Goal: Task Accomplishment & Management: Manage account settings

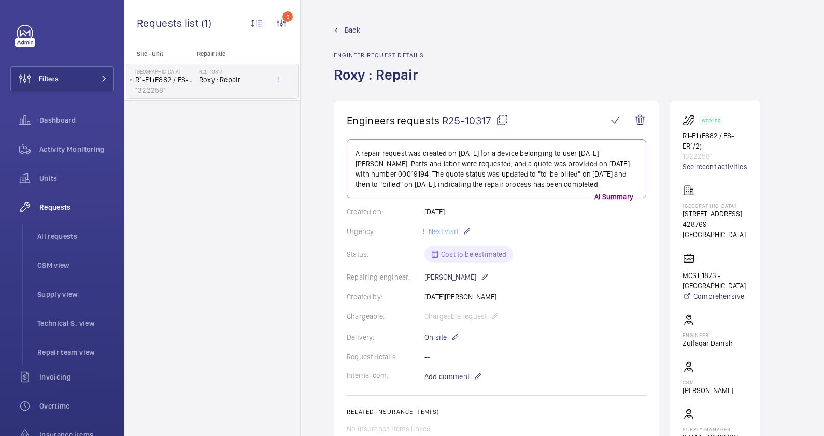
click at [340, 31] on link "Back" at bounding box center [379, 30] width 90 height 10
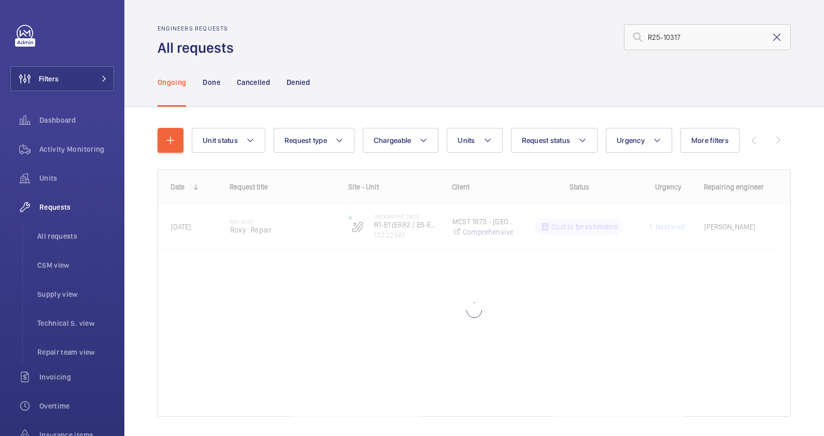
click at [770, 37] on mat-icon at bounding box center [776, 37] width 12 height 12
click at [656, 40] on input "text" at bounding box center [707, 37] width 167 height 26
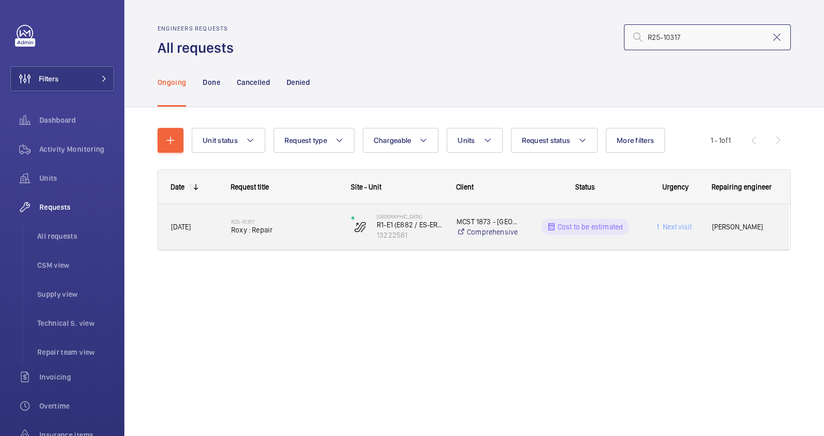
type input "R25-10317"
click at [290, 232] on span "Roxy : Repair" at bounding box center [284, 230] width 107 height 10
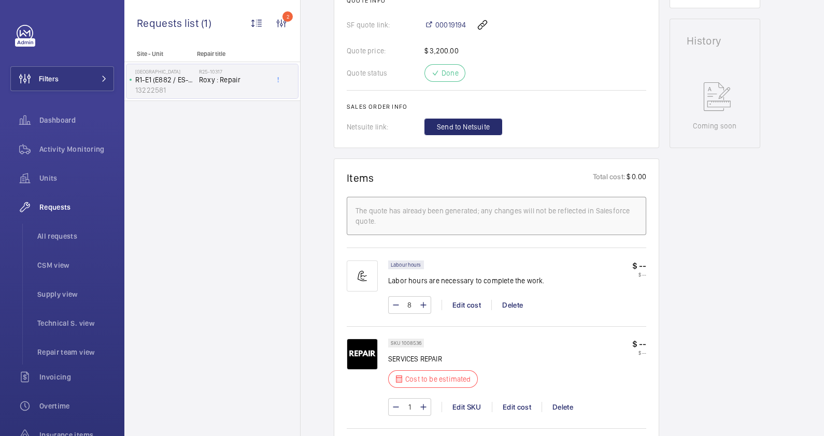
scroll to position [549, 0]
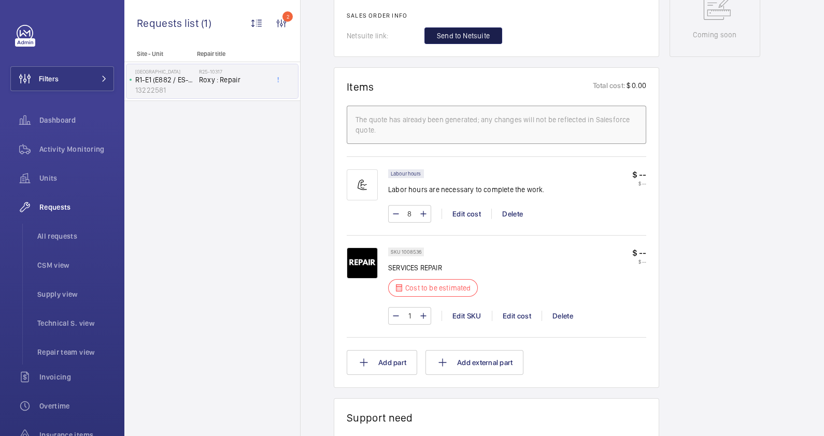
click at [472, 34] on span "Send to Netsuite" at bounding box center [463, 36] width 53 height 10
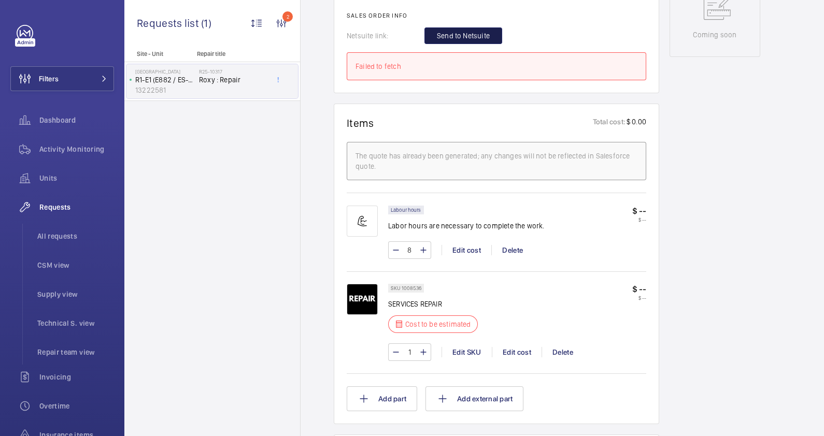
click at [448, 34] on span "Send to Netsuite" at bounding box center [463, 36] width 53 height 10
click at [443, 31] on span "Send to Netsuite" at bounding box center [463, 36] width 53 height 10
click at [466, 38] on span "Send to Netsuite" at bounding box center [463, 36] width 53 height 10
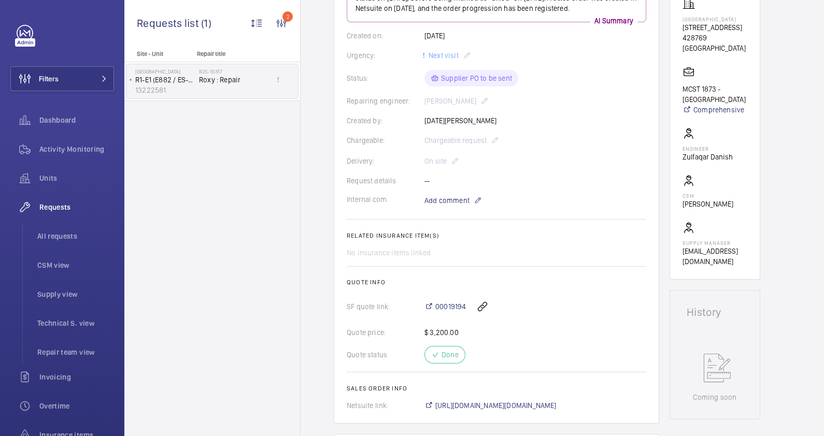
scroll to position [388, 0]
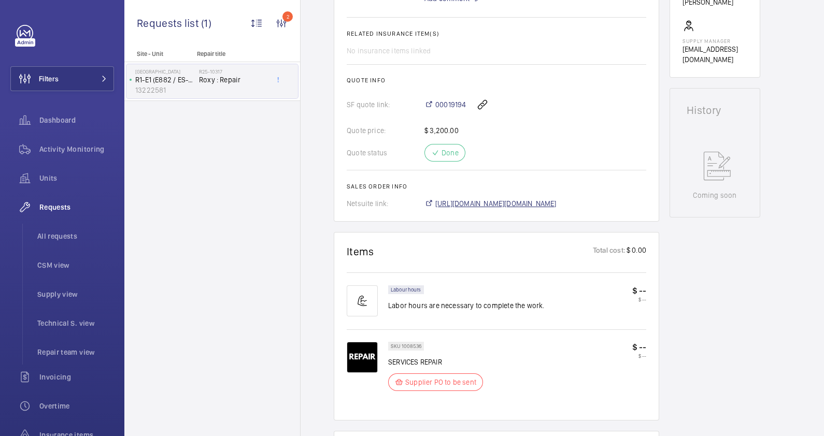
click at [531, 201] on span "[URL][DOMAIN_NAME][DOMAIN_NAME]" at bounding box center [495, 203] width 121 height 10
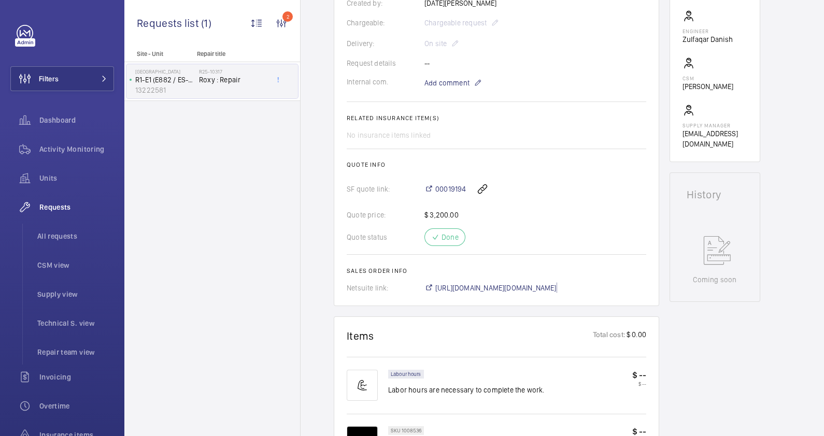
scroll to position [194, 0]
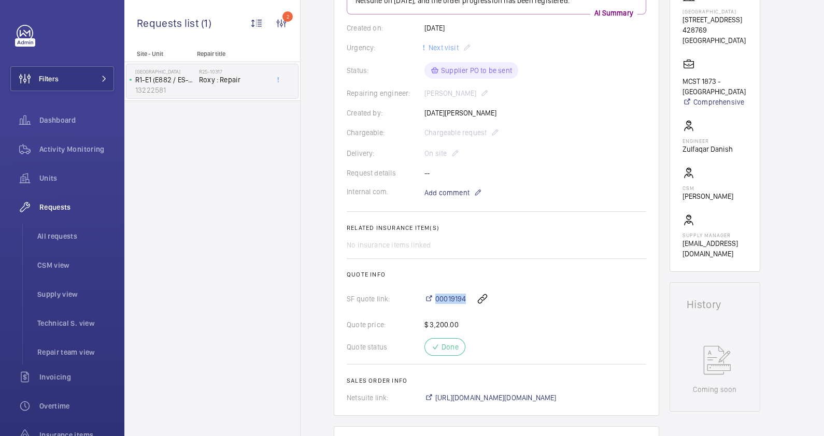
drag, startPoint x: 435, startPoint y: 290, endPoint x: 469, endPoint y: 294, distance: 34.4
click at [469, 294] on div "00019194" at bounding box center [535, 298] width 222 height 25
drag, startPoint x: 469, startPoint y: 294, endPoint x: 449, endPoint y: 294, distance: 20.2
copy div "00019194"
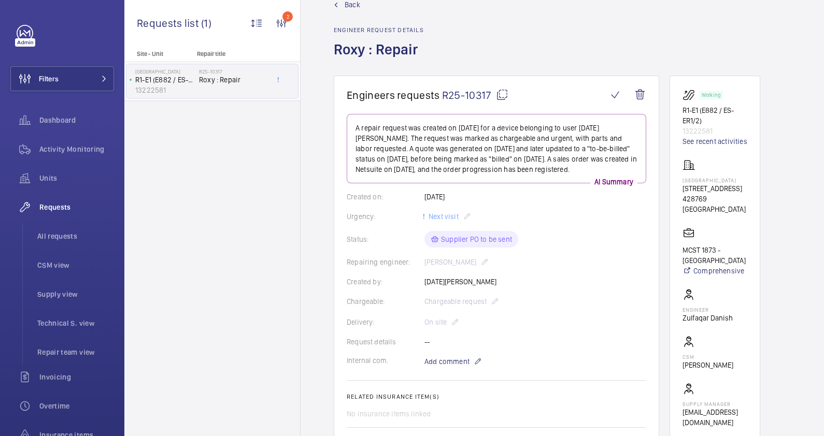
scroll to position [0, 0]
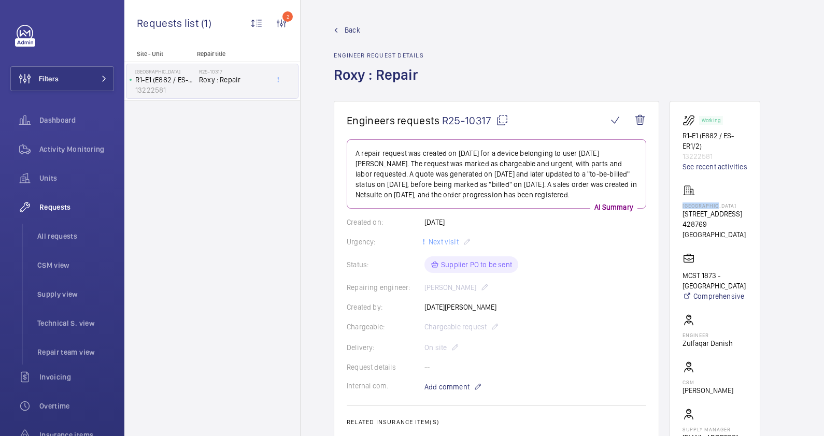
drag, startPoint x: 720, startPoint y: 206, endPoint x: 671, endPoint y: 206, distance: 49.7
click at [671, 206] on wm-front-card "Working R1-E1 (E882 / ES-ER1/2) 13222581 See recent activities [GEOGRAPHIC_DATA…" at bounding box center [714, 283] width 91 height 365
drag, startPoint x: 671, startPoint y: 206, endPoint x: 704, endPoint y: 205, distance: 33.7
copy p "[GEOGRAPHIC_DATA]"
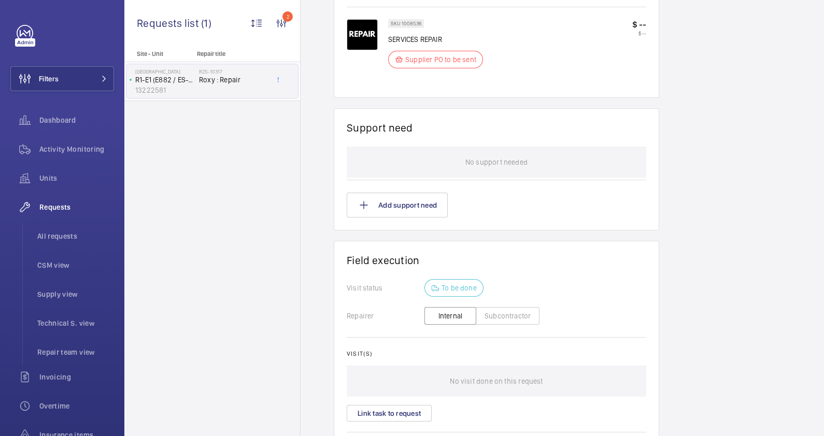
scroll to position [712, 0]
click at [500, 313] on button "Subcontractor" at bounding box center [507, 315] width 64 height 18
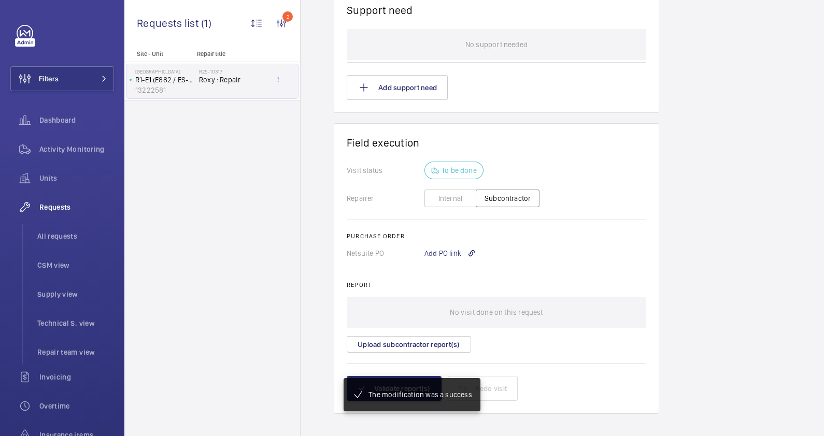
scroll to position [828, 0]
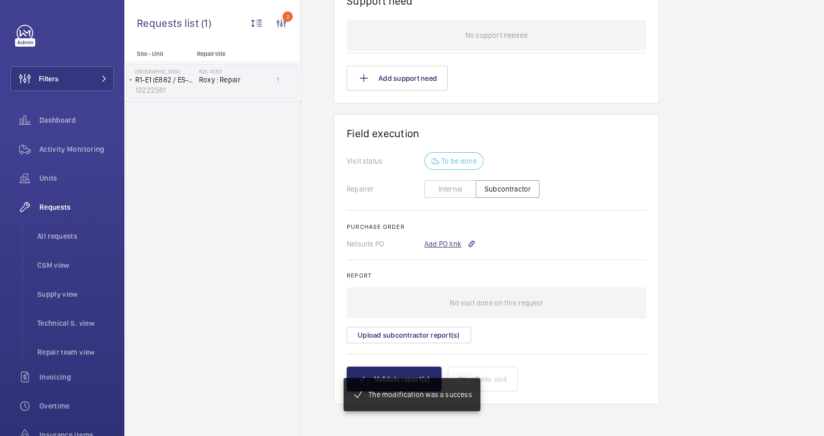
click at [451, 243] on div "Add PO link" at bounding box center [449, 244] width 51 height 10
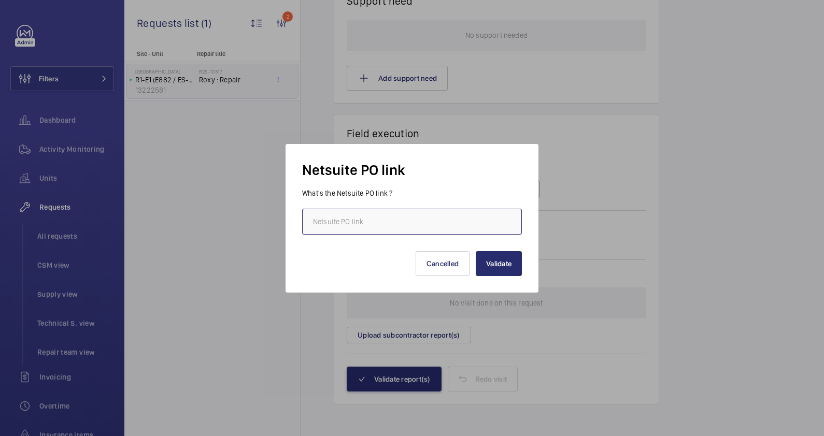
click at [444, 218] on input "text" at bounding box center [412, 222] width 220 height 26
paste input "[URL][DOMAIN_NAME][DOMAIN_NAME]"
type input "[URL][DOMAIN_NAME][DOMAIN_NAME]"
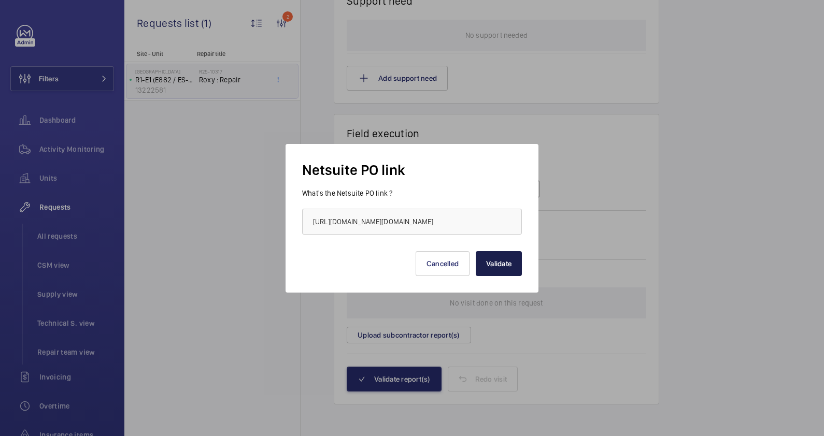
scroll to position [0, 0]
click at [490, 265] on button "Validate" at bounding box center [498, 263] width 46 height 25
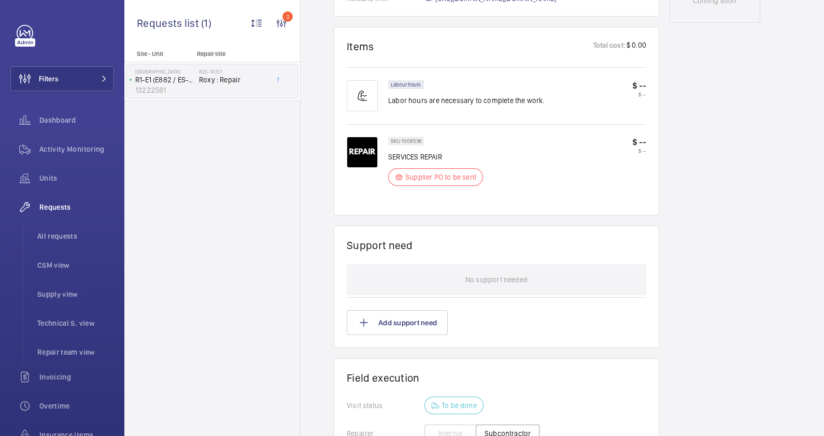
scroll to position [518, 0]
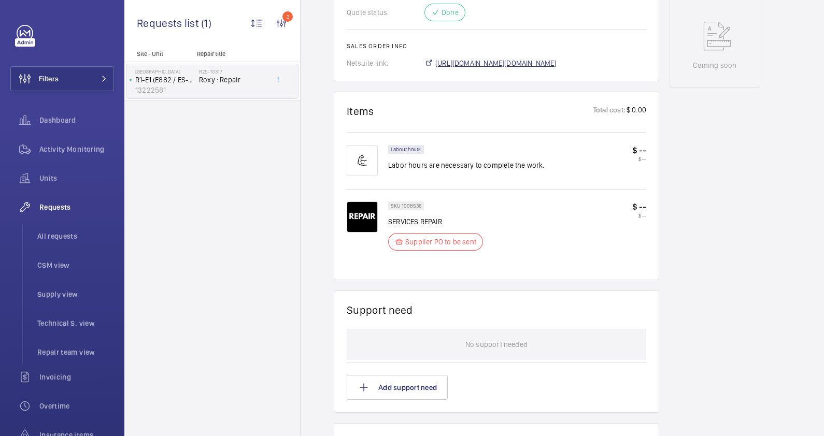
click at [539, 62] on span "[URL][DOMAIN_NAME][DOMAIN_NAME]" at bounding box center [495, 63] width 121 height 10
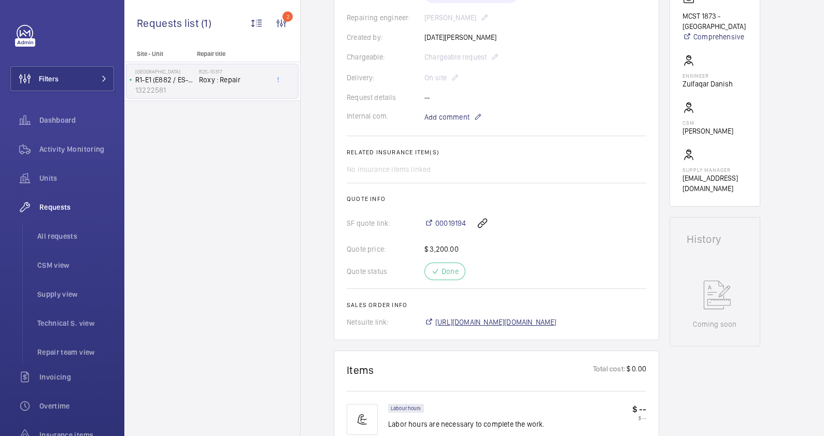
scroll to position [0, 0]
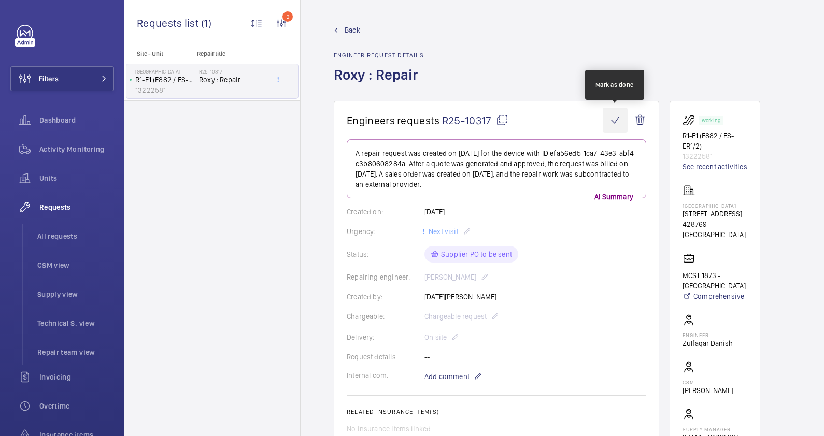
click at [614, 119] on wm-front-icon-button at bounding box center [614, 120] width 25 height 25
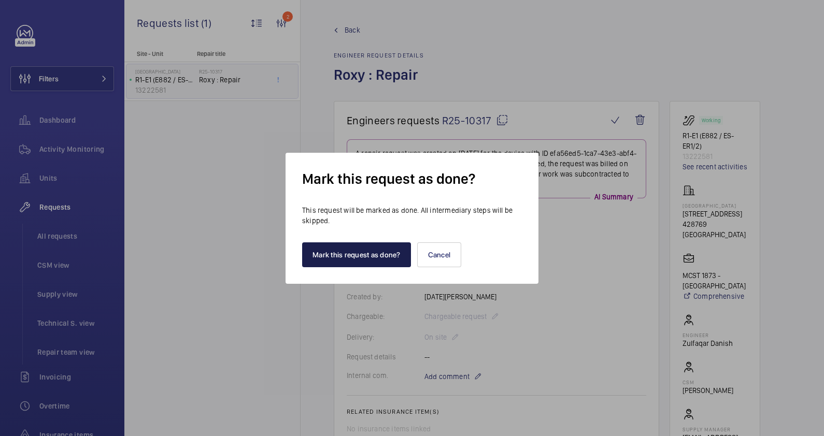
click at [341, 255] on button "Mark this request as done?" at bounding box center [356, 254] width 109 height 25
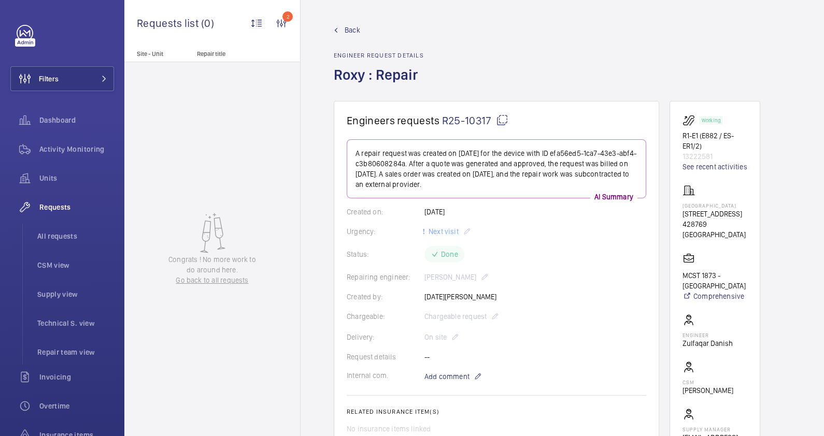
click at [254, 140] on div "Congrats ! No more work to do around here. Go back to all requests" at bounding box center [212, 249] width 176 height 374
click at [348, 27] on span "Back" at bounding box center [352, 30] width 16 height 10
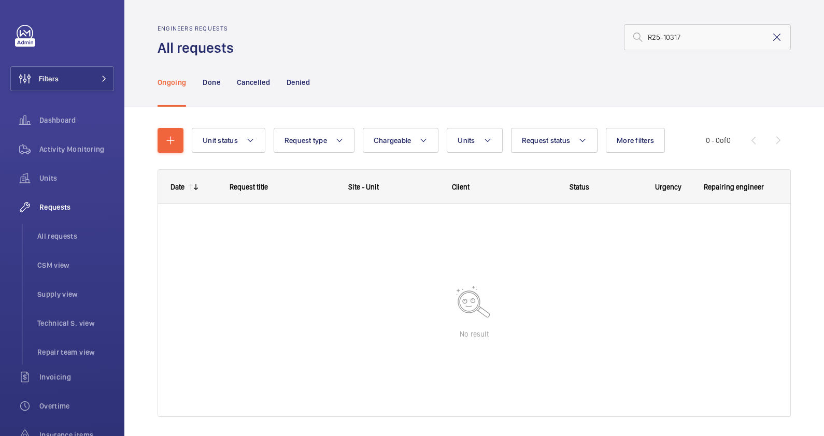
click at [770, 39] on mat-icon at bounding box center [776, 37] width 12 height 12
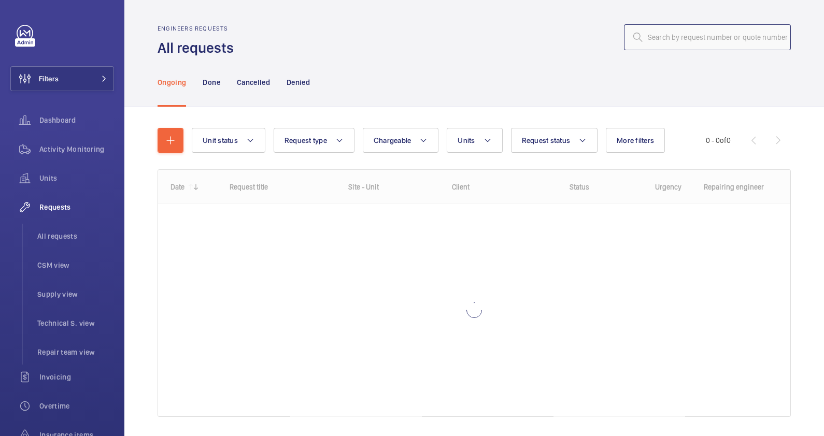
click at [673, 39] on input "text" at bounding box center [707, 37] width 167 height 26
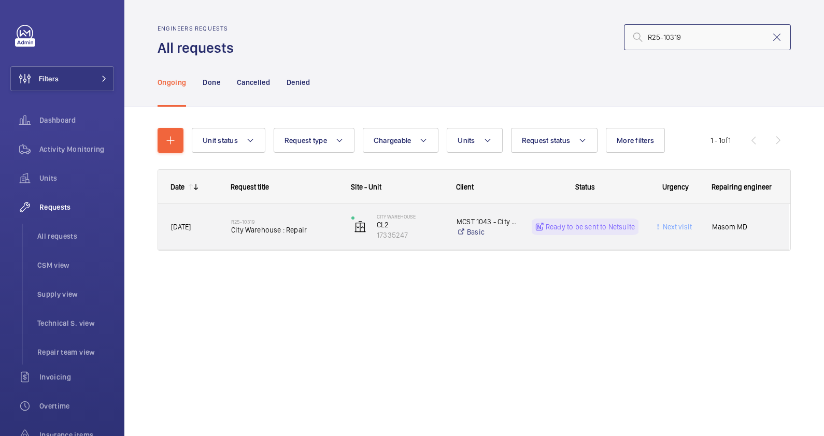
type input "R25-10319"
click at [285, 230] on span "City Warehouse : Repair" at bounding box center [284, 230] width 107 height 10
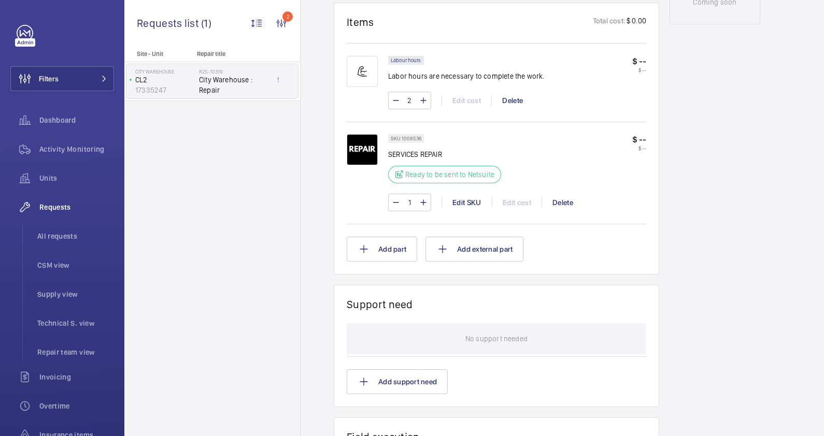
scroll to position [583, 0]
click at [459, 200] on div "Edit SKU" at bounding box center [466, 201] width 50 height 10
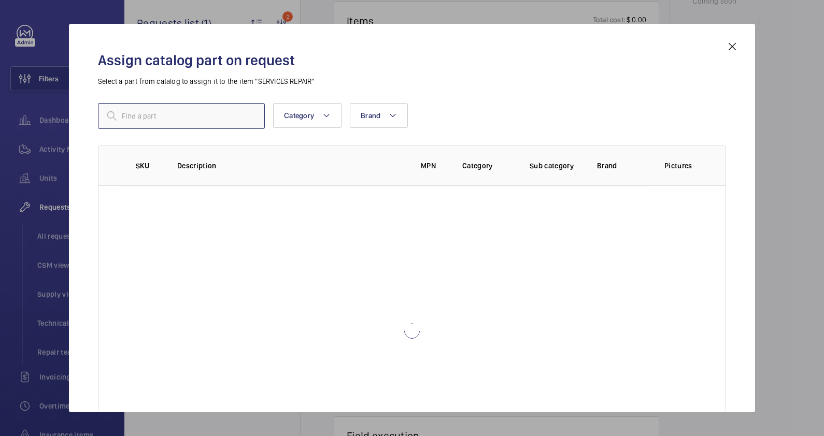
click at [171, 118] on input "text" at bounding box center [181, 116] width 167 height 26
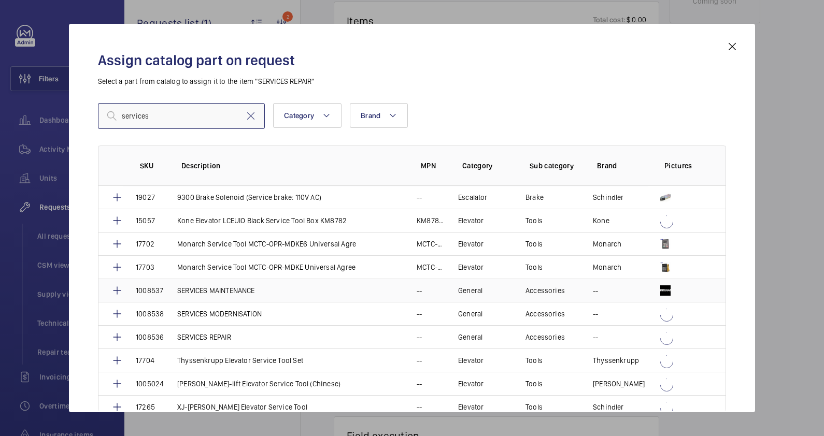
type input "services"
click at [231, 290] on p "SERVICES MAINTENANCE" at bounding box center [216, 290] width 78 height 10
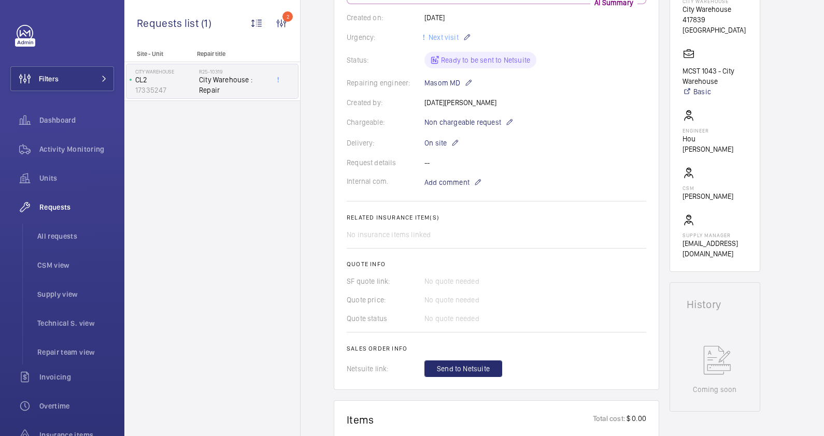
scroll to position [388, 0]
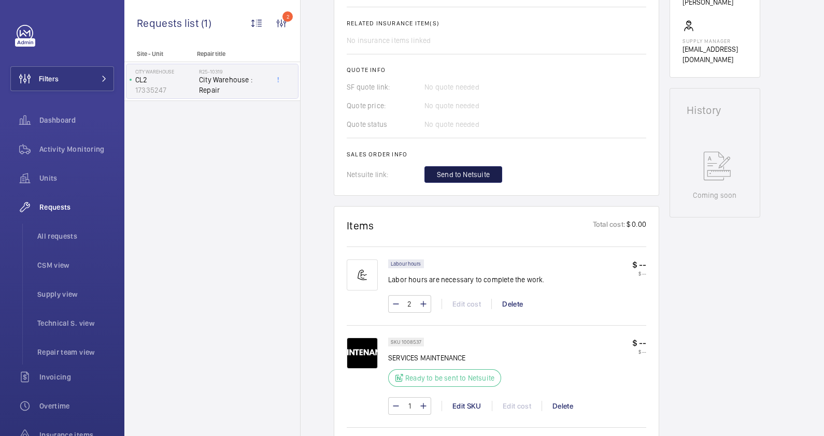
click at [461, 174] on span "Send to Netsuite" at bounding box center [463, 174] width 53 height 10
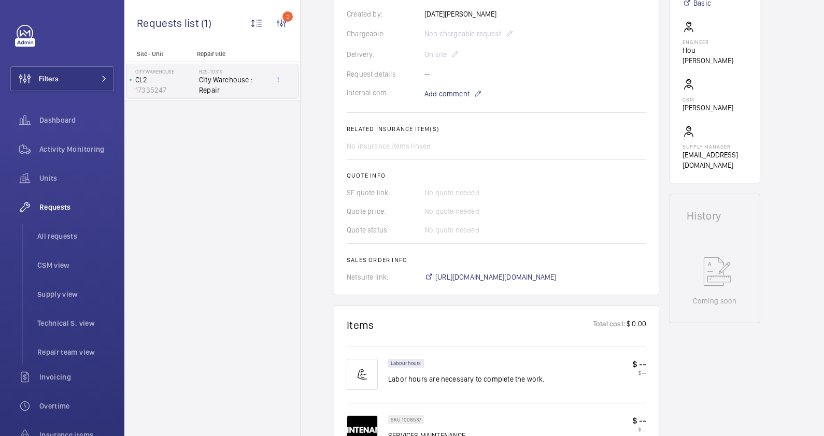
scroll to position [239, 0]
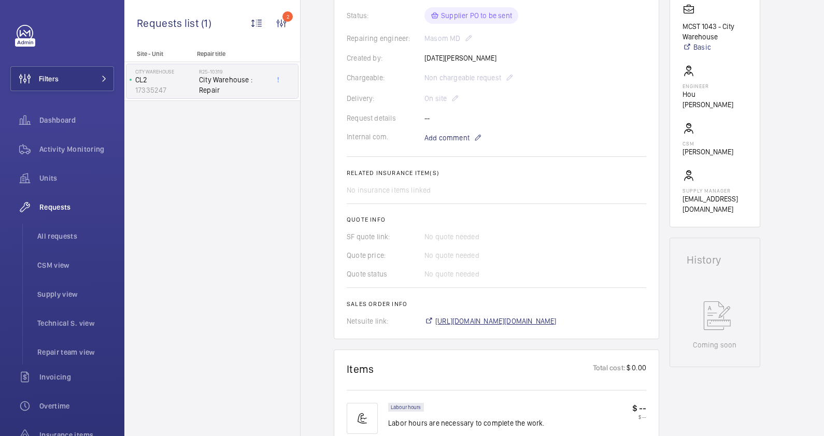
click at [555, 324] on span "[URL][DOMAIN_NAME][DOMAIN_NAME]" at bounding box center [495, 321] width 121 height 10
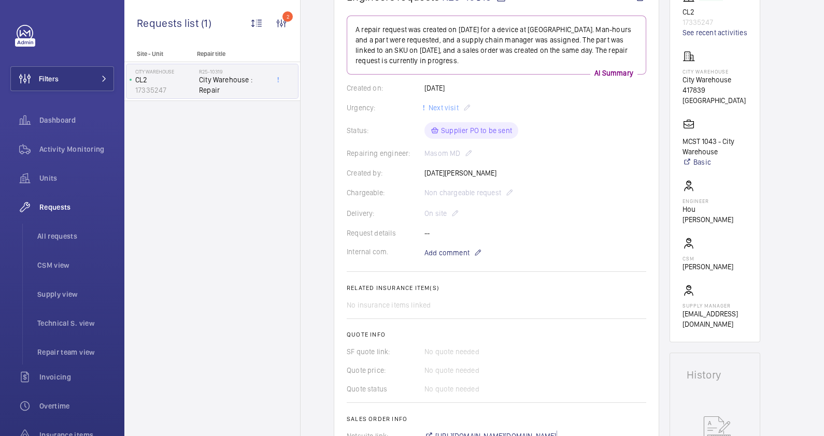
scroll to position [0, 0]
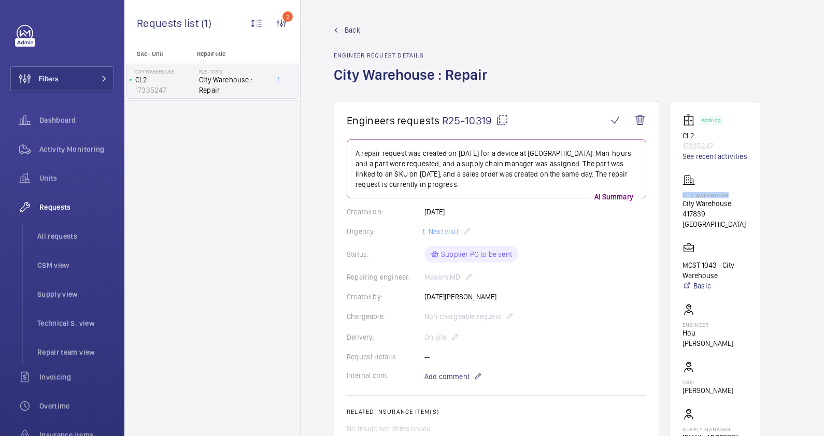
drag, startPoint x: 728, startPoint y: 194, endPoint x: 680, endPoint y: 195, distance: 48.2
click at [680, 195] on wm-front-card "Working CL2 17335247 See recent activities City [GEOGRAPHIC_DATA] 417839 [GEOGR…" at bounding box center [714, 283] width 91 height 365
copy p "City Warehouse"
click at [345, 31] on span "Back" at bounding box center [352, 30] width 16 height 10
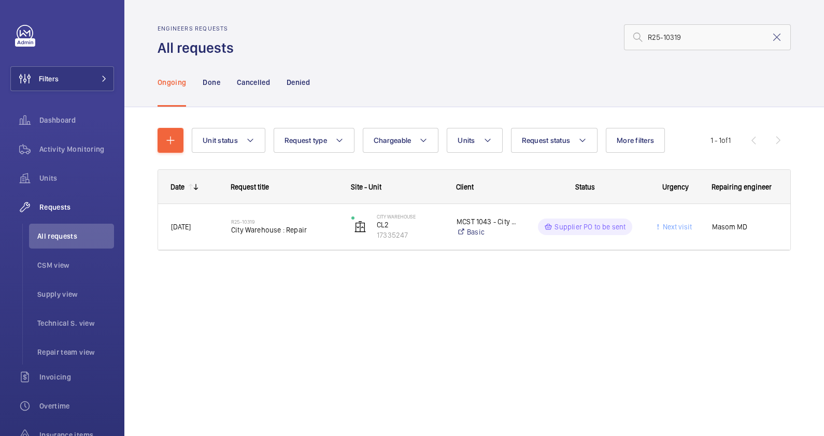
drag, startPoint x: 778, startPoint y: 41, endPoint x: 699, endPoint y: 37, distance: 78.8
click at [777, 41] on mat-icon at bounding box center [776, 37] width 12 height 12
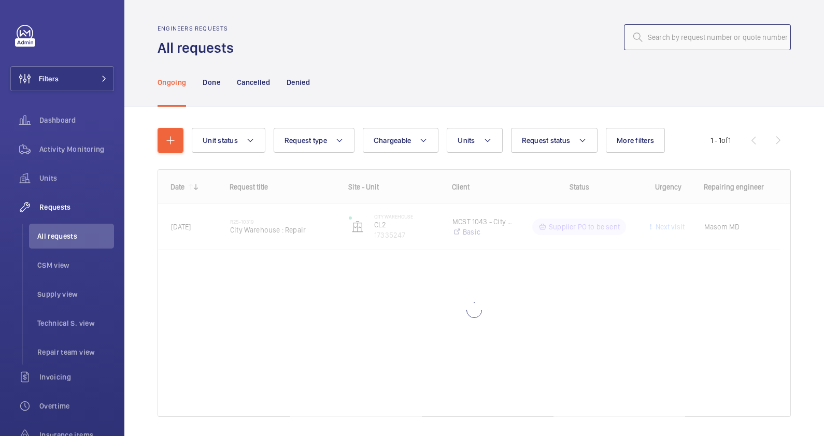
click at [688, 37] on input "text" at bounding box center [707, 37] width 167 height 26
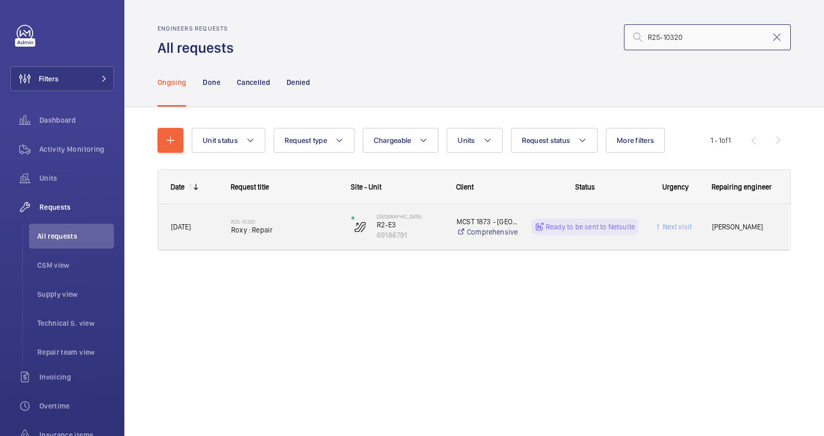
type input "R25-10320"
click at [310, 223] on h2 "R25-10320" at bounding box center [284, 222] width 107 height 6
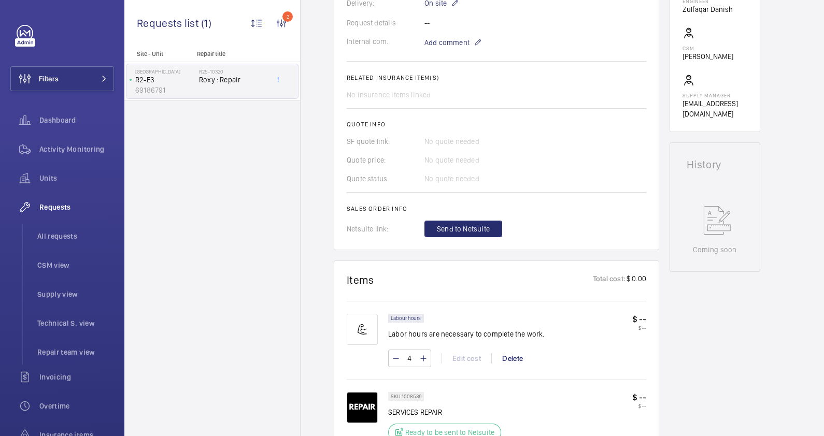
scroll to position [517, 0]
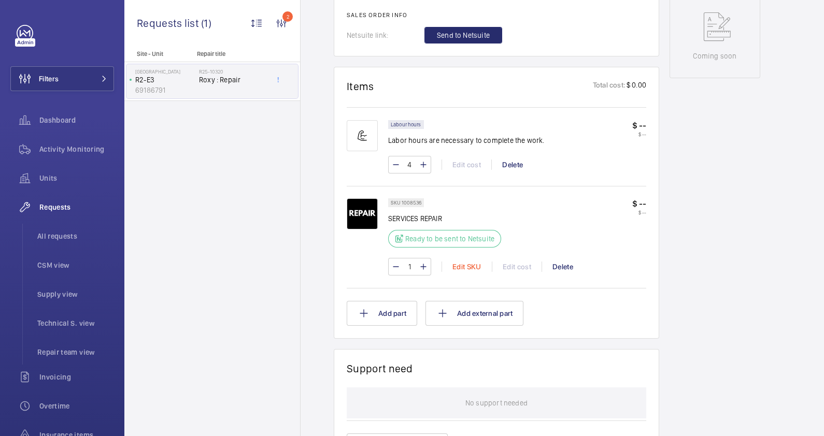
click at [469, 266] on div "Edit SKU" at bounding box center [466, 267] width 50 height 10
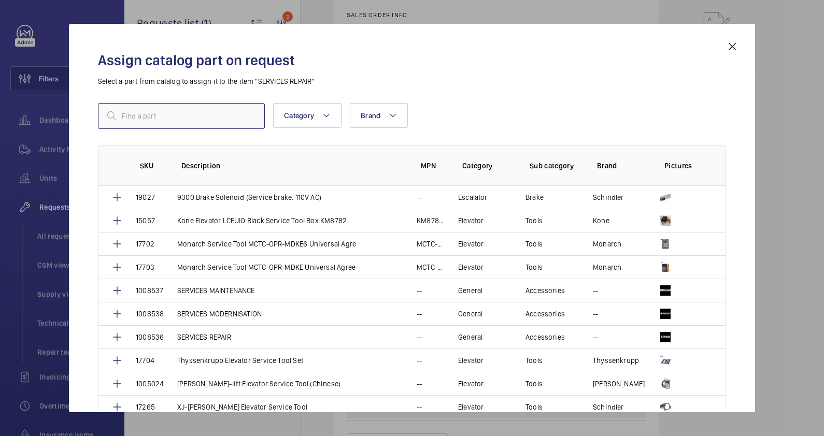
click at [150, 114] on input "text" at bounding box center [181, 116] width 167 height 26
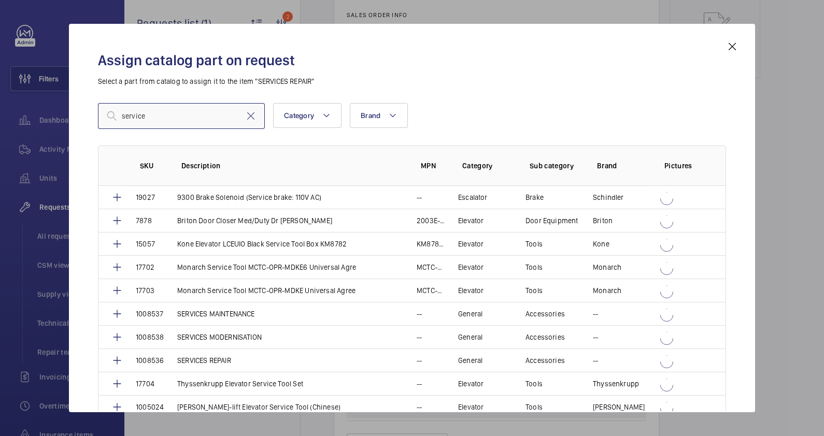
type input "service"
click at [181, 118] on input "service" at bounding box center [181, 116] width 167 height 26
click at [239, 312] on p "SERVICES MAINTENANCE" at bounding box center [216, 314] width 78 height 10
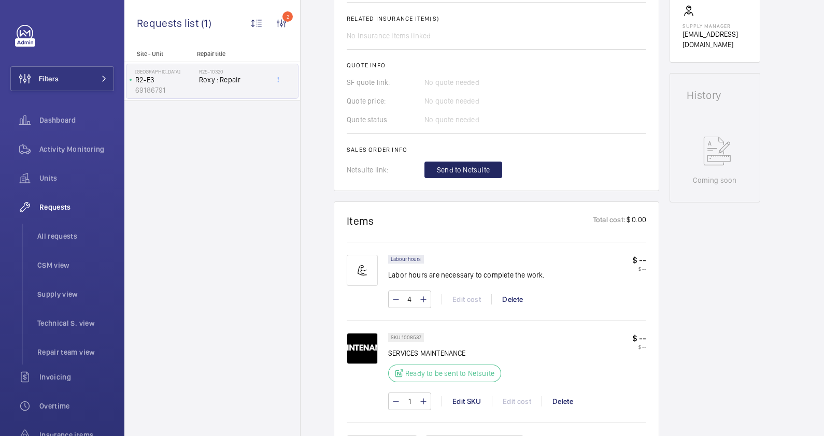
scroll to position [264, 0]
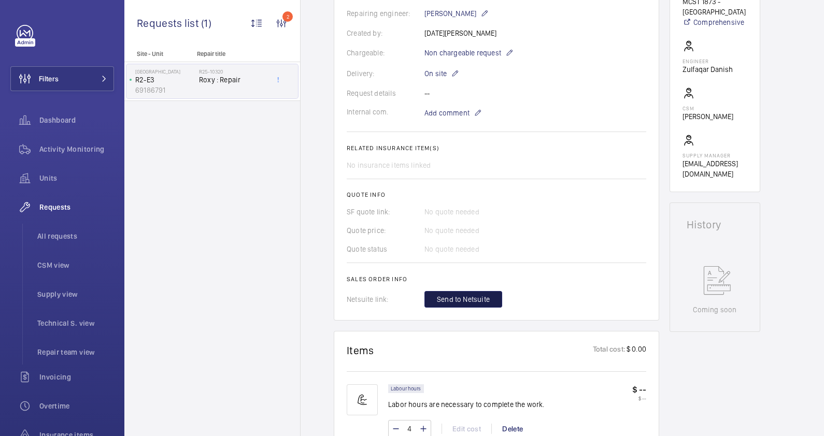
click at [473, 299] on span "Send to Netsuite" at bounding box center [463, 299] width 53 height 10
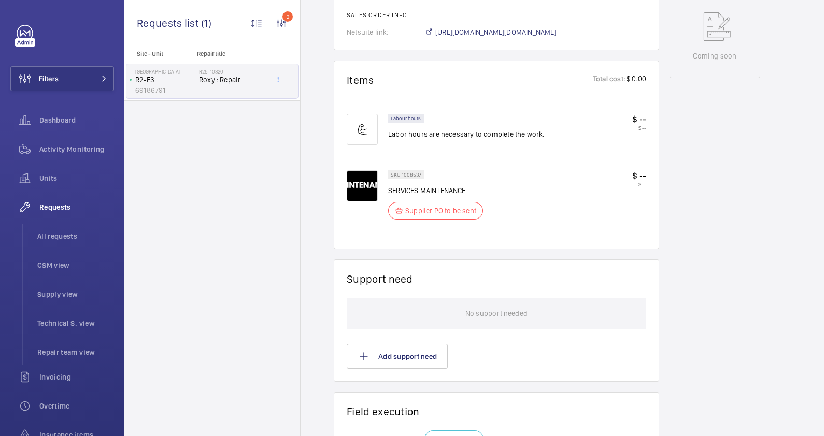
scroll to position [324, 0]
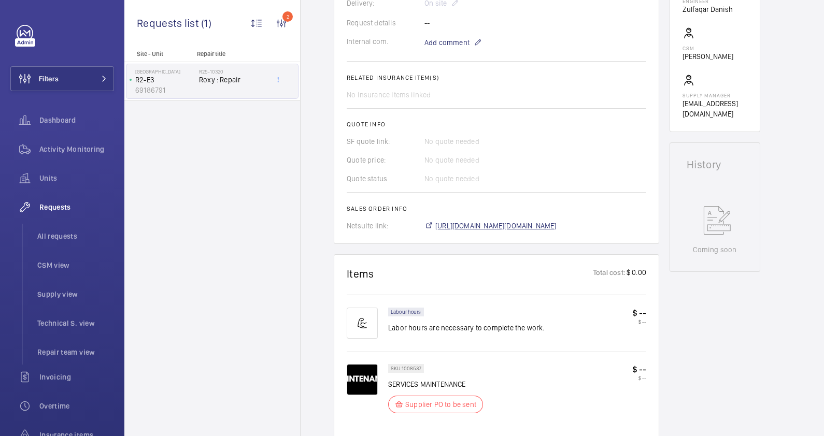
click at [546, 231] on span "[URL][DOMAIN_NAME][DOMAIN_NAME]" at bounding box center [495, 226] width 121 height 10
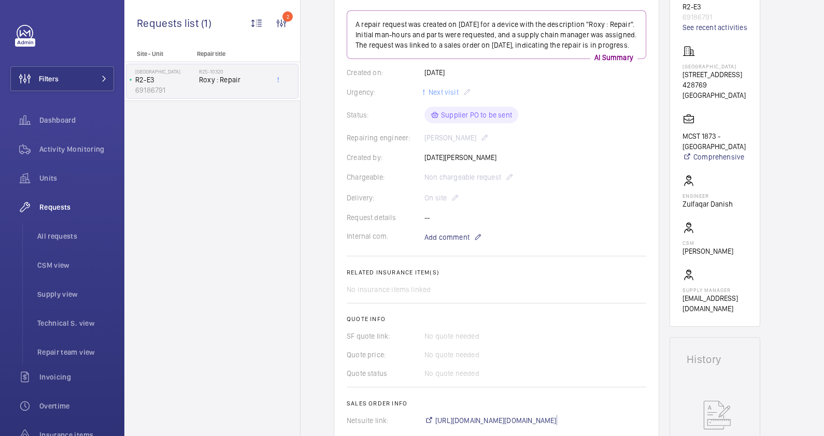
scroll to position [64, 0]
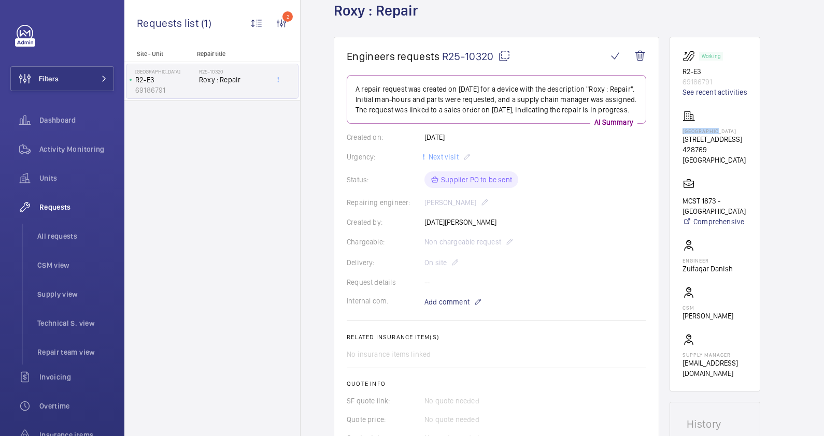
drag, startPoint x: 718, startPoint y: 129, endPoint x: 682, endPoint y: 129, distance: 36.3
click at [682, 129] on p "[GEOGRAPHIC_DATA]" at bounding box center [714, 131] width 65 height 6
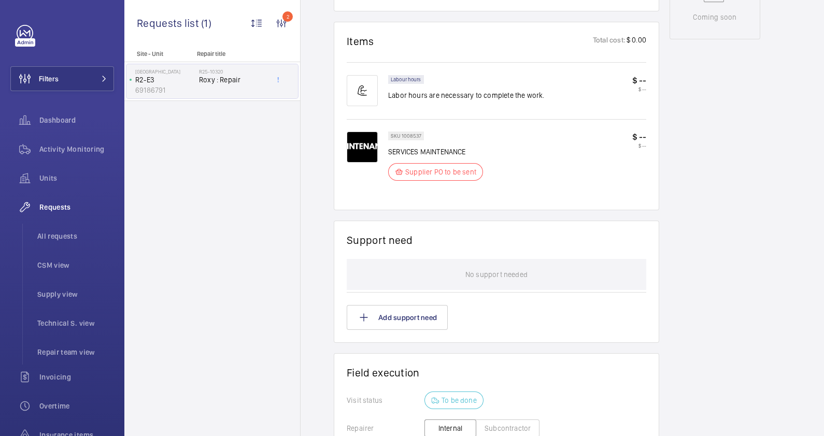
scroll to position [627, 0]
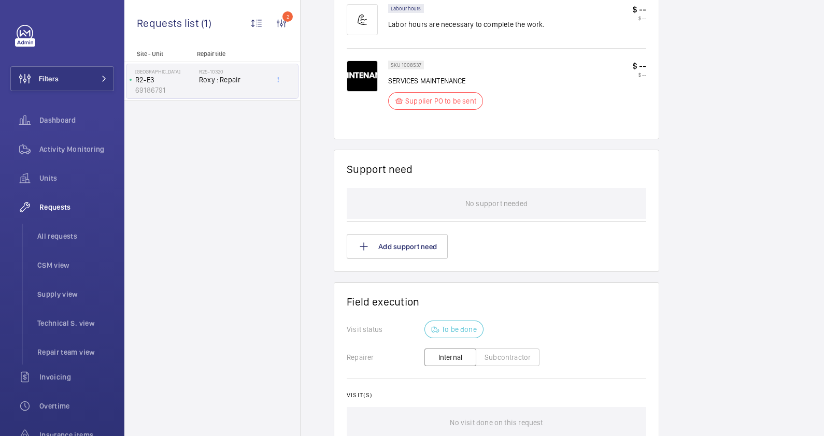
click at [516, 363] on button "Subcontractor" at bounding box center [507, 358] width 64 height 18
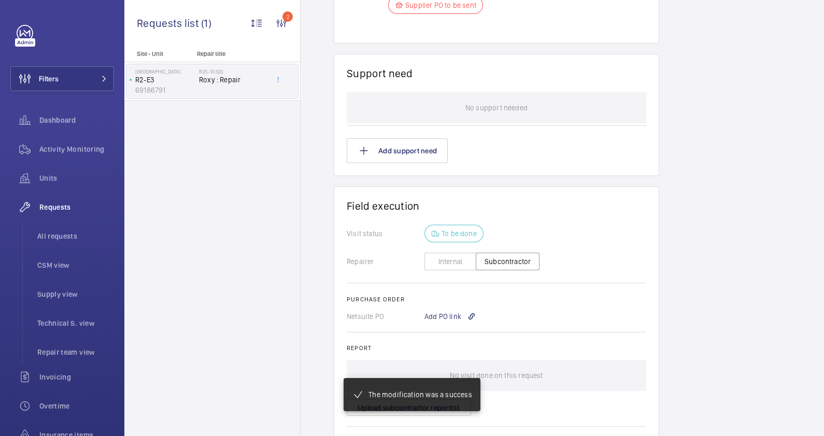
scroll to position [806, 0]
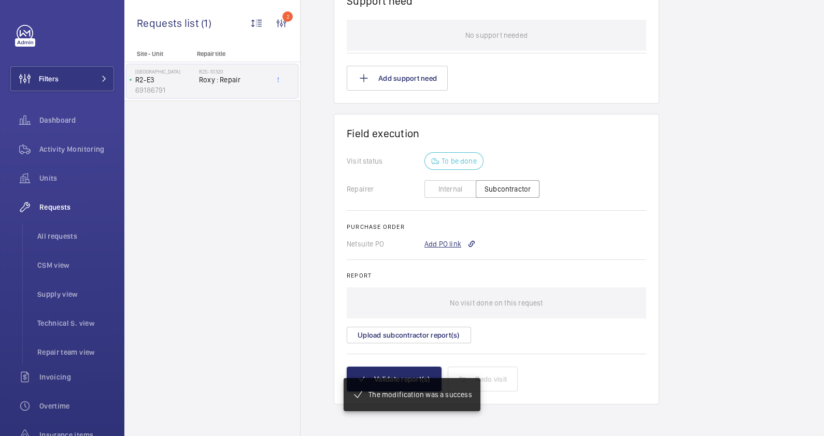
click at [445, 243] on div "Add PO link" at bounding box center [449, 244] width 51 height 10
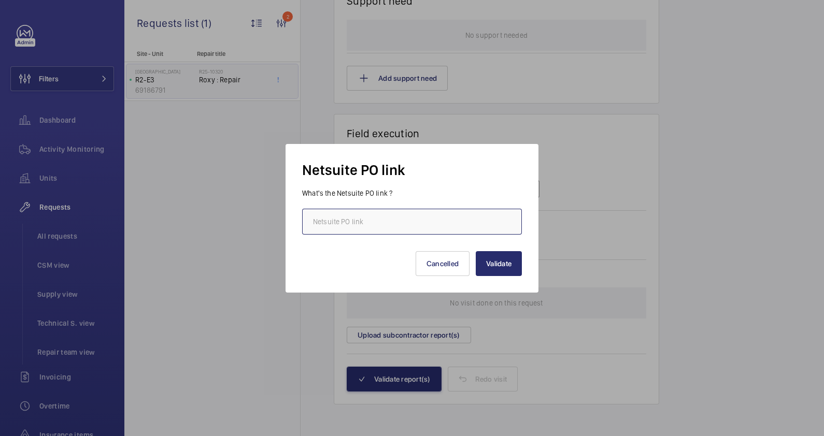
click at [394, 225] on input "text" at bounding box center [412, 222] width 220 height 26
paste input "[URL][DOMAIN_NAME][DOMAIN_NAME]"
type input "[URL][DOMAIN_NAME][DOMAIN_NAME]"
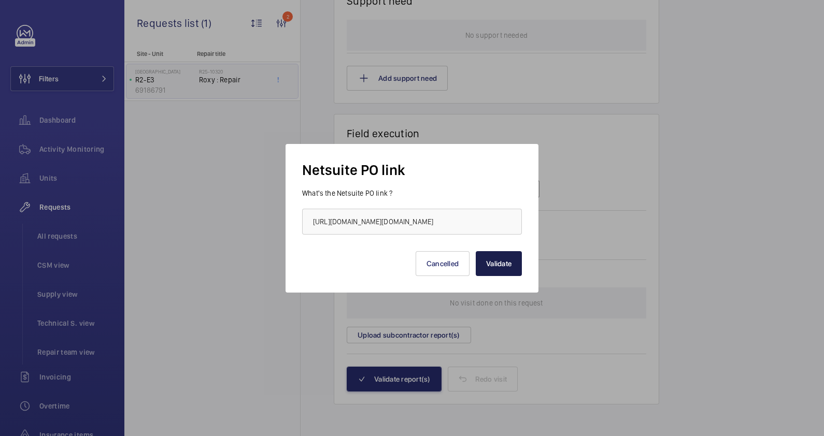
scroll to position [0, 0]
click at [509, 259] on button "Validate" at bounding box center [498, 263] width 46 height 25
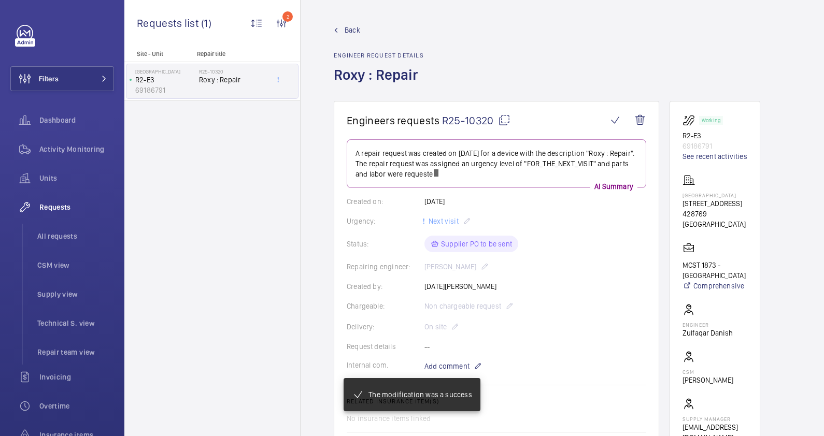
scroll to position [225, 0]
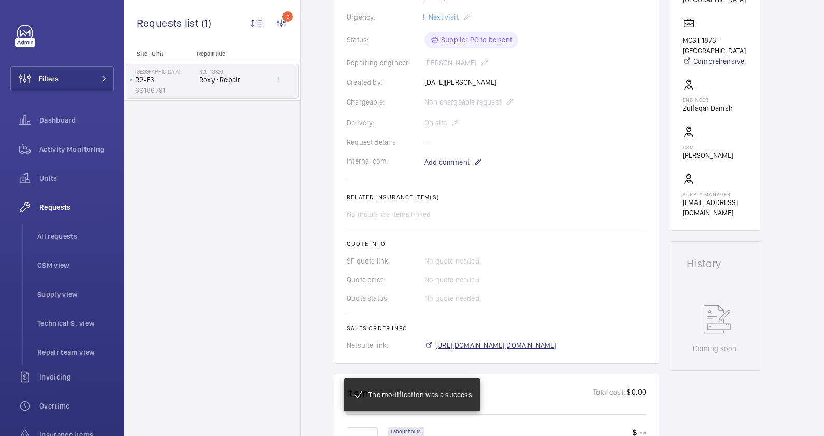
click at [556, 340] on span "[URL][DOMAIN_NAME][DOMAIN_NAME]" at bounding box center [495, 345] width 121 height 10
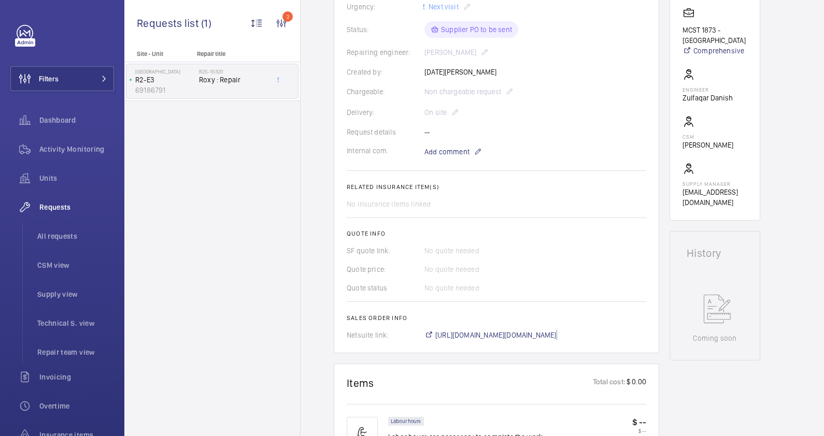
scroll to position [818, 0]
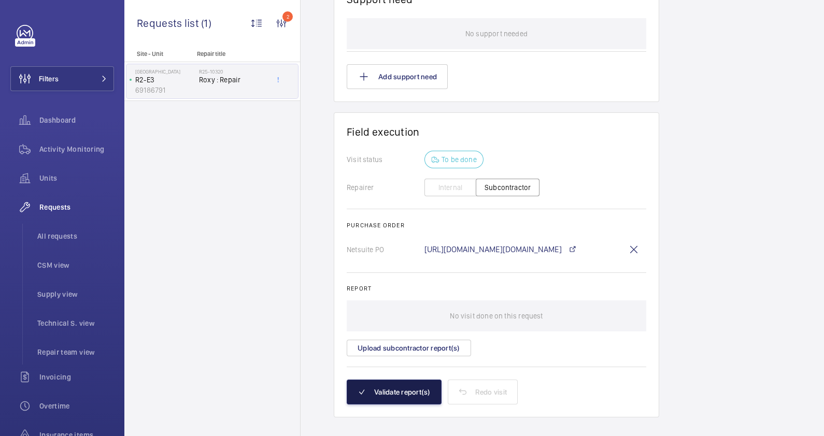
click at [392, 391] on button "Validate report(s)" at bounding box center [394, 392] width 95 height 25
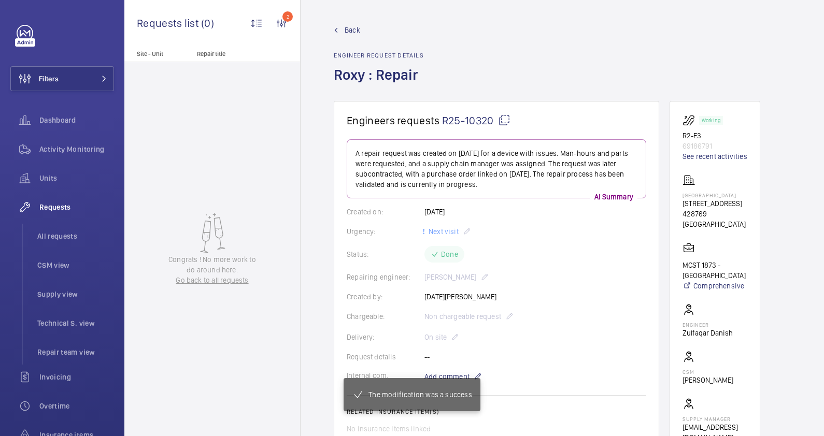
click at [350, 26] on span "Back" at bounding box center [352, 30] width 16 height 10
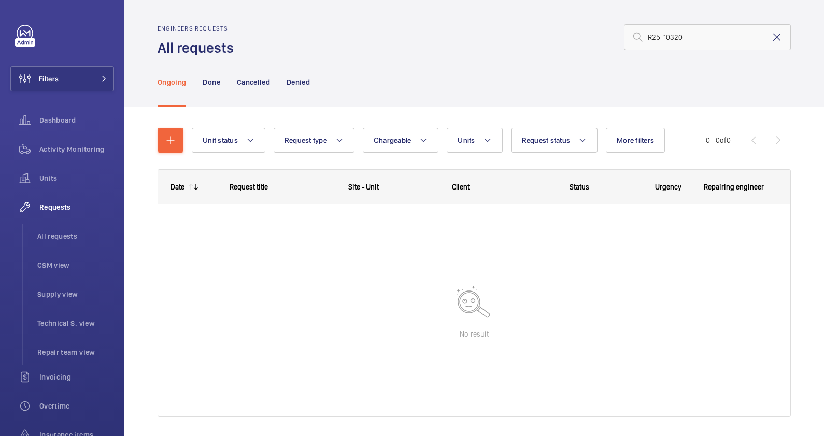
click at [770, 36] on mat-icon at bounding box center [776, 37] width 12 height 12
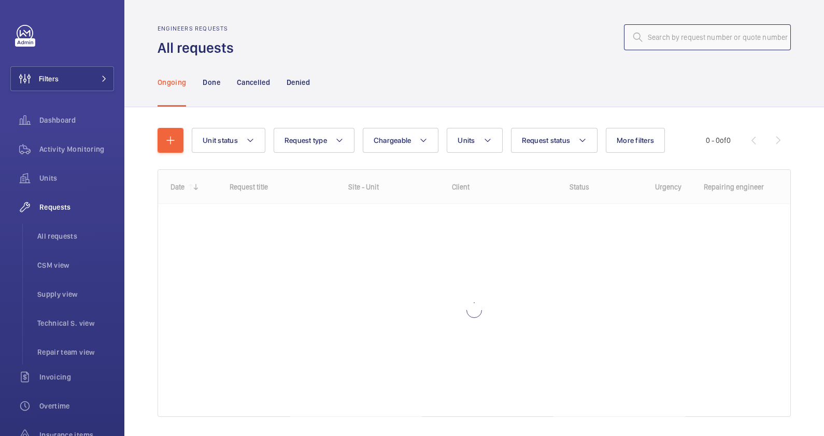
click at [652, 39] on input "text" at bounding box center [707, 37] width 167 height 26
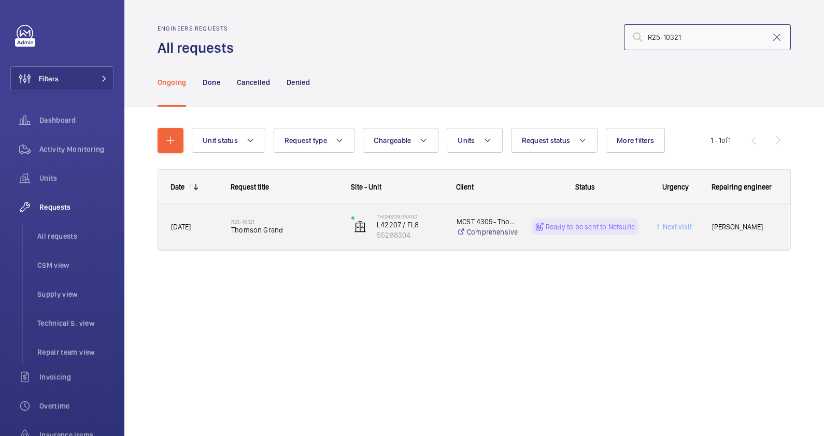
type input "R25-10321"
click at [308, 225] on span "Thomson Grand" at bounding box center [284, 230] width 107 height 10
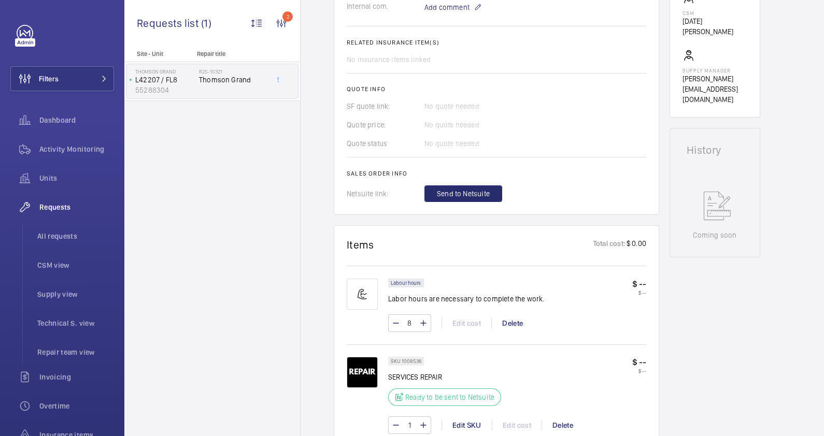
scroll to position [388, 0]
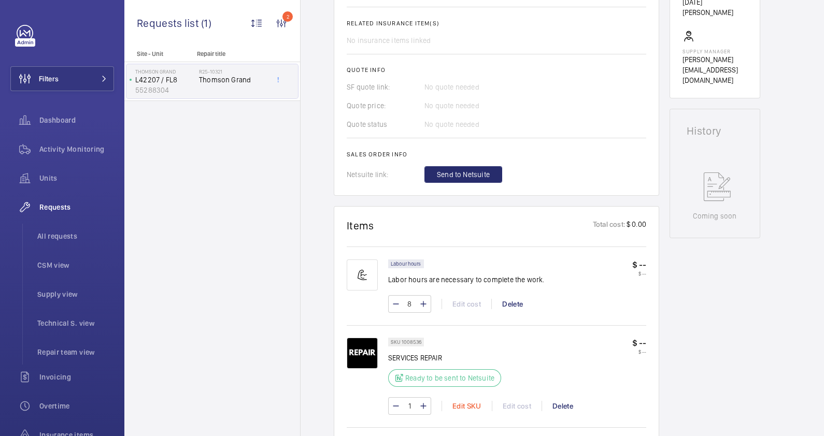
click at [469, 401] on div "Edit SKU" at bounding box center [466, 406] width 50 height 10
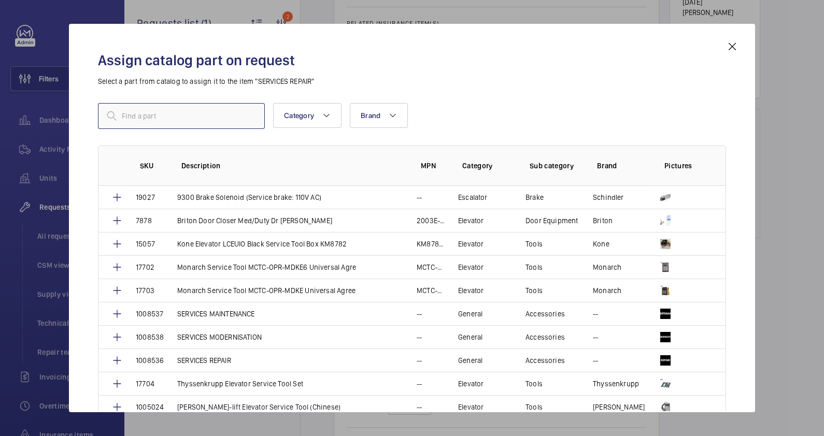
click at [195, 114] on input "text" at bounding box center [181, 116] width 167 height 26
type input "service"
click at [240, 314] on p "SERVICES MAINTENANCE" at bounding box center [216, 314] width 78 height 10
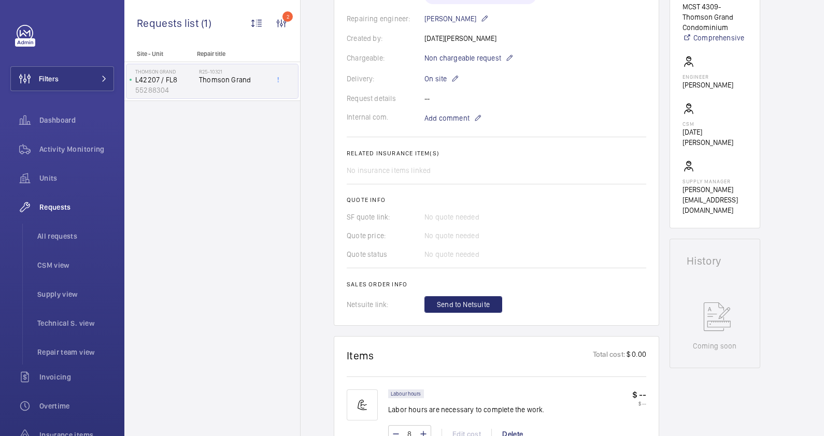
scroll to position [388, 0]
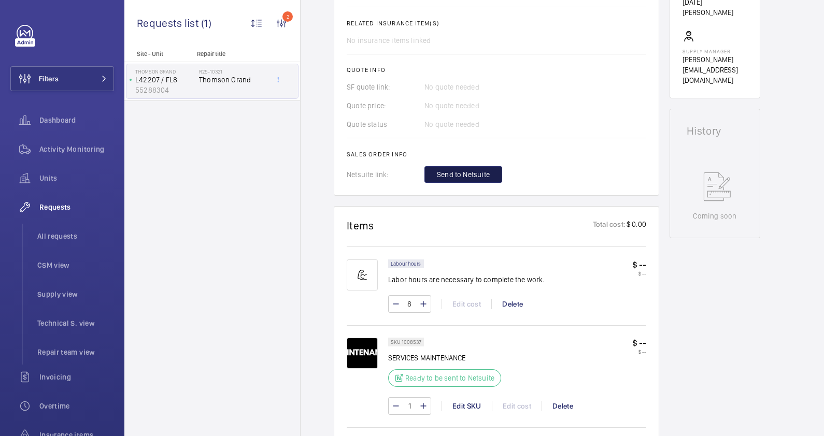
click at [466, 172] on span "Send to Netsuite" at bounding box center [463, 174] width 53 height 10
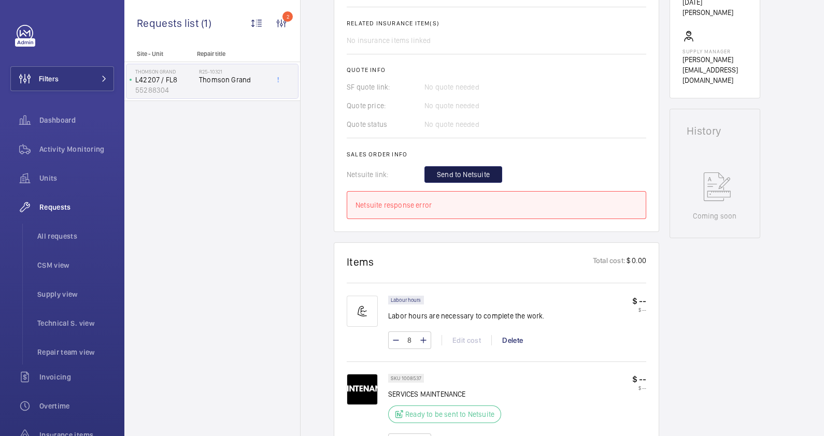
click at [472, 172] on span "Send to Netsuite" at bounding box center [463, 174] width 53 height 10
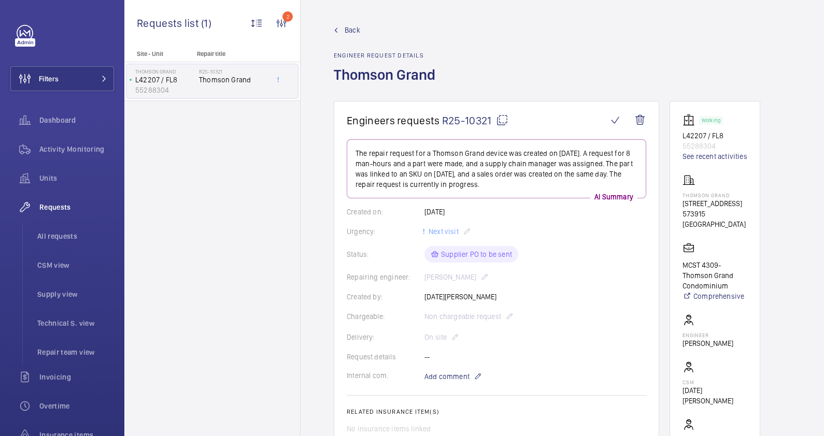
scroll to position [324, 0]
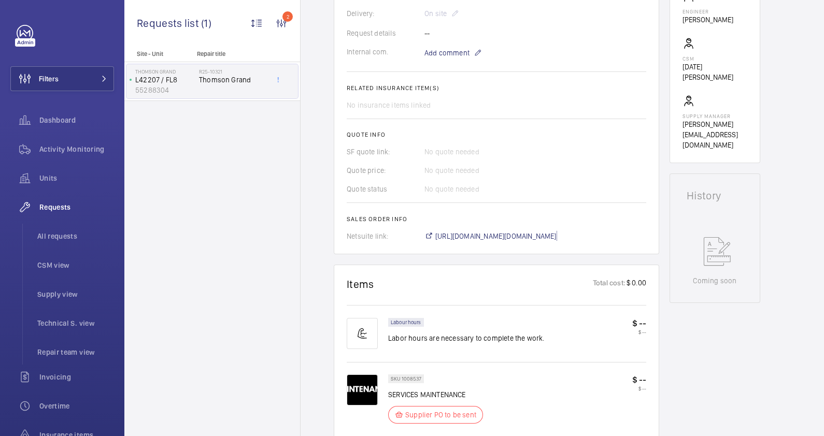
drag, startPoint x: 580, startPoint y: 238, endPoint x: 570, endPoint y: 243, distance: 11.1
click at [556, 238] on span "[URL][DOMAIN_NAME][DOMAIN_NAME]" at bounding box center [495, 236] width 121 height 10
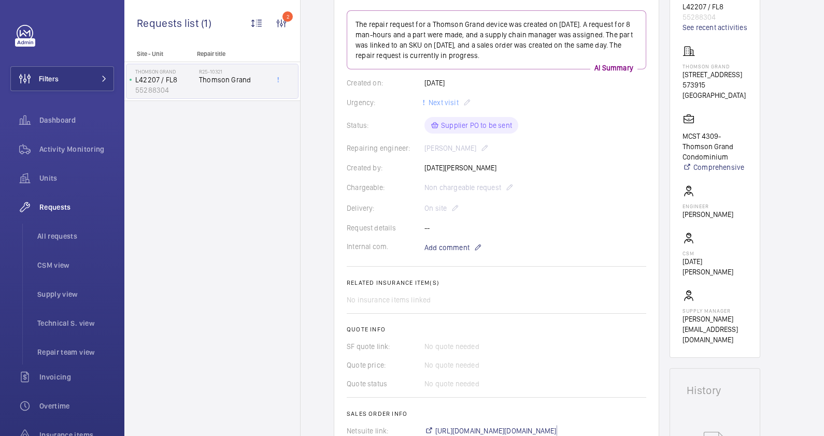
scroll to position [64, 0]
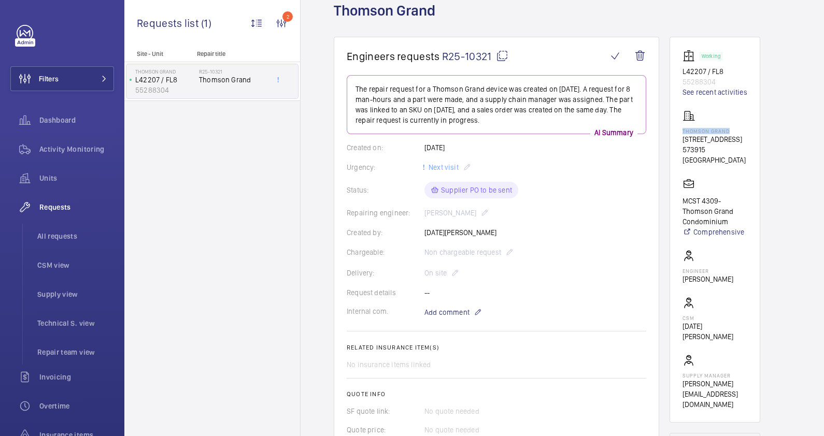
drag, startPoint x: 728, startPoint y: 129, endPoint x: 681, endPoint y: 129, distance: 46.6
click at [681, 129] on wm-front-card "Working L42207 / FL8 55288304 See recent activities Thomson Grand [STREET_ADDRE…" at bounding box center [714, 230] width 91 height 386
drag, startPoint x: 681, startPoint y: 129, endPoint x: 690, endPoint y: 129, distance: 8.8
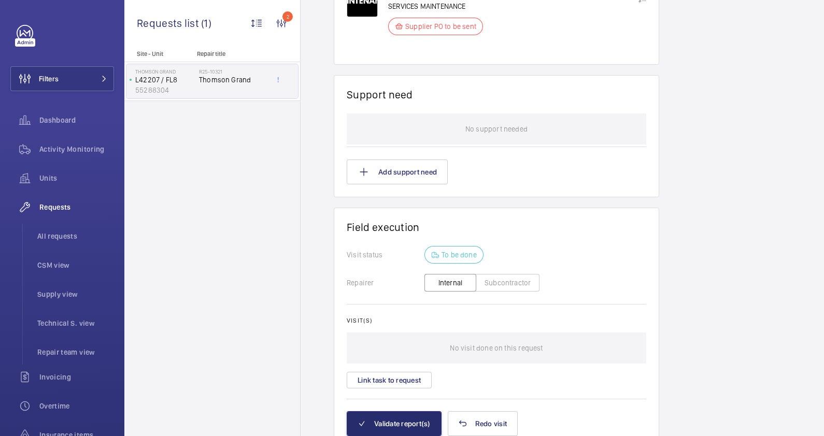
scroll to position [757, 0]
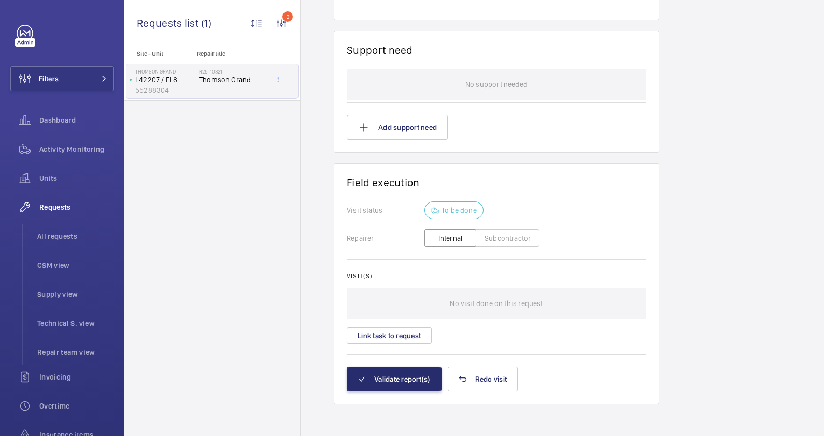
click at [487, 238] on button "Subcontractor" at bounding box center [507, 238] width 64 height 18
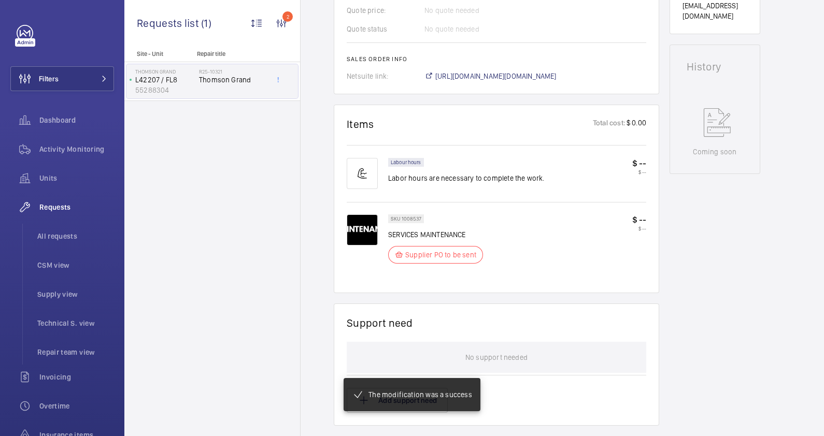
scroll to position [775, 0]
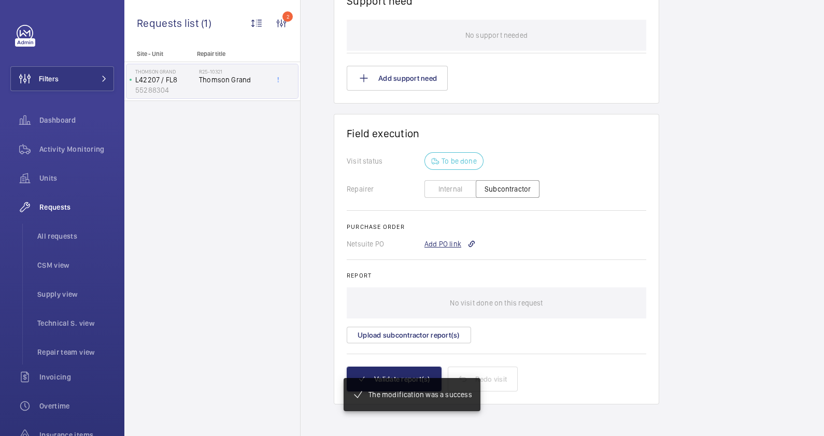
click at [452, 243] on div "Add PO link" at bounding box center [449, 244] width 51 height 10
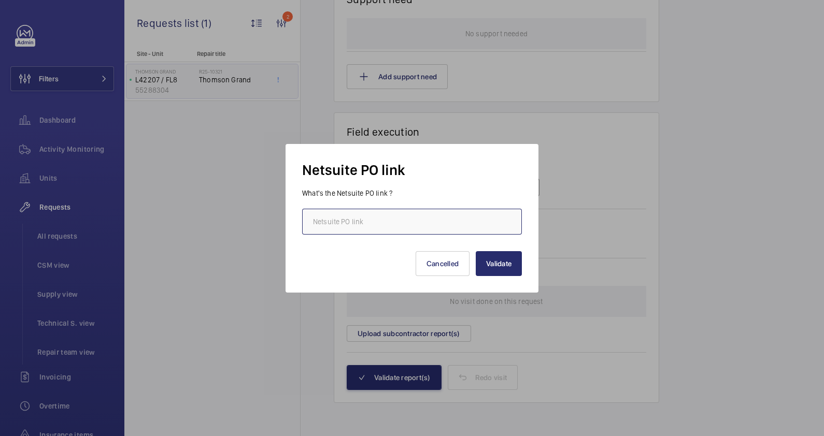
click at [396, 228] on input "text" at bounding box center [412, 222] width 220 height 26
paste input "[URL][DOMAIN_NAME][DOMAIN_NAME]"
type input "[URL][DOMAIN_NAME][DOMAIN_NAME]"
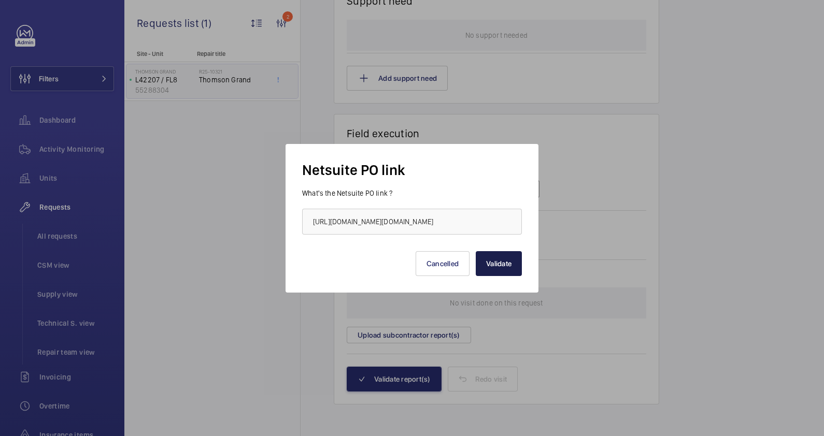
scroll to position [0, 0]
click at [500, 261] on button "Validate" at bounding box center [498, 263] width 46 height 25
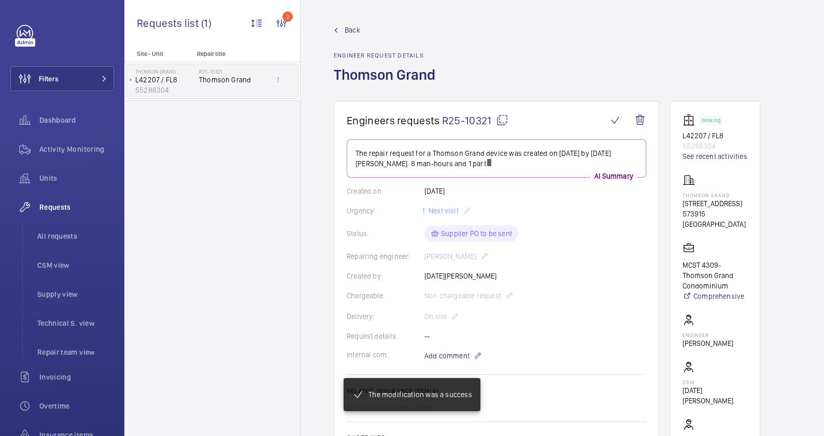
scroll to position [355, 0]
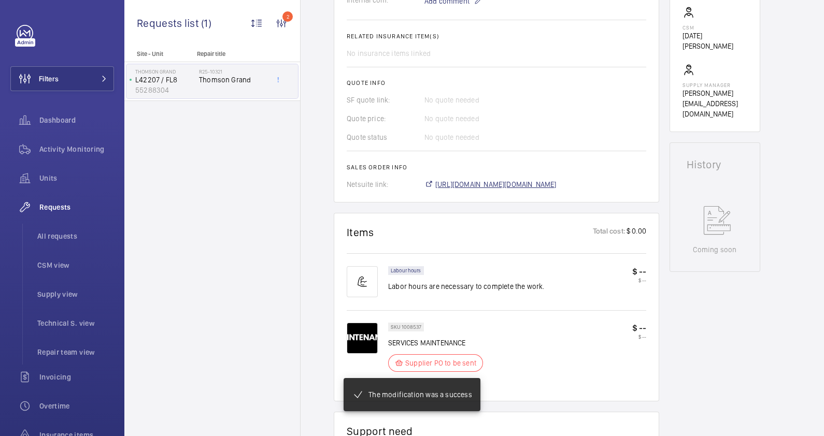
click at [556, 190] on span "[URL][DOMAIN_NAME][DOMAIN_NAME]" at bounding box center [495, 184] width 121 height 10
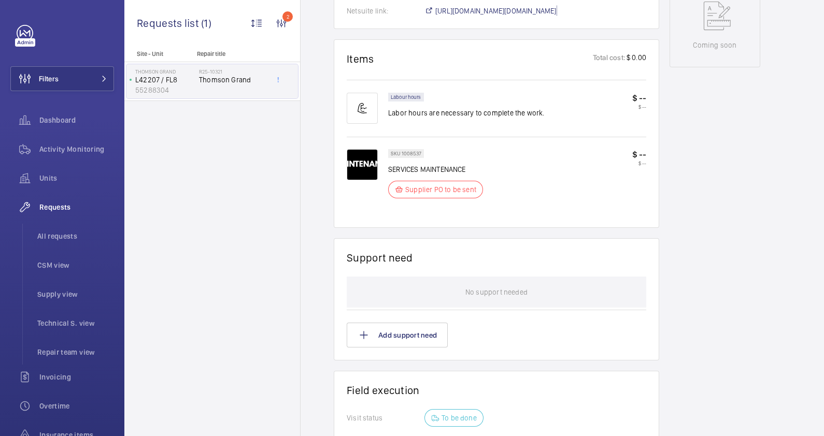
scroll to position [831, 0]
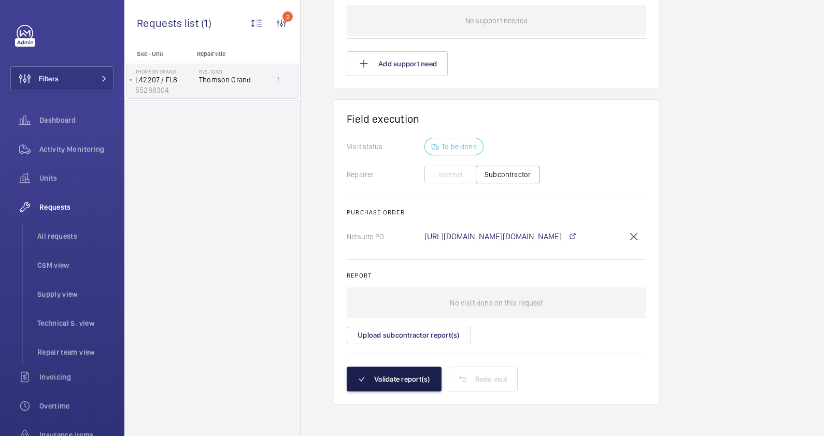
click at [388, 378] on button "Validate report(s)" at bounding box center [394, 379] width 95 height 25
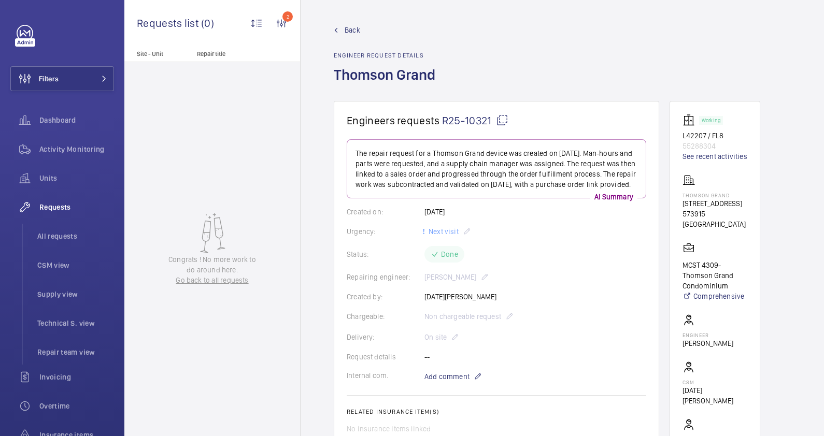
click at [347, 32] on span "Back" at bounding box center [352, 30] width 16 height 10
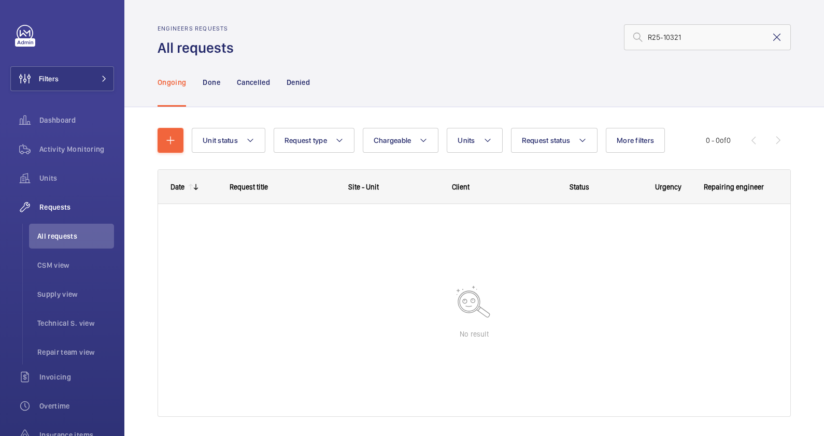
click at [770, 37] on mat-icon at bounding box center [776, 37] width 12 height 12
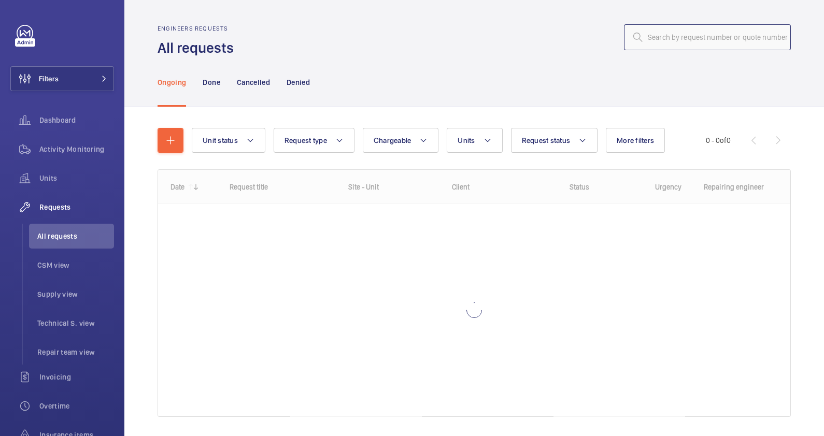
click at [660, 41] on input "text" at bounding box center [707, 37] width 167 height 26
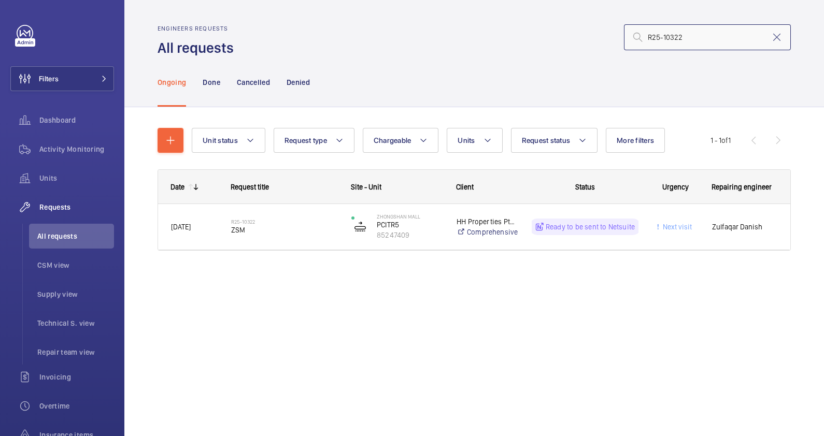
type input "R25-10322"
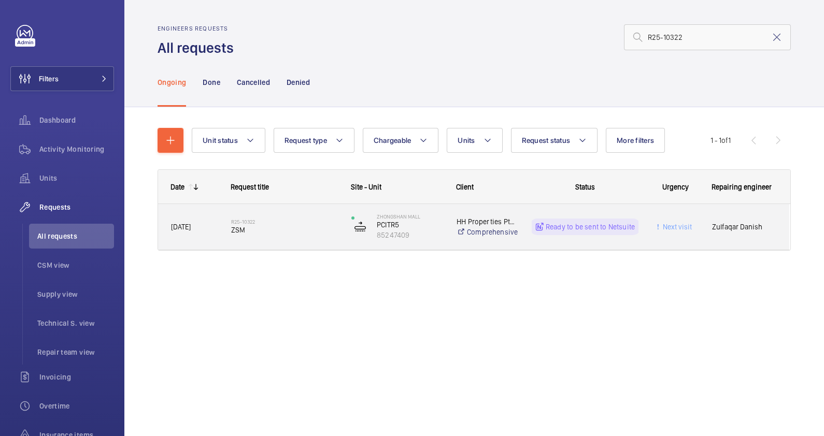
click at [281, 229] on span "ZSM" at bounding box center [284, 230] width 107 height 10
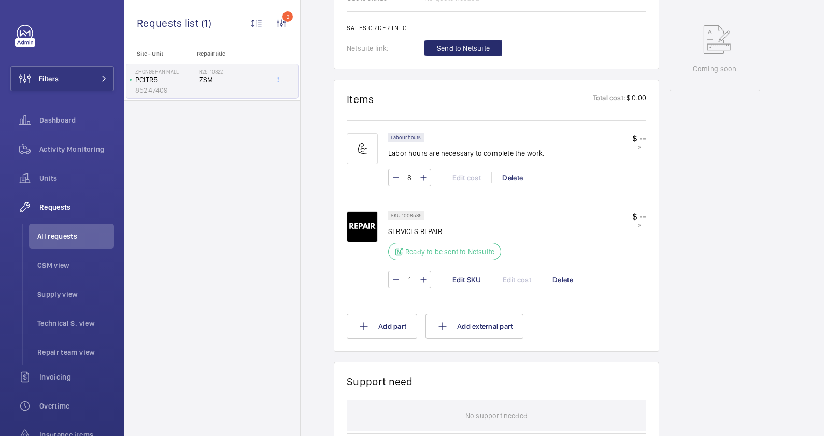
scroll to position [517, 0]
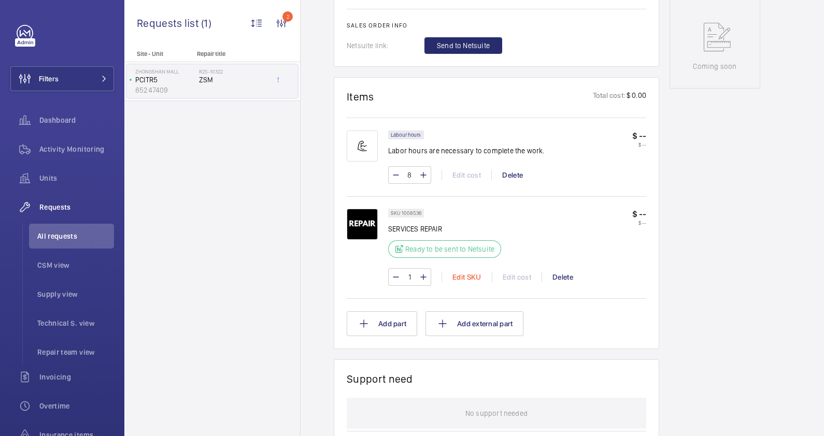
click at [466, 276] on div "Edit SKU" at bounding box center [466, 277] width 50 height 10
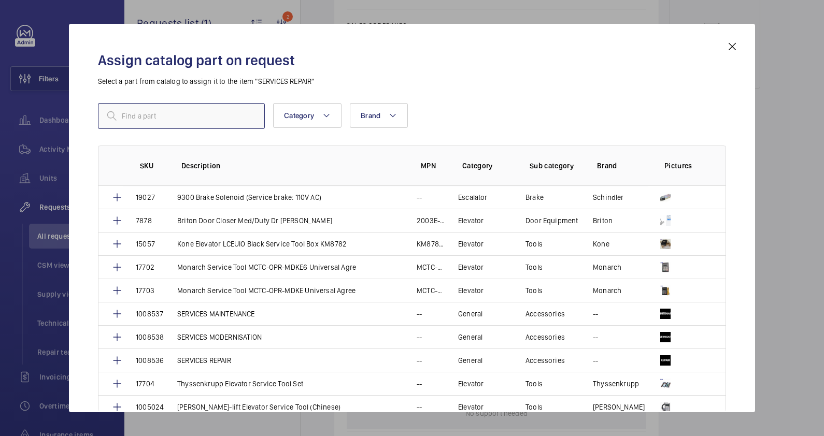
click at [132, 119] on input "text" at bounding box center [181, 116] width 167 height 26
type input "service"
click at [221, 312] on p "SERVICES MAINTENANCE" at bounding box center [216, 314] width 78 height 10
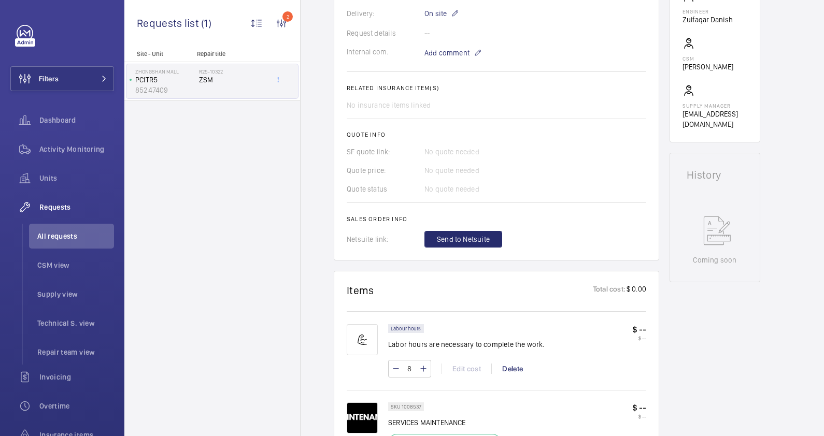
scroll to position [453, 0]
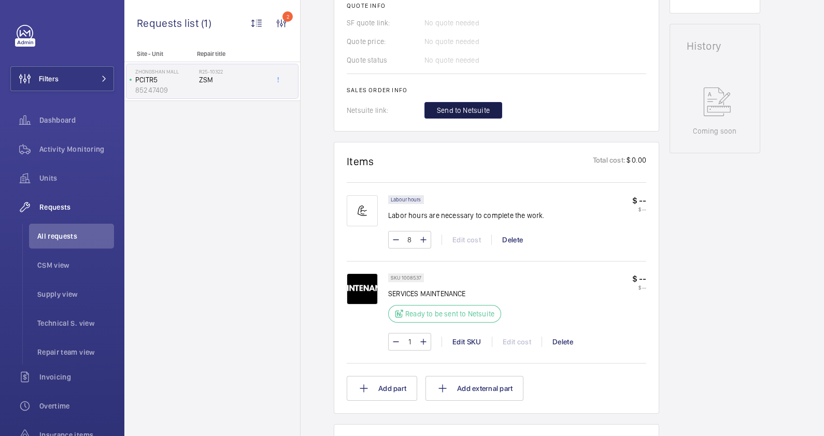
click at [448, 116] on span "Send to Netsuite" at bounding box center [463, 110] width 53 height 10
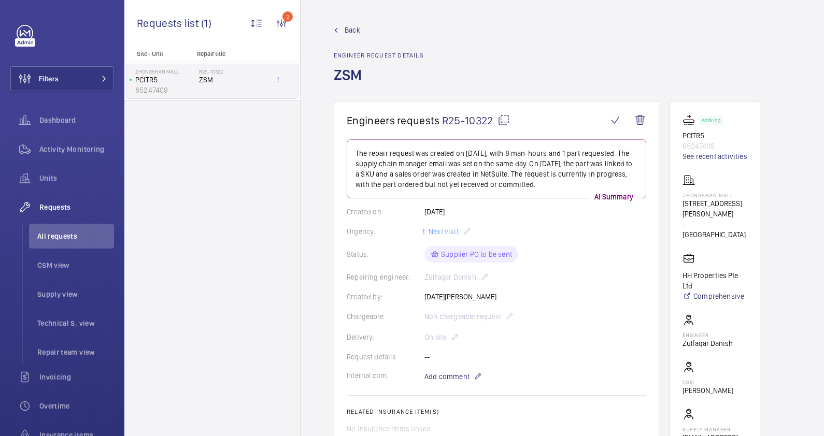
scroll to position [194, 0]
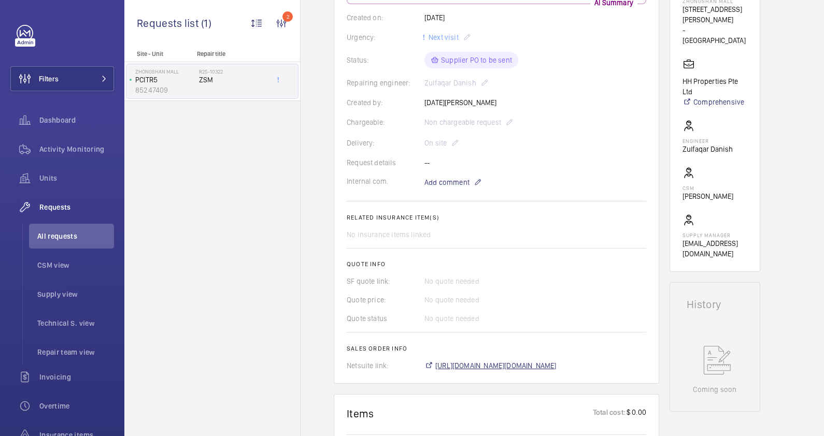
click at [518, 368] on span "[URL][DOMAIN_NAME][DOMAIN_NAME]" at bounding box center [495, 365] width 121 height 10
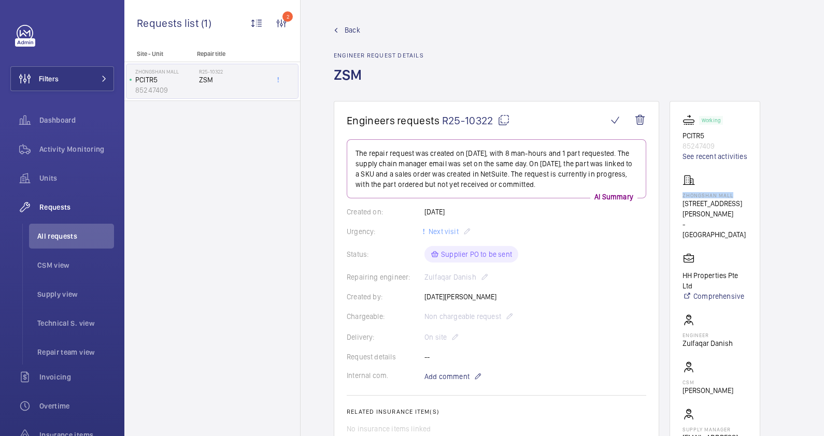
drag, startPoint x: 722, startPoint y: 194, endPoint x: 730, endPoint y: 194, distance: 8.3
click at [730, 194] on wm-front-card "Working PCITR5 85247409 See recent activities [GEOGRAPHIC_DATA] [STREET_ADDRESS…" at bounding box center [714, 283] width 91 height 365
drag, startPoint x: 730, startPoint y: 194, endPoint x: 702, endPoint y: 192, distance: 28.6
drag, startPoint x: 702, startPoint y: 192, endPoint x: 547, endPoint y: 243, distance: 162.6
click at [539, 244] on wm-front-card-body "The repair request was created on [DATE], with 8 man-hours and 1 part requested…" at bounding box center [496, 352] width 299 height 426
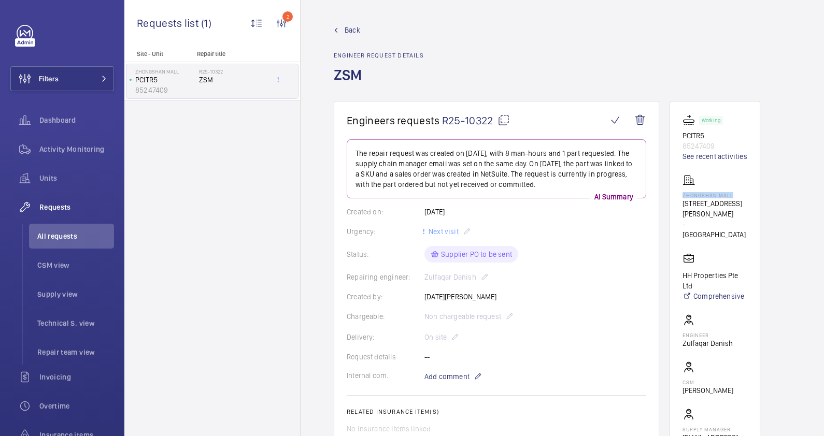
drag, startPoint x: 681, startPoint y: 193, endPoint x: 735, endPoint y: 193, distance: 54.4
click at [735, 193] on wm-front-card "Working PCITR5 85247409 See recent activities [GEOGRAPHIC_DATA] [STREET_ADDRESS…" at bounding box center [714, 283] width 91 height 365
drag, startPoint x: 735, startPoint y: 193, endPoint x: 710, endPoint y: 194, distance: 25.4
copy p "Zhongshan Mall"
drag, startPoint x: 680, startPoint y: 136, endPoint x: 715, endPoint y: 135, distance: 34.7
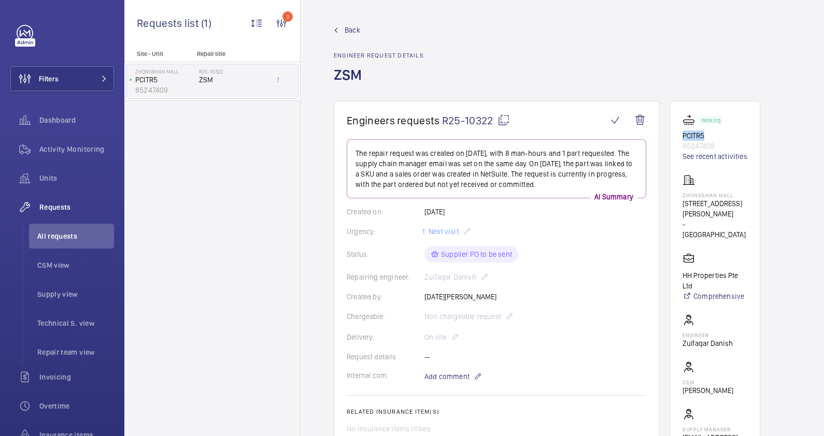
click at [715, 135] on wm-front-card "Working PCITR5 85247409 See recent activities [GEOGRAPHIC_DATA] [STREET_ADDRESS…" at bounding box center [714, 283] width 91 height 365
drag, startPoint x: 715, startPoint y: 135, endPoint x: 695, endPoint y: 135, distance: 20.2
copy p "PCITR5"
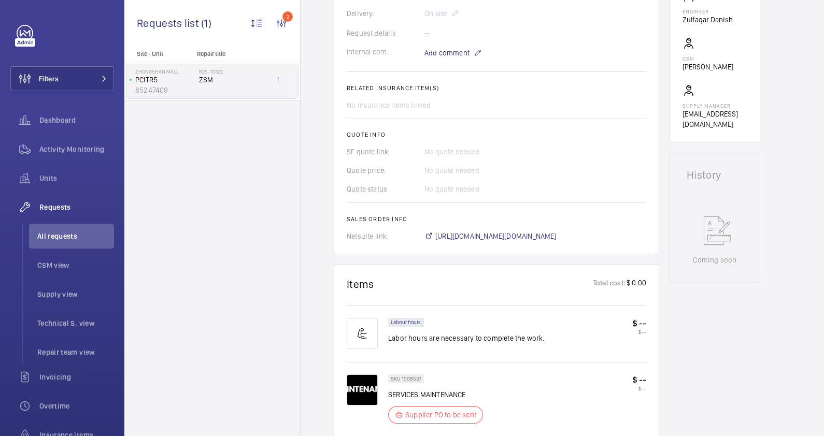
scroll to position [647, 0]
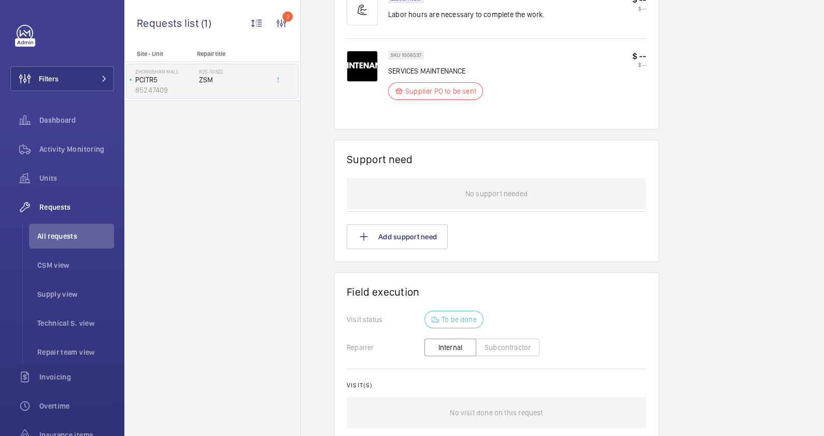
click at [513, 348] on button "Subcontractor" at bounding box center [507, 348] width 64 height 18
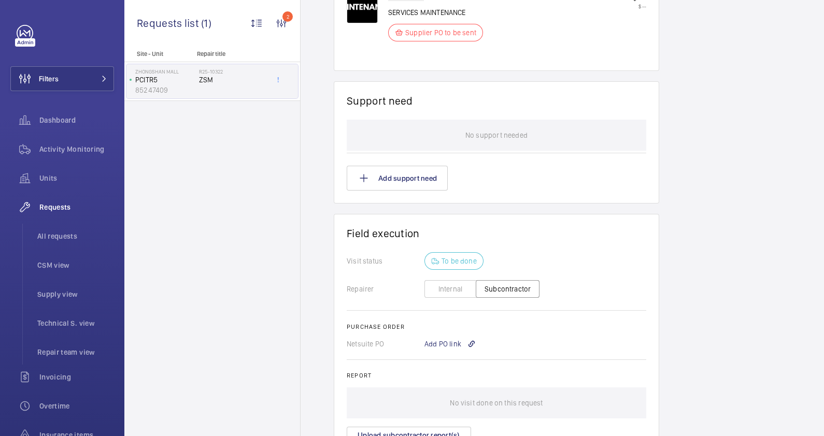
scroll to position [777, 0]
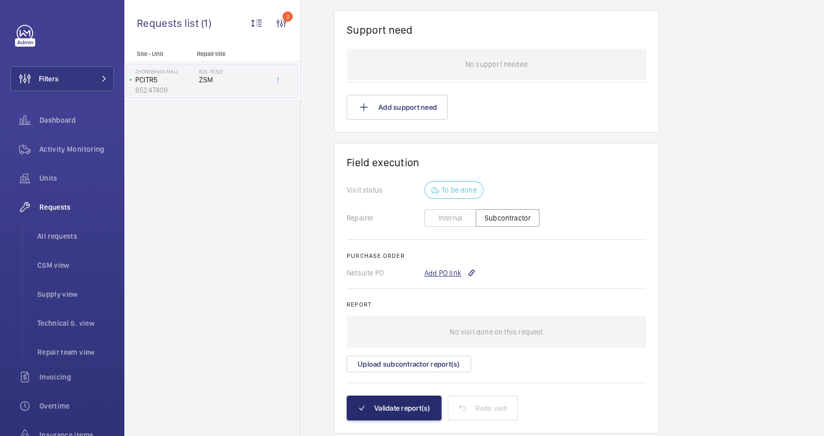
click at [449, 278] on div "Add PO link" at bounding box center [449, 273] width 51 height 10
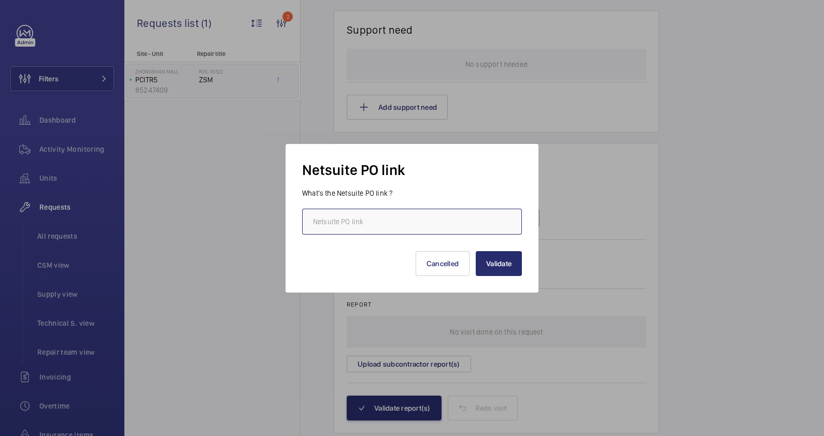
click at [384, 222] on input "text" at bounding box center [412, 222] width 220 height 26
paste input "[URL][DOMAIN_NAME][DOMAIN_NAME]"
type input "[URL][DOMAIN_NAME][DOMAIN_NAME]"
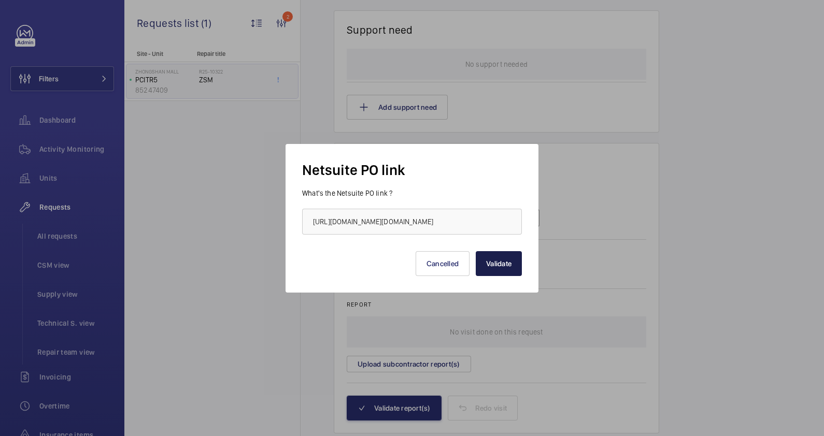
scroll to position [0, 0]
click at [493, 262] on button "Validate" at bounding box center [498, 263] width 46 height 25
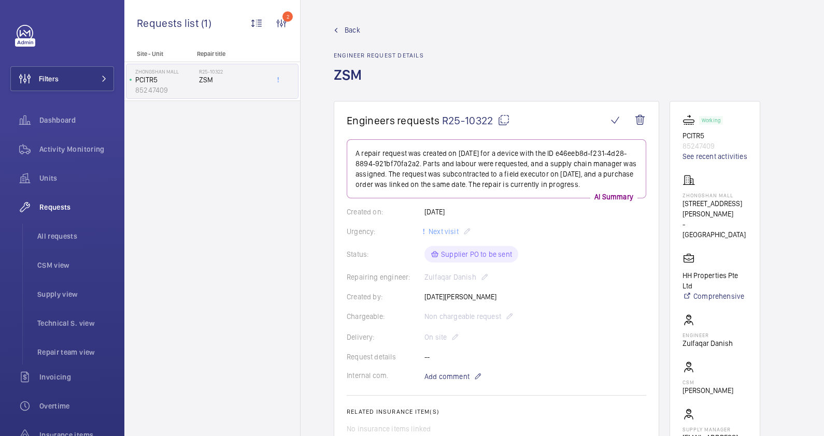
scroll to position [258, 0]
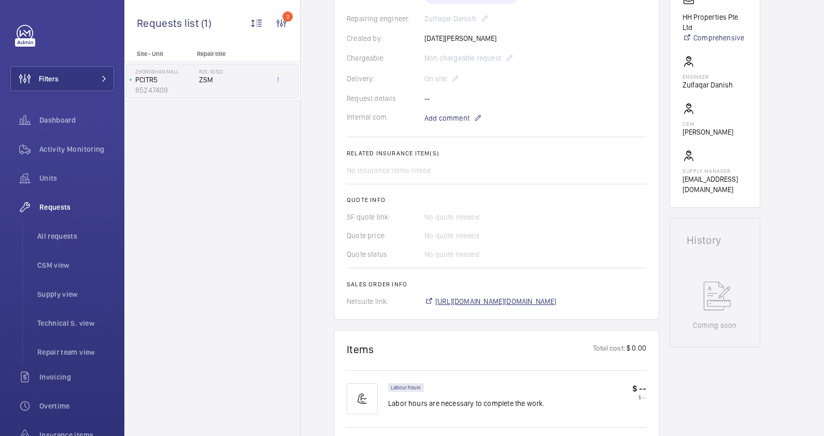
click at [556, 301] on span "[URL][DOMAIN_NAME][DOMAIN_NAME]" at bounding box center [495, 301] width 121 height 10
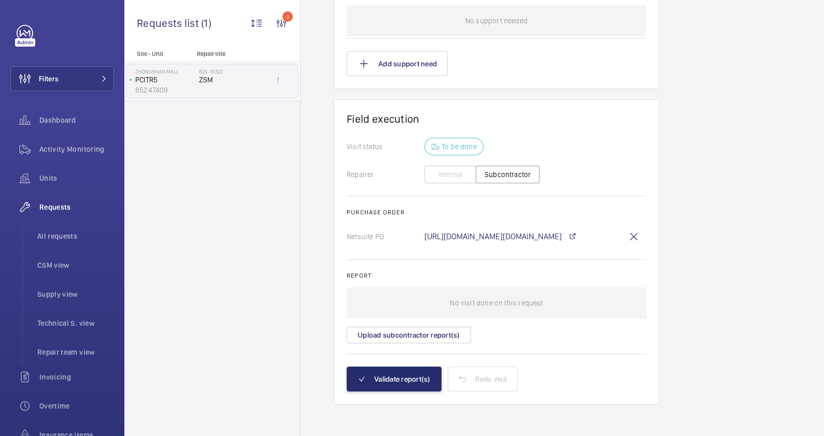
scroll to position [174, 0]
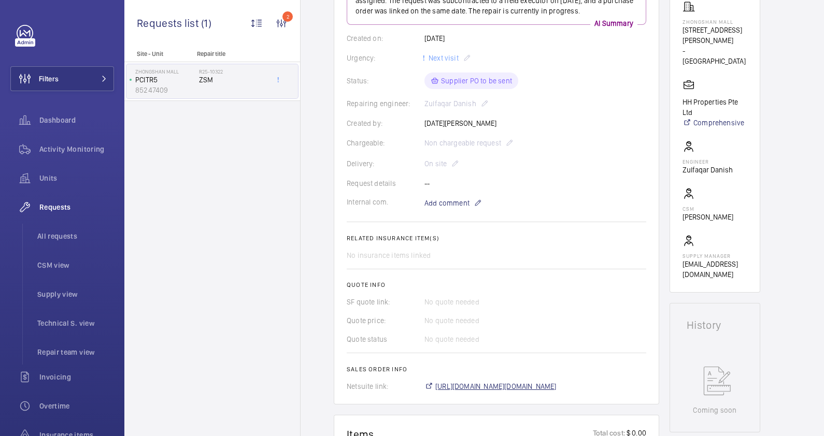
click at [556, 382] on span "[URL][DOMAIN_NAME][DOMAIN_NAME]" at bounding box center [495, 386] width 121 height 10
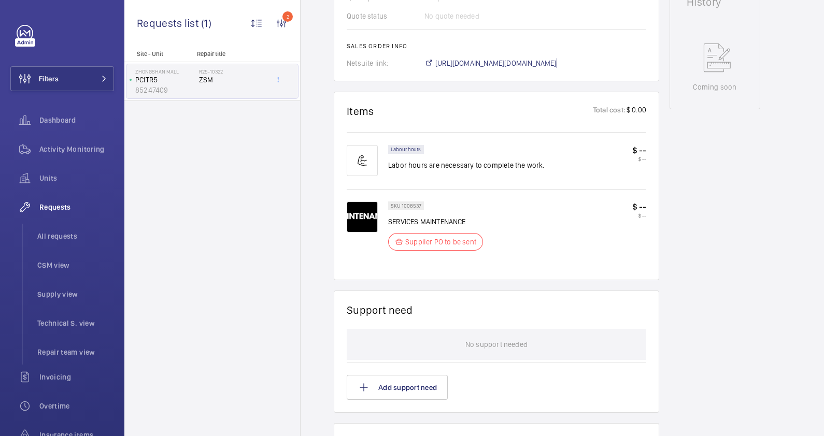
scroll to position [820, 0]
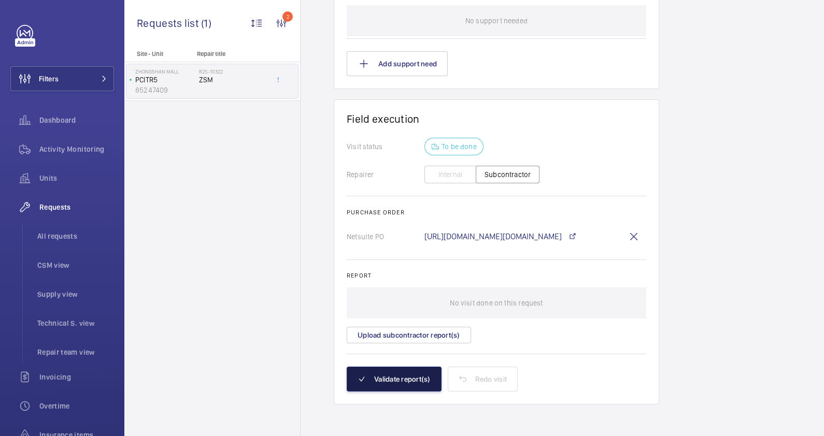
click at [408, 374] on button "Validate report(s)" at bounding box center [394, 379] width 95 height 25
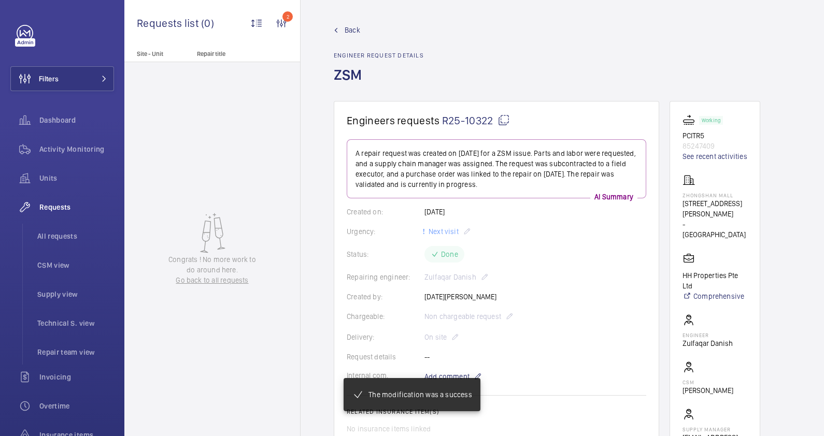
click at [353, 29] on span "Back" at bounding box center [352, 30] width 16 height 10
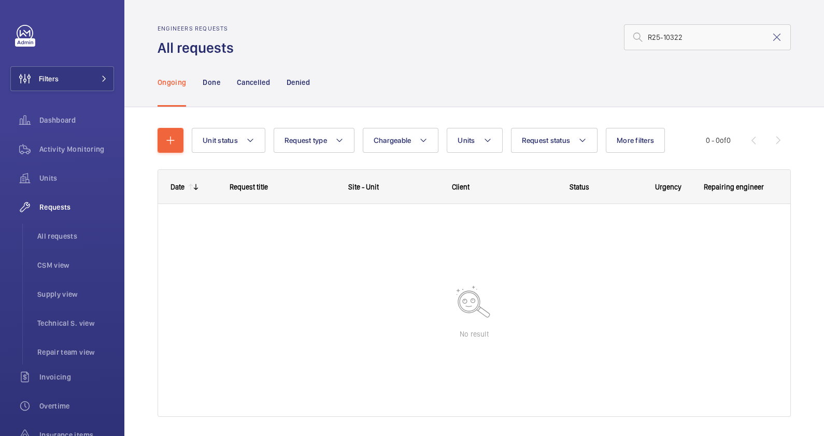
click at [770, 36] on mat-icon at bounding box center [776, 37] width 12 height 12
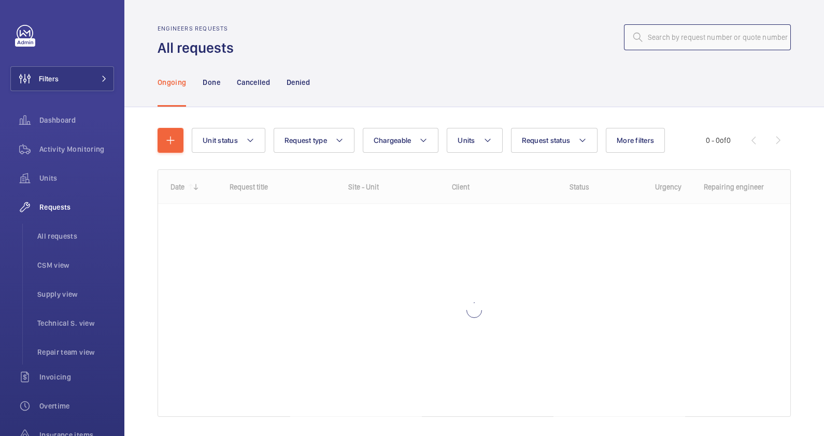
click at [657, 36] on input "text" at bounding box center [707, 37] width 167 height 26
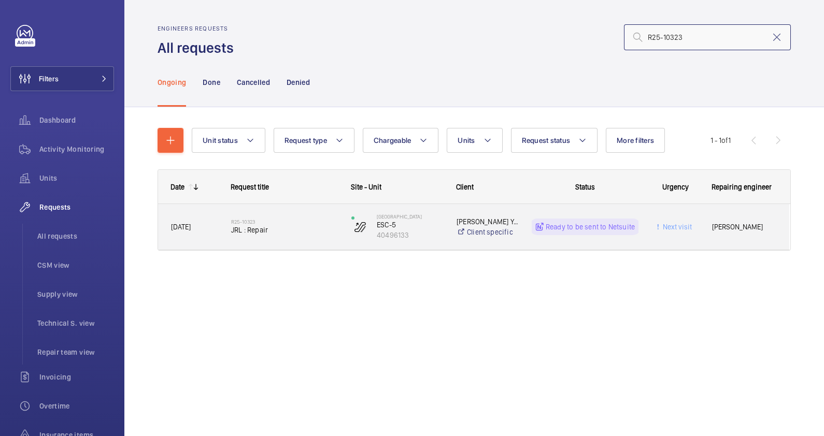
type input "R25-10323"
click at [296, 235] on span "JRL : Repair" at bounding box center [284, 230] width 107 height 10
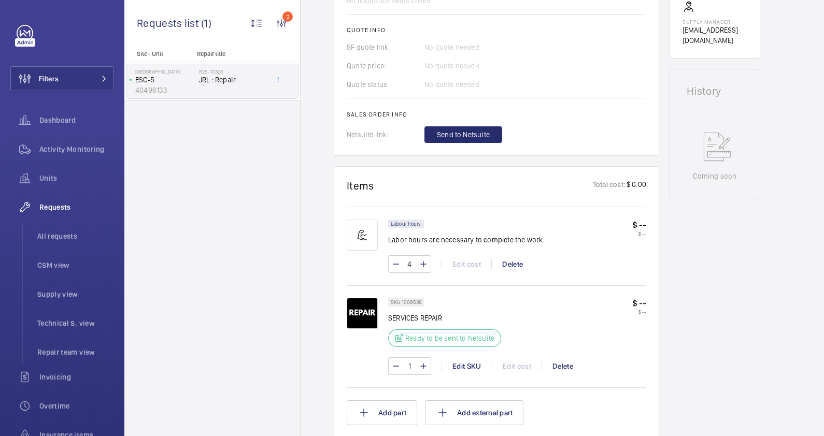
scroll to position [583, 0]
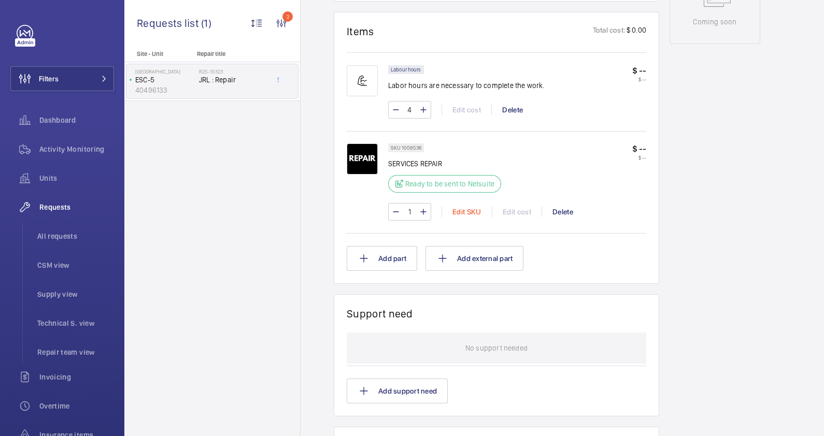
click at [468, 210] on div "Edit SKU" at bounding box center [466, 212] width 50 height 10
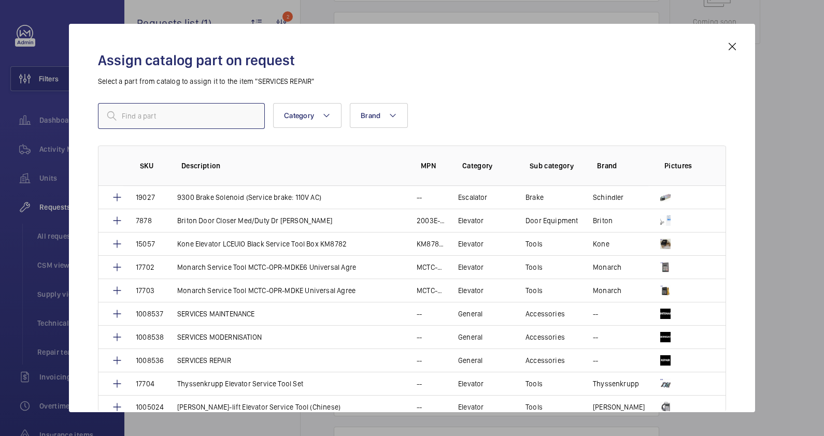
click at [157, 127] on input "text" at bounding box center [181, 116] width 167 height 26
type input "service"
click at [241, 314] on p "SERVICES MAINTENANCE" at bounding box center [216, 314] width 78 height 10
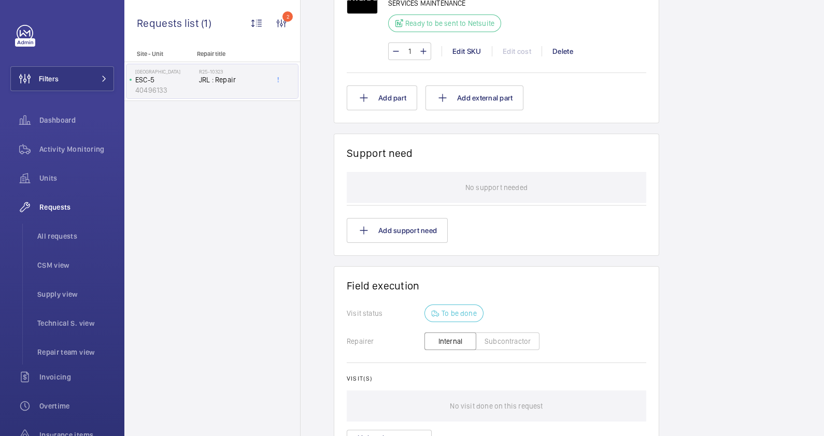
scroll to position [512, 0]
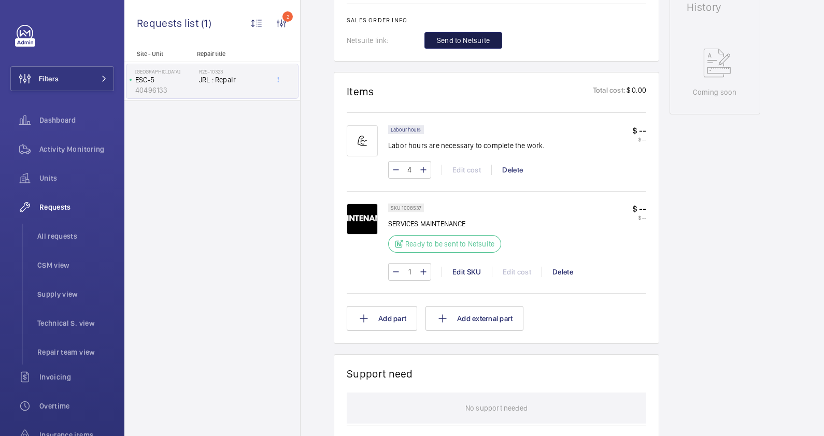
click at [485, 46] on span "Send to Netsuite" at bounding box center [463, 40] width 53 height 10
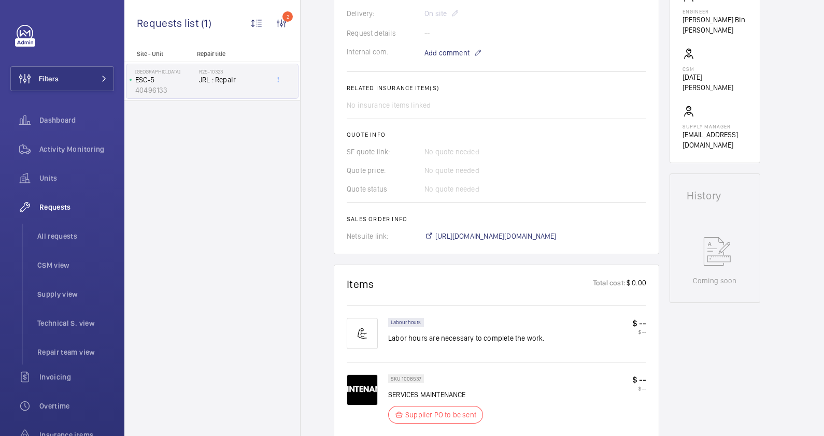
scroll to position [258, 0]
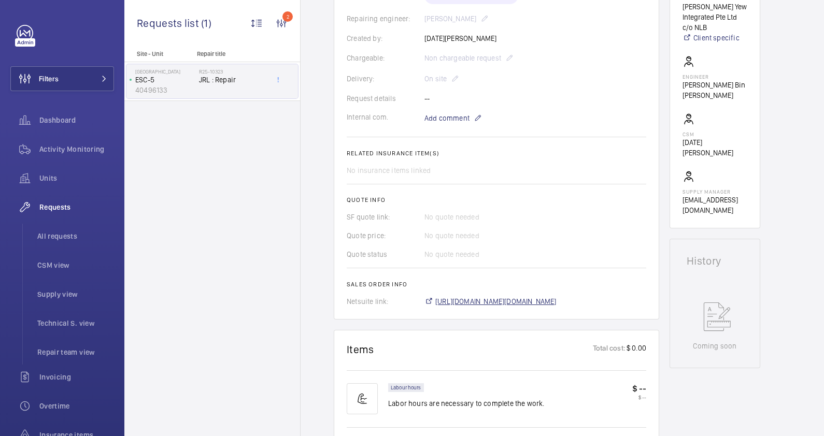
click at [556, 301] on span "[URL][DOMAIN_NAME][DOMAIN_NAME]" at bounding box center [495, 301] width 121 height 10
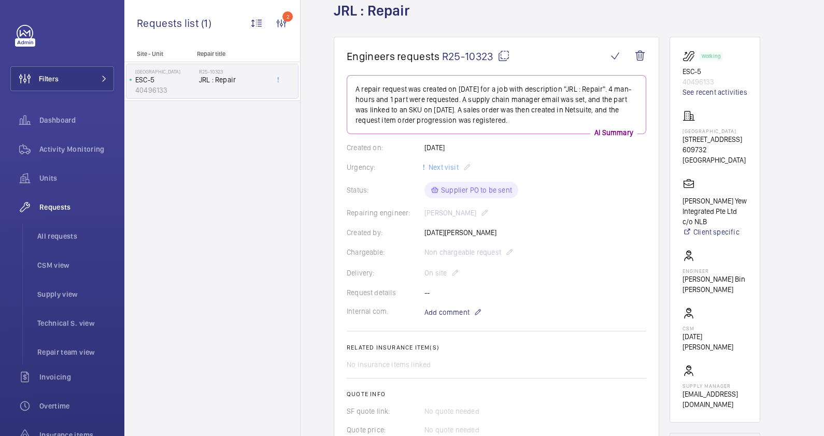
scroll to position [0, 0]
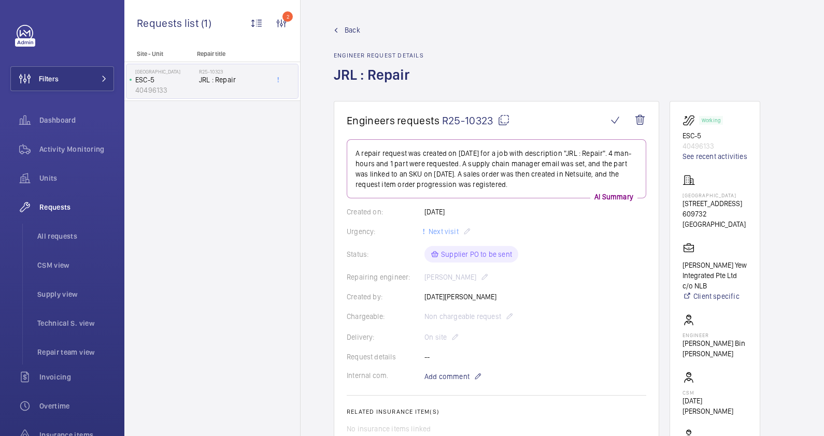
click at [700, 198] on wm-front-card "Working ESC-5 40496133 See recent activities [GEOGRAPHIC_DATA] [STREET_ADDRESS]…" at bounding box center [714, 294] width 91 height 386
drag, startPoint x: 700, startPoint y: 198, endPoint x: 662, endPoint y: 184, distance: 40.1
drag, startPoint x: 682, startPoint y: 195, endPoint x: 704, endPoint y: 200, distance: 23.5
click at [704, 198] on p "[GEOGRAPHIC_DATA]" at bounding box center [714, 195] width 65 height 6
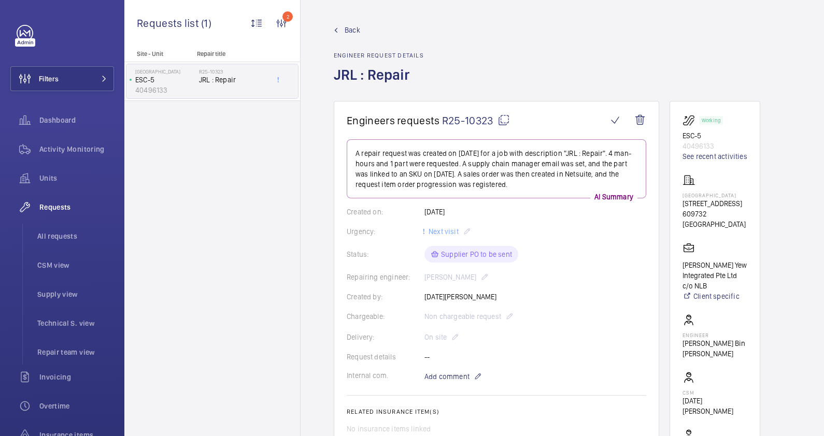
drag, startPoint x: 704, startPoint y: 200, endPoint x: 696, endPoint y: 197, distance: 9.5
copy p "[GEOGRAPHIC_DATA]"
click at [683, 136] on p "ESC-5" at bounding box center [714, 136] width 65 height 10
drag, startPoint x: 682, startPoint y: 135, endPoint x: 700, endPoint y: 135, distance: 18.6
click at [700, 135] on p "ESC-5" at bounding box center [714, 136] width 65 height 10
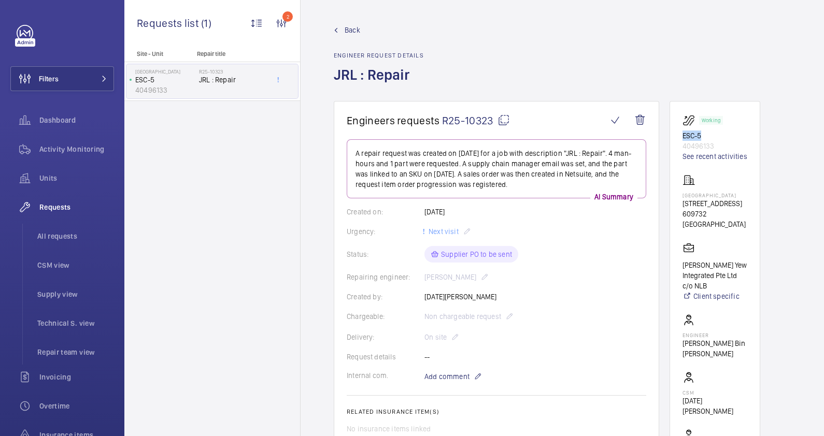
copy p "ESC-5"
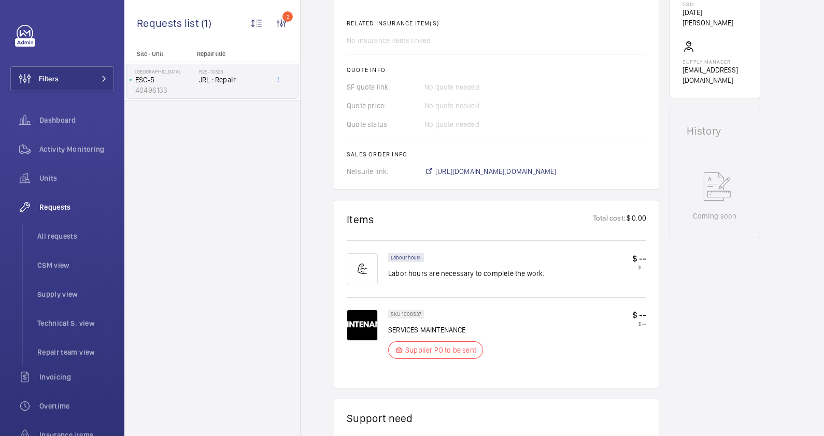
scroll to position [712, 0]
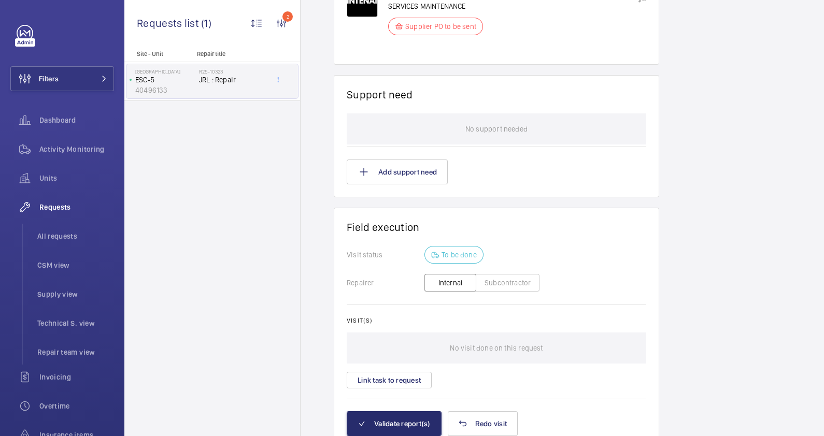
click at [517, 282] on button "Subcontractor" at bounding box center [507, 283] width 64 height 18
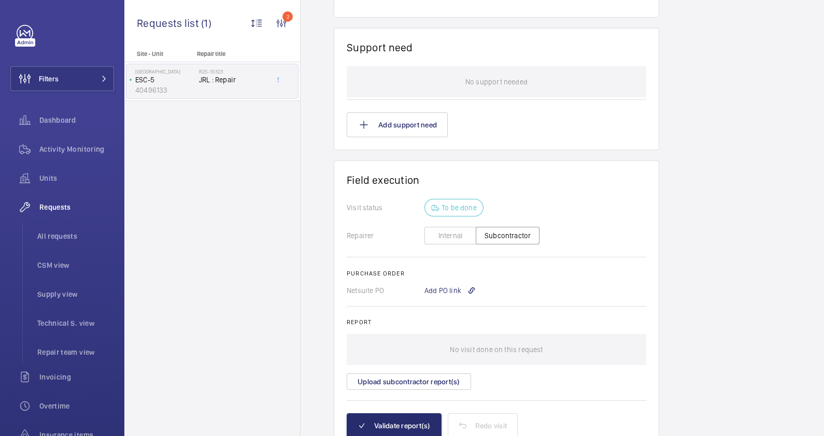
scroll to position [777, 0]
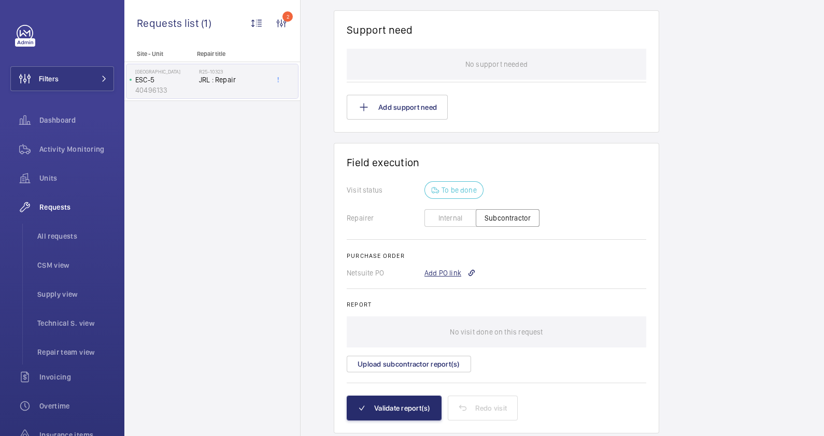
click at [445, 271] on div "Add PO link" at bounding box center [449, 273] width 51 height 10
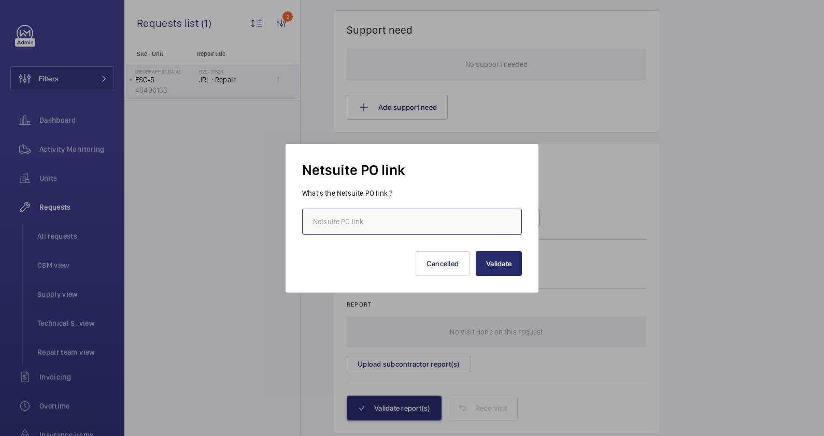
click at [410, 230] on input "text" at bounding box center [412, 222] width 220 height 26
paste input "[URL][DOMAIN_NAME][DOMAIN_NAME]"
type input "[URL][DOMAIN_NAME][DOMAIN_NAME]"
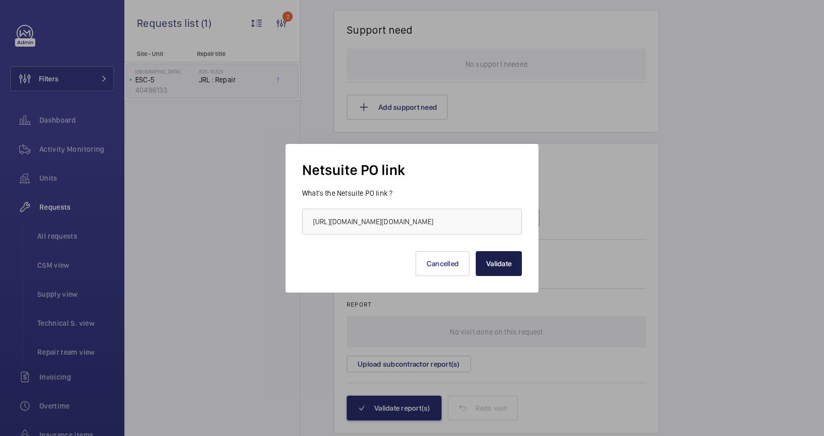
scroll to position [0, 0]
click at [491, 269] on button "Validate" at bounding box center [498, 263] width 46 height 25
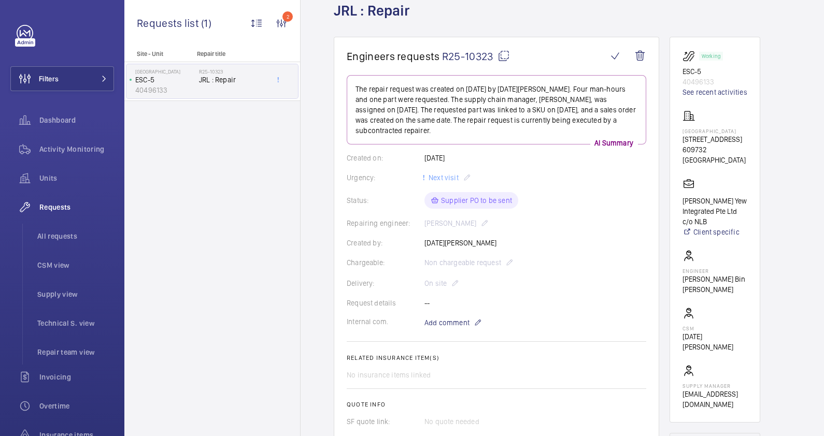
scroll to position [388, 0]
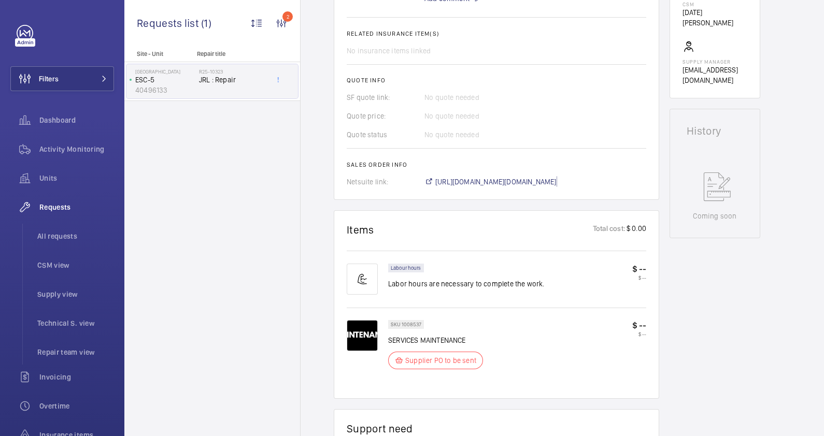
drag, startPoint x: 517, startPoint y: 117, endPoint x: 601, endPoint y: 275, distance: 178.9
click at [517, 177] on span "[URL][DOMAIN_NAME][DOMAIN_NAME]" at bounding box center [495, 182] width 121 height 10
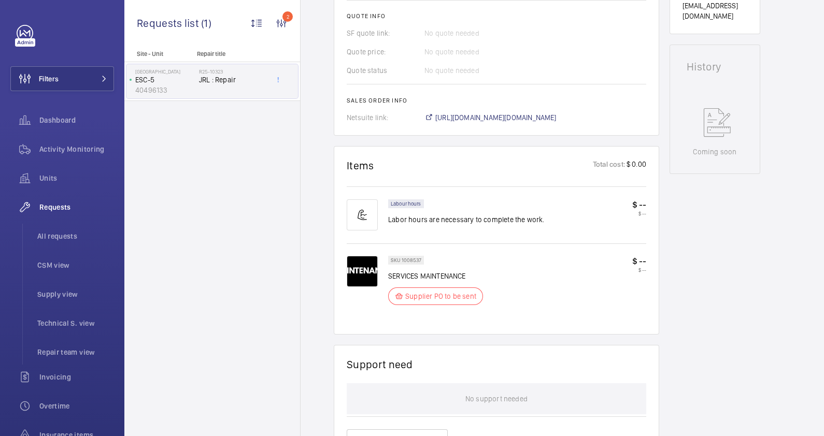
drag, startPoint x: 705, startPoint y: 316, endPoint x: 708, endPoint y: 327, distance: 11.2
click at [705, 316] on div "Working ESC-5 40496133 See recent activities [GEOGRAPHIC_DATA] [STREET_ADDRESS]…" at bounding box center [714, 215] width 91 height 1134
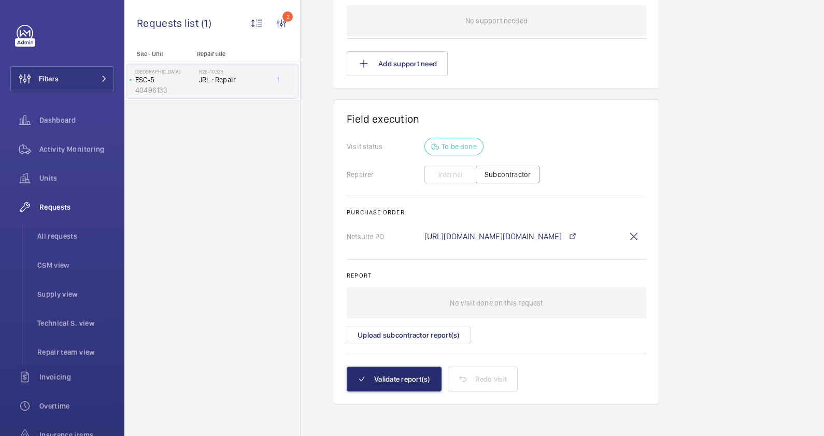
scroll to position [831, 0]
click at [417, 381] on button "Validate report(s)" at bounding box center [394, 379] width 95 height 25
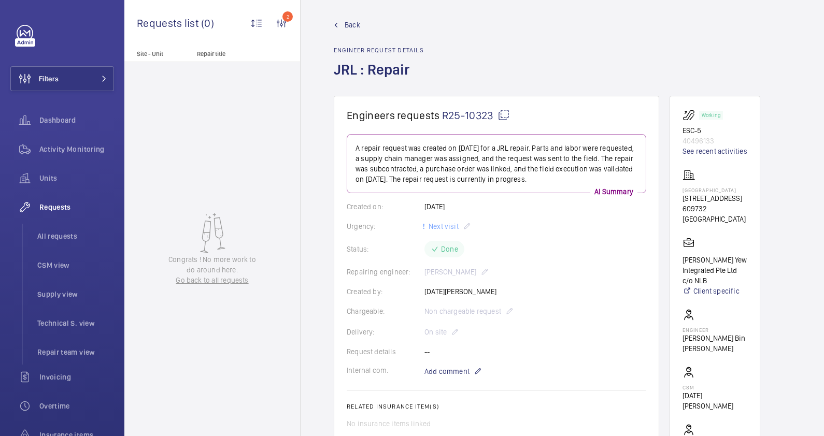
scroll to position [0, 0]
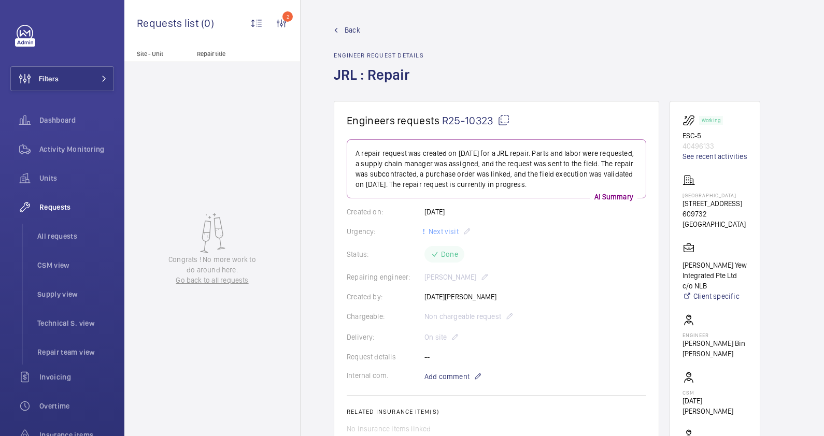
click at [357, 30] on span "Back" at bounding box center [352, 30] width 16 height 10
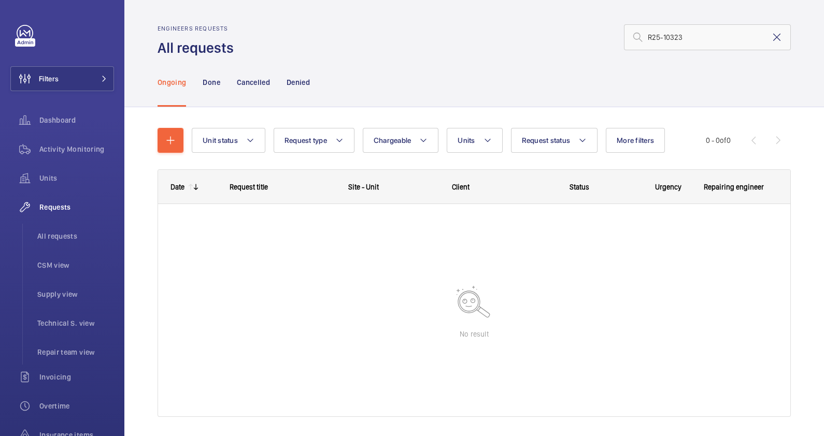
click at [770, 38] on mat-icon at bounding box center [776, 37] width 12 height 12
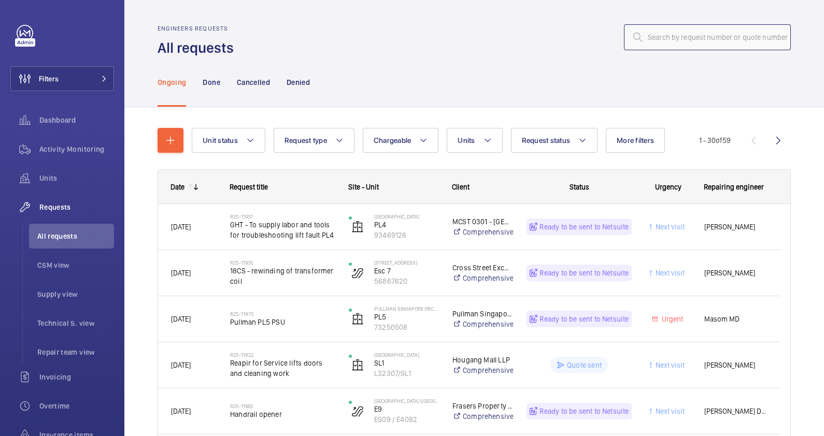
click at [656, 42] on input "text" at bounding box center [707, 37] width 167 height 26
paste input "R25-10325"
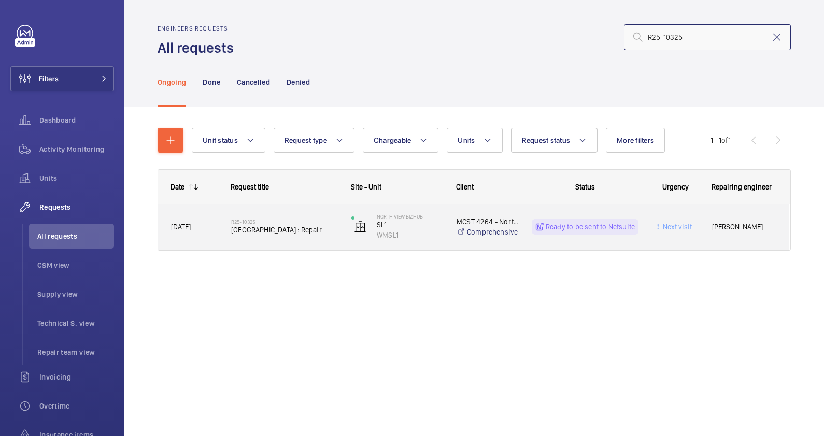
type input "R25-10325"
click at [307, 238] on div "R25-10325 [GEOGRAPHIC_DATA] : Repair" at bounding box center [284, 227] width 107 height 30
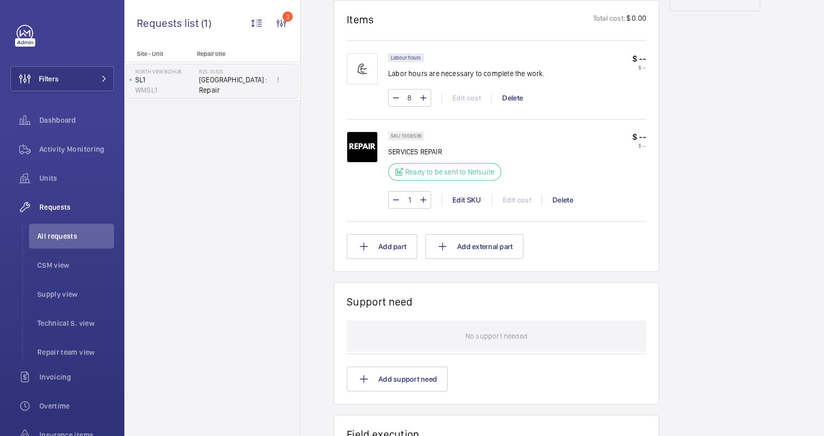
scroll to position [647, 0]
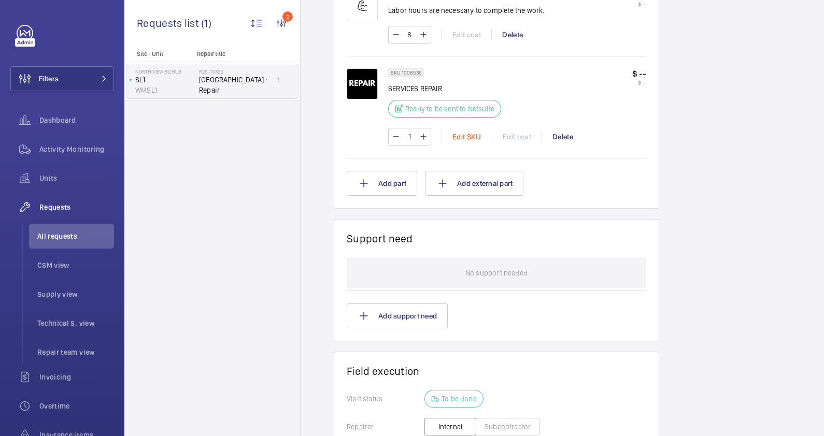
click at [460, 135] on div "Edit SKU" at bounding box center [466, 137] width 50 height 10
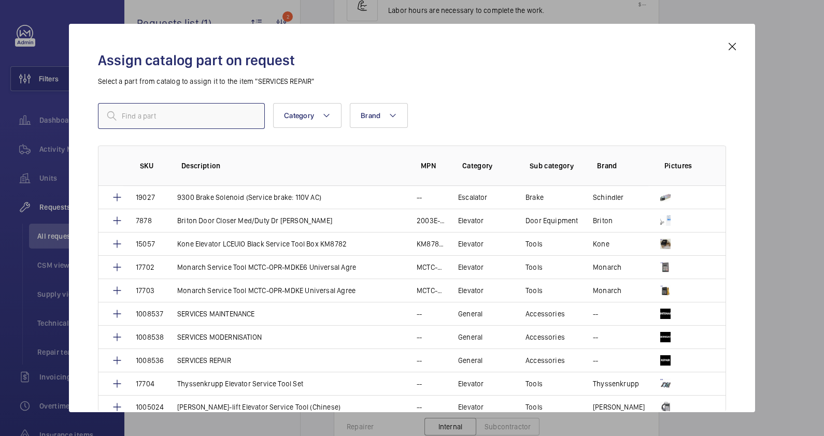
click at [158, 117] on input "text" at bounding box center [181, 116] width 167 height 26
type input "service"
click at [229, 310] on p "SERVICES MAINTENANCE" at bounding box center [216, 314] width 78 height 10
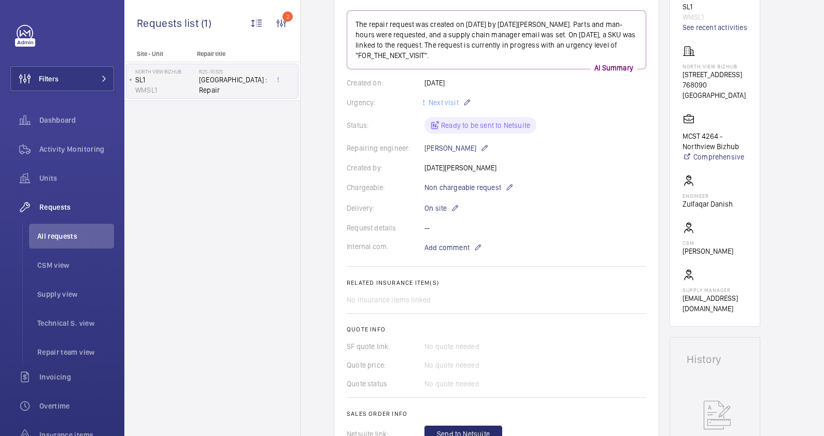
scroll to position [517, 0]
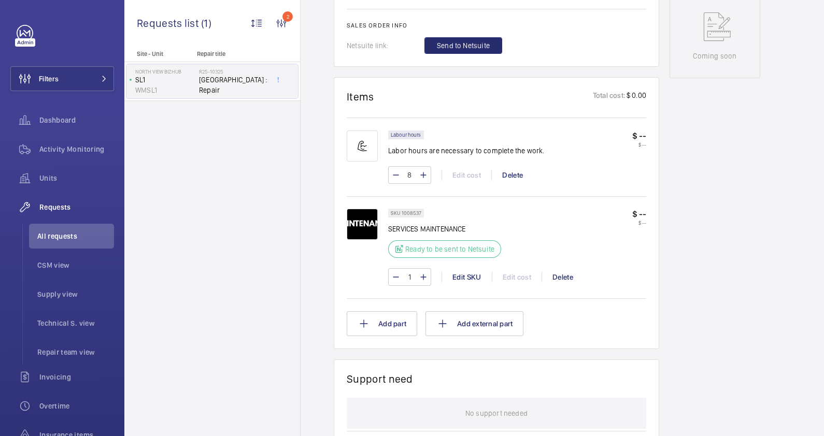
click at [464, 235] on div "SKU 1008537 SERVICES MAINTENANCE Ready to be sent to Netsuite" at bounding box center [447, 236] width 119 height 55
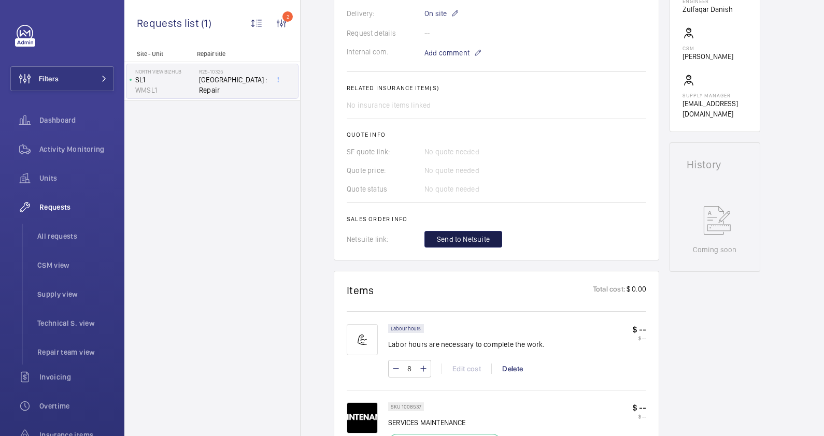
click at [459, 239] on span "Send to Netsuite" at bounding box center [463, 239] width 53 height 10
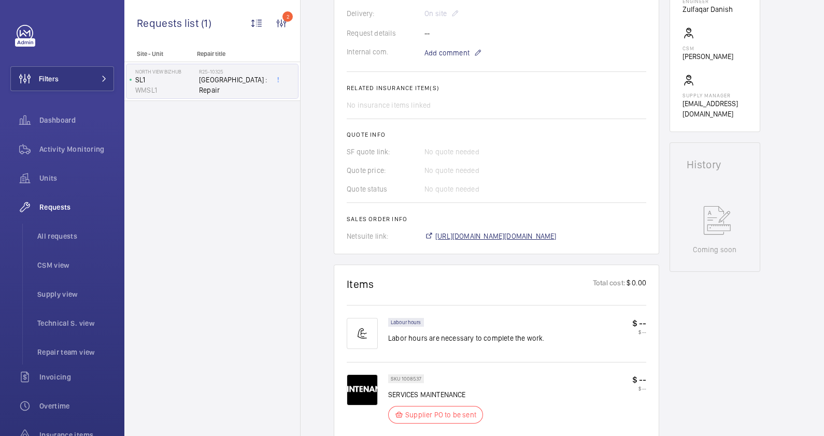
click at [517, 233] on span "[URL][DOMAIN_NAME][DOMAIN_NAME]" at bounding box center [495, 236] width 121 height 10
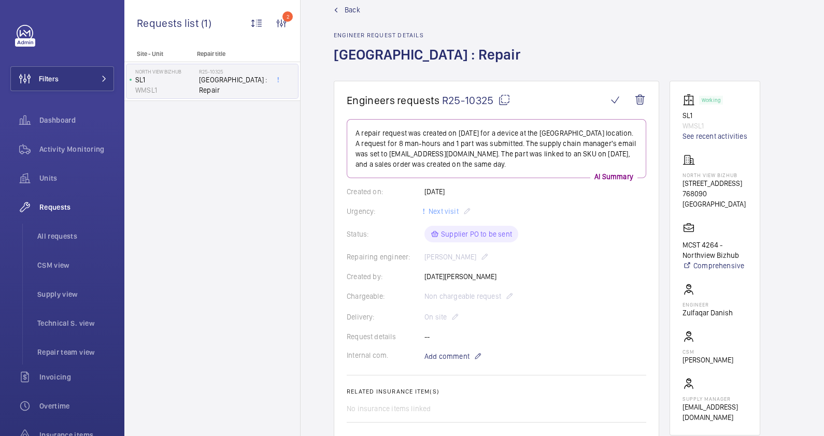
scroll to position [0, 0]
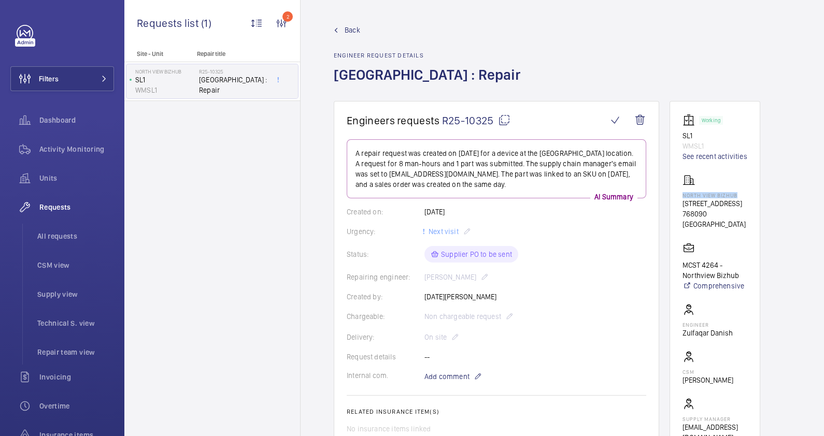
drag, startPoint x: 739, startPoint y: 196, endPoint x: 677, endPoint y: 195, distance: 62.2
click at [677, 195] on wm-front-card "Working SL1 WMSL1 See recent activities North View Bizhub [STREET_ADDRESS] - No…" at bounding box center [714, 278] width 91 height 355
drag, startPoint x: 677, startPoint y: 195, endPoint x: 694, endPoint y: 194, distance: 16.6
copy p "North View Bizhub"
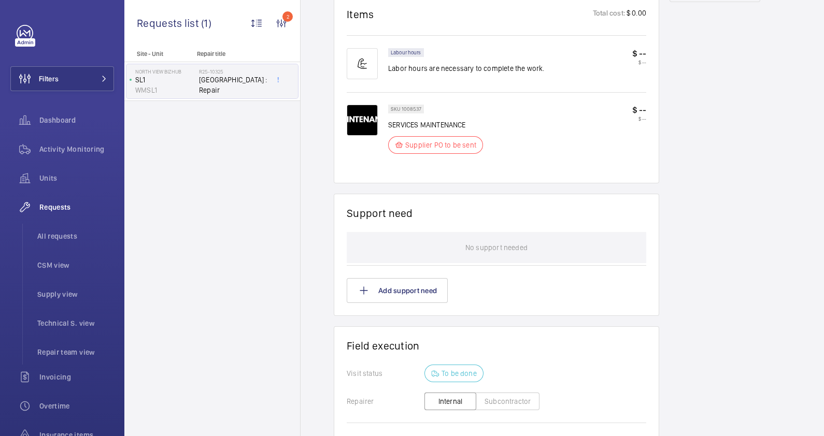
scroll to position [712, 0]
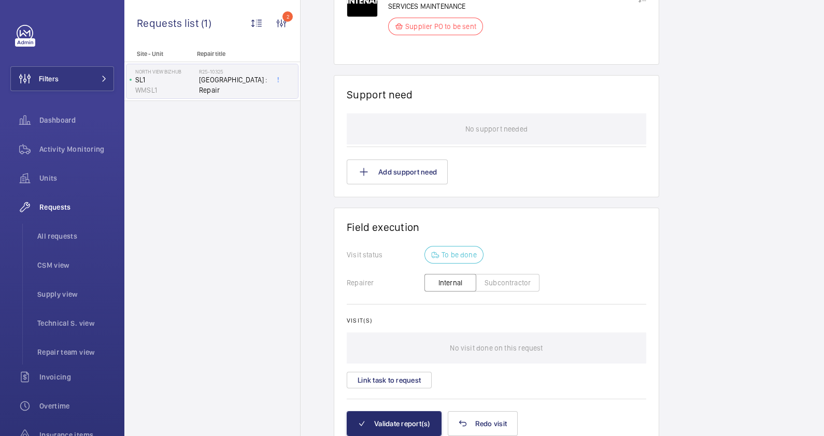
click at [504, 280] on button "Subcontractor" at bounding box center [507, 283] width 64 height 18
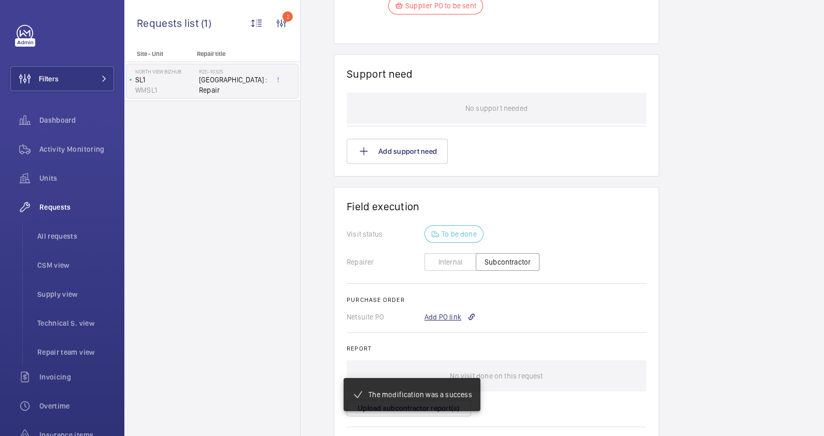
click at [456, 312] on div "Add PO link" at bounding box center [449, 317] width 51 height 10
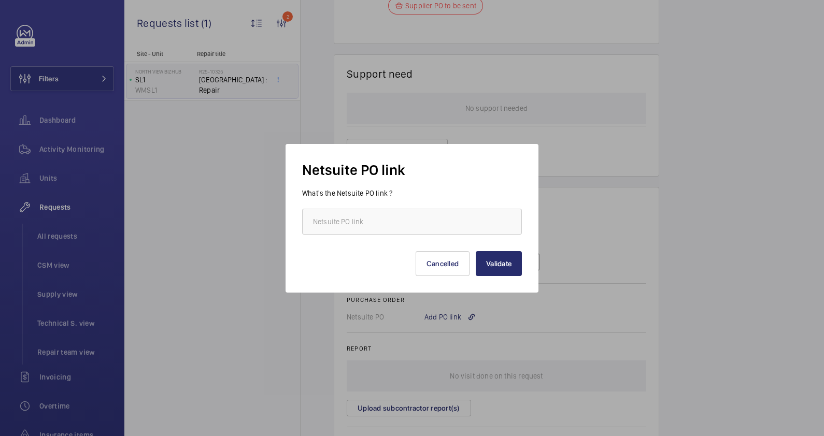
scroll to position [754, 0]
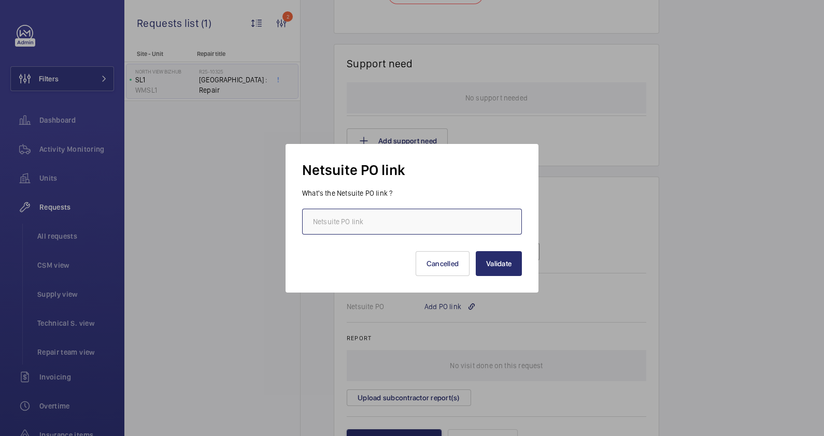
click at [406, 223] on input "text" at bounding box center [412, 222] width 220 height 26
paste input "[URL][DOMAIN_NAME][DOMAIN_NAME]"
type input "[URL][DOMAIN_NAME][DOMAIN_NAME]"
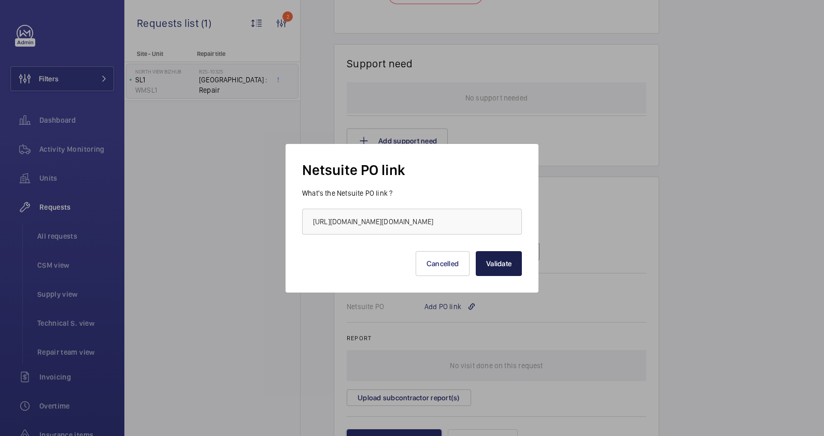
scroll to position [0, 0]
click at [508, 259] on button "Validate" at bounding box center [498, 263] width 46 height 25
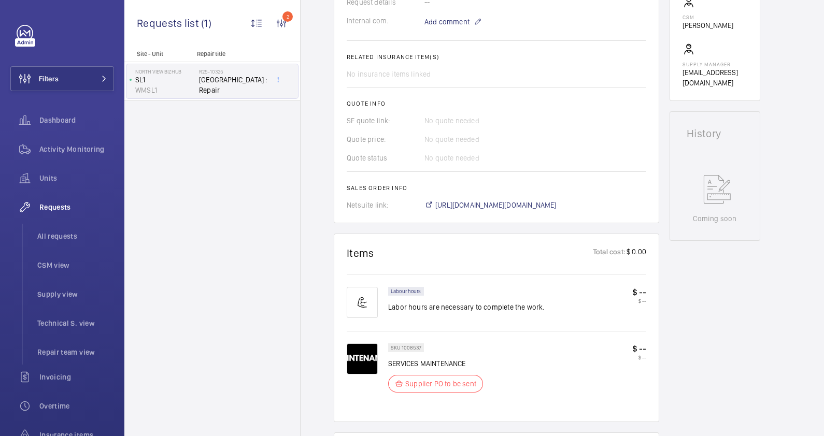
scroll to position [225, 0]
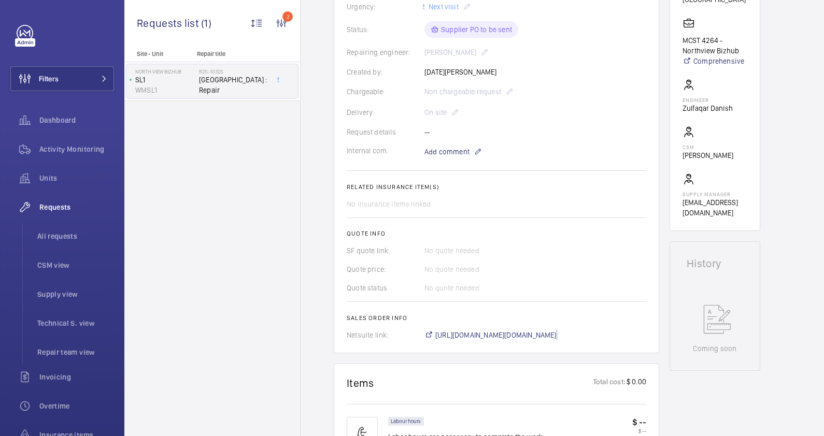
click at [541, 332] on span "[URL][DOMAIN_NAME][DOMAIN_NAME]" at bounding box center [495, 335] width 121 height 10
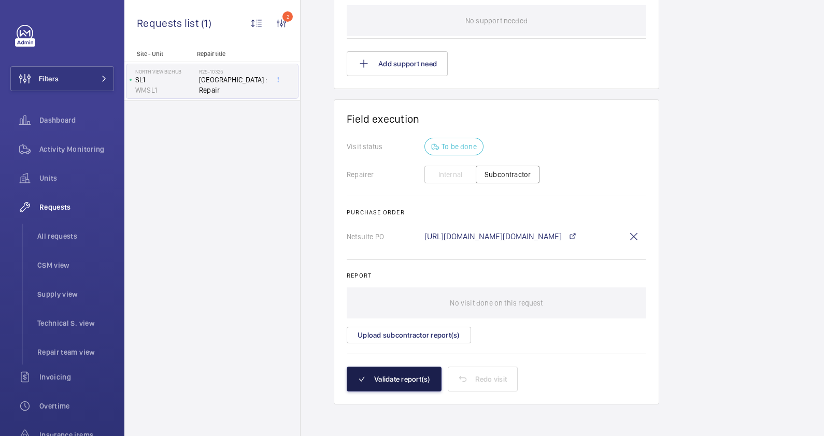
click at [413, 383] on button "Validate report(s)" at bounding box center [394, 379] width 95 height 25
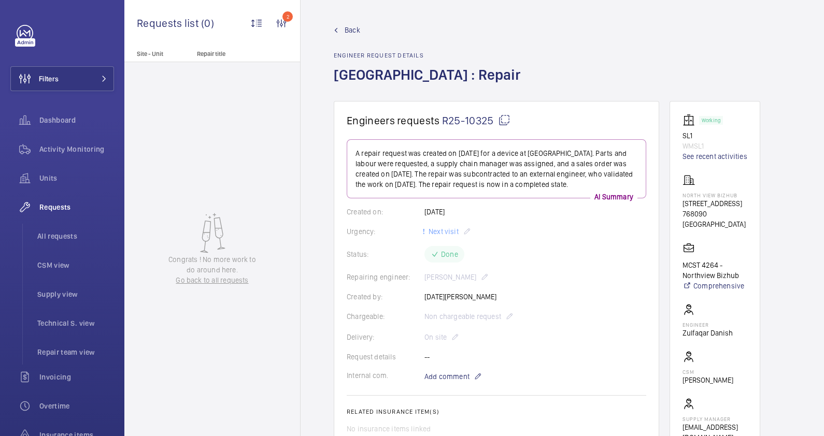
click at [354, 28] on span "Back" at bounding box center [352, 30] width 16 height 10
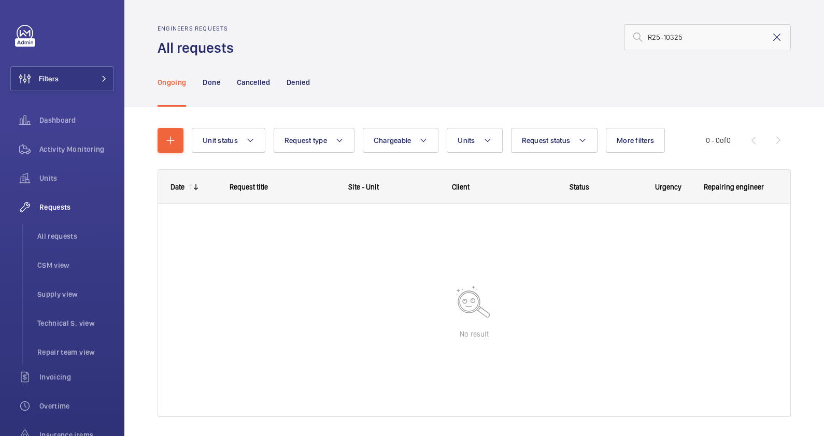
click at [770, 39] on mat-icon at bounding box center [776, 37] width 12 height 12
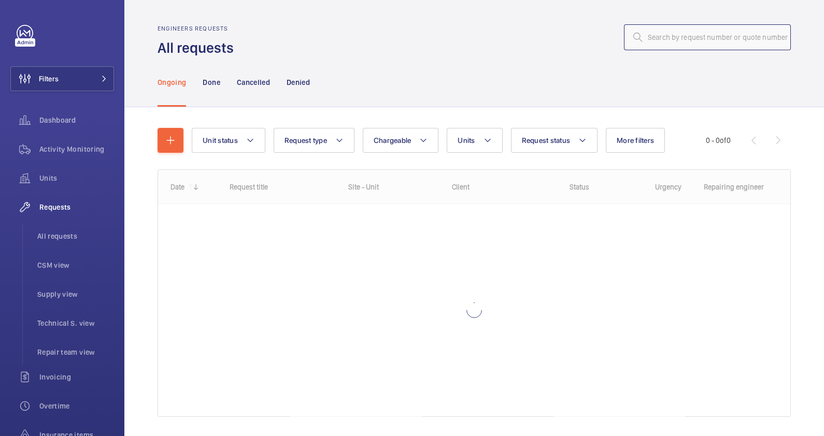
click at [682, 38] on input "text" at bounding box center [707, 37] width 167 height 26
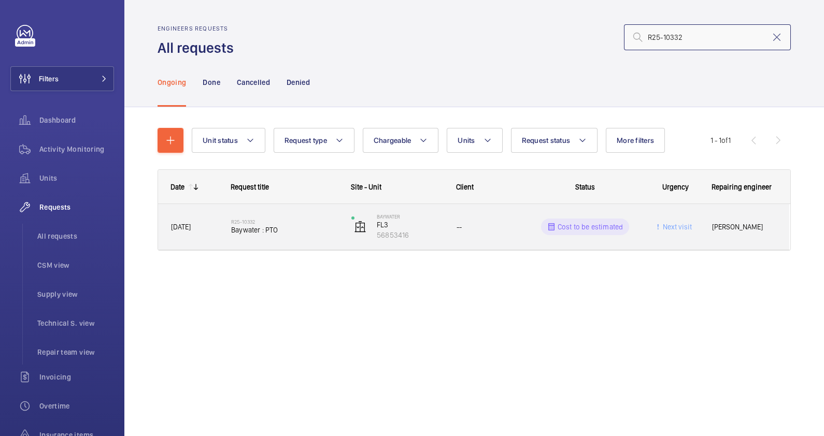
type input "R25-10332"
click at [299, 235] on div "R25-10332 Baywater : PTO" at bounding box center [284, 227] width 107 height 30
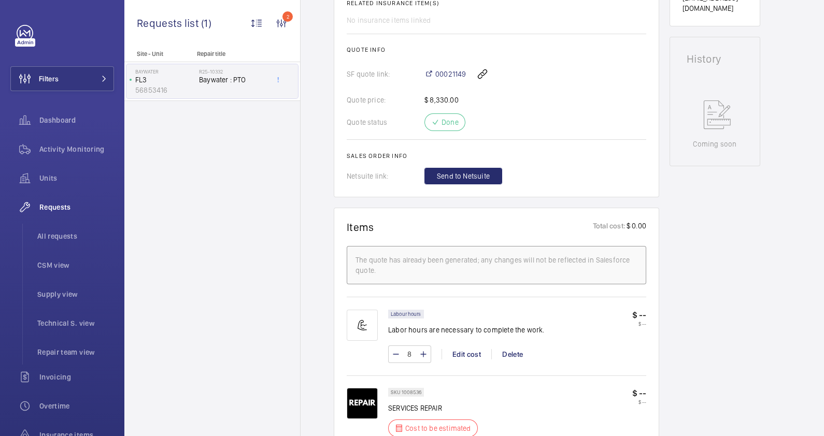
scroll to position [388, 0]
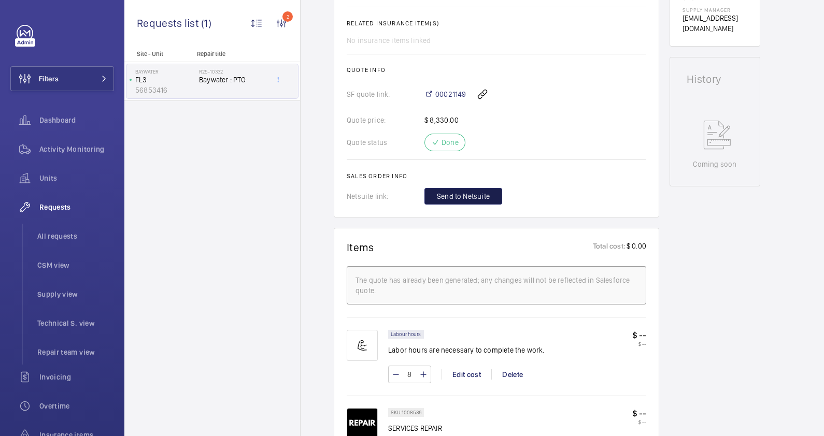
click at [450, 194] on span "Send to Netsuite" at bounding box center [463, 196] width 53 height 10
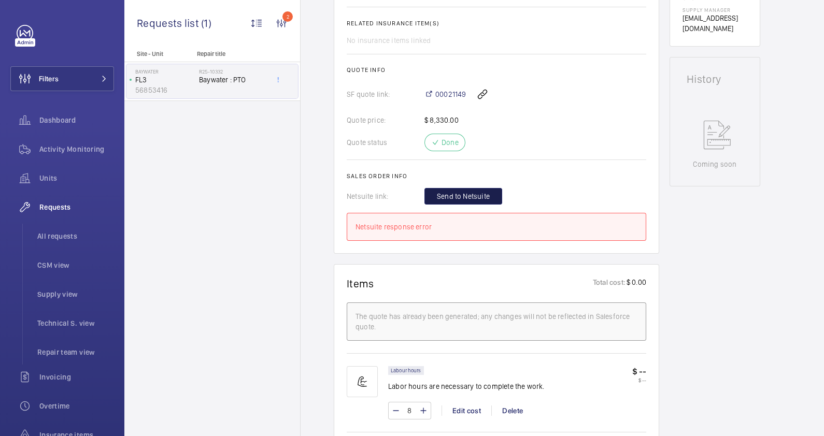
click at [464, 194] on span "Send to Netsuite" at bounding box center [463, 196] width 53 height 10
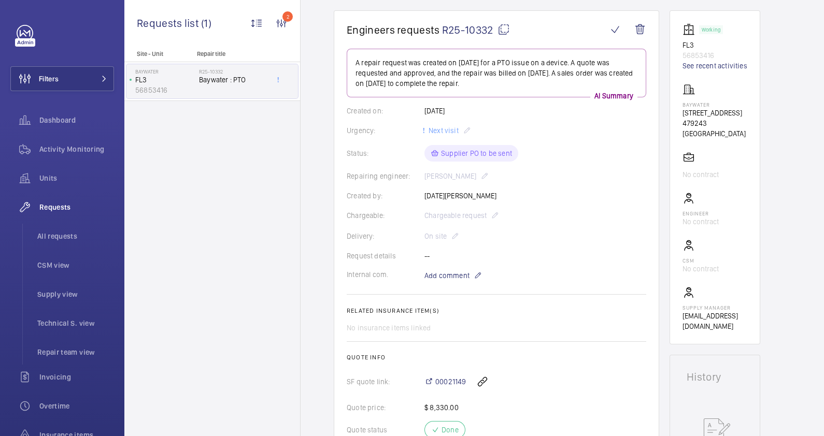
scroll to position [258, 0]
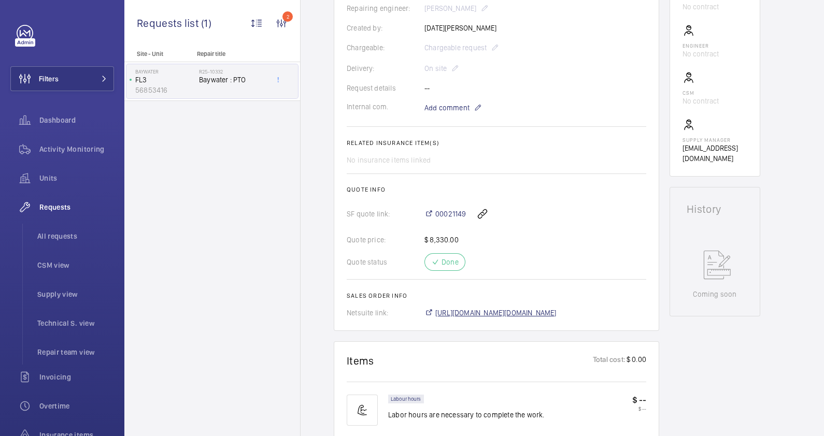
click at [483, 316] on span "[URL][DOMAIN_NAME][DOMAIN_NAME]" at bounding box center [495, 313] width 121 height 10
drag, startPoint x: 435, startPoint y: 207, endPoint x: 466, endPoint y: 206, distance: 31.6
click at [466, 206] on div "00021149" at bounding box center [535, 213] width 222 height 25
copy span "00021149"
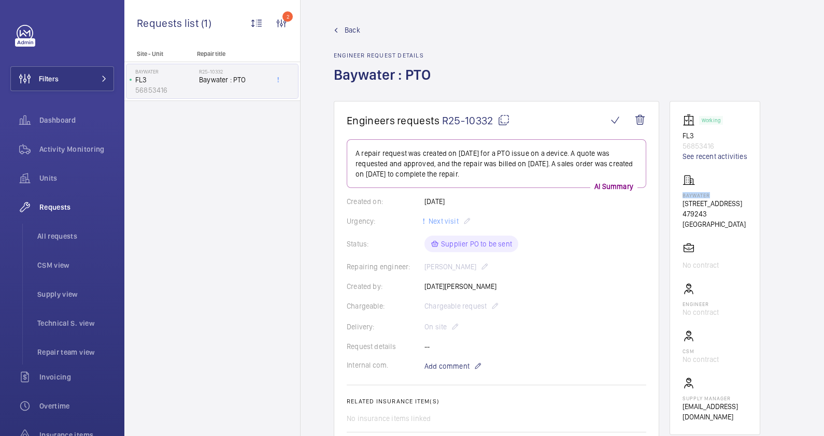
drag, startPoint x: 713, startPoint y: 192, endPoint x: 681, endPoint y: 193, distance: 32.1
click at [681, 193] on wm-front-card "Working FL3 56853416 See recent activities Baywater [STREET_ADDRESS] No contrac…" at bounding box center [714, 268] width 91 height 334
drag, startPoint x: 681, startPoint y: 193, endPoint x: 688, endPoint y: 194, distance: 7.4
copy p "Baywater"
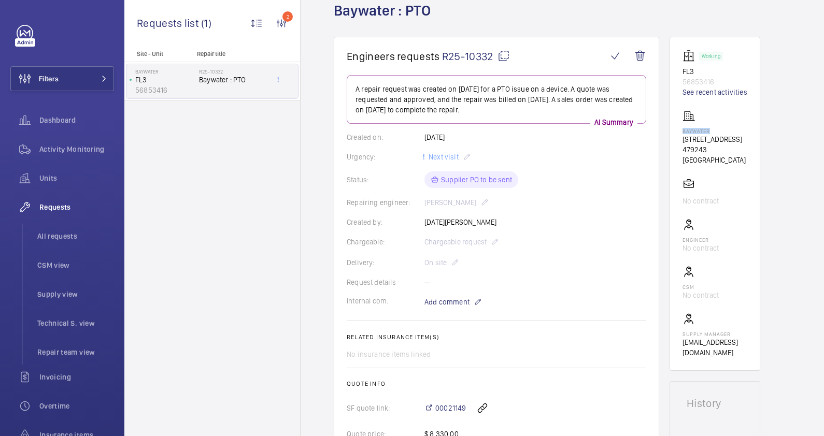
scroll to position [129, 0]
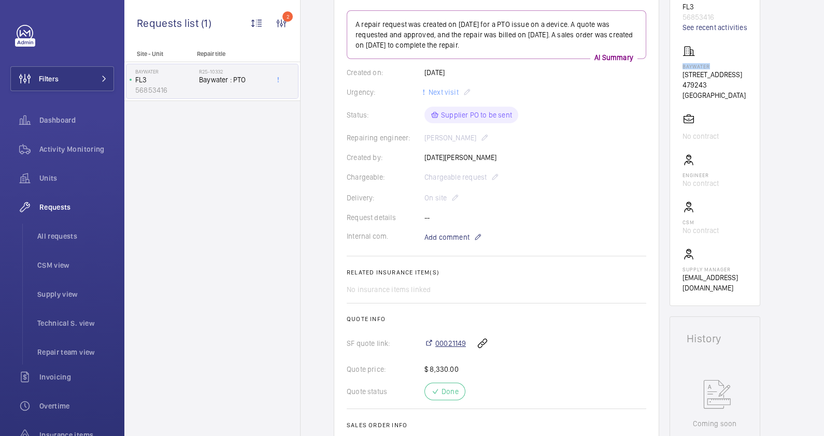
click at [450, 341] on span "00021149" at bounding box center [450, 343] width 31 height 10
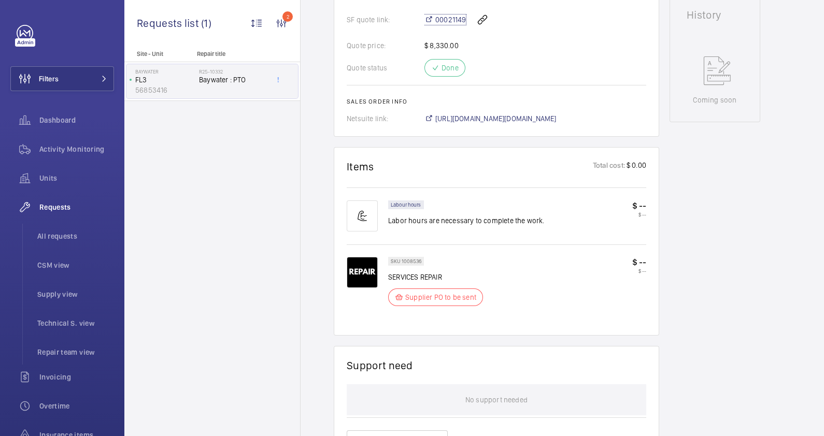
scroll to position [768, 0]
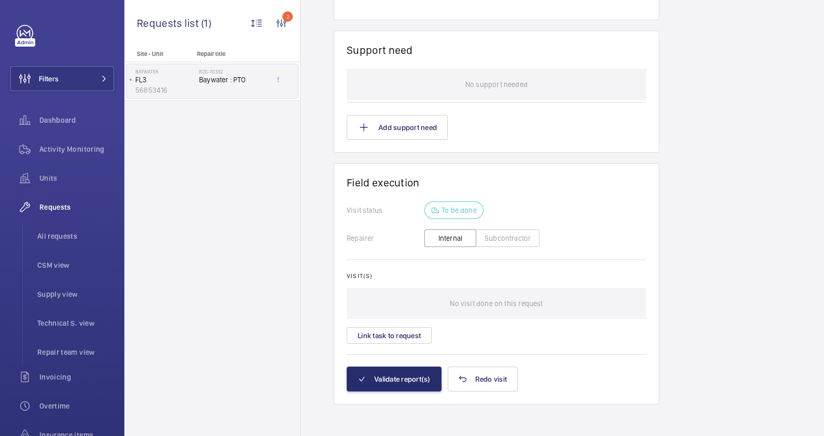
click at [497, 236] on button "Subcontractor" at bounding box center [507, 238] width 64 height 18
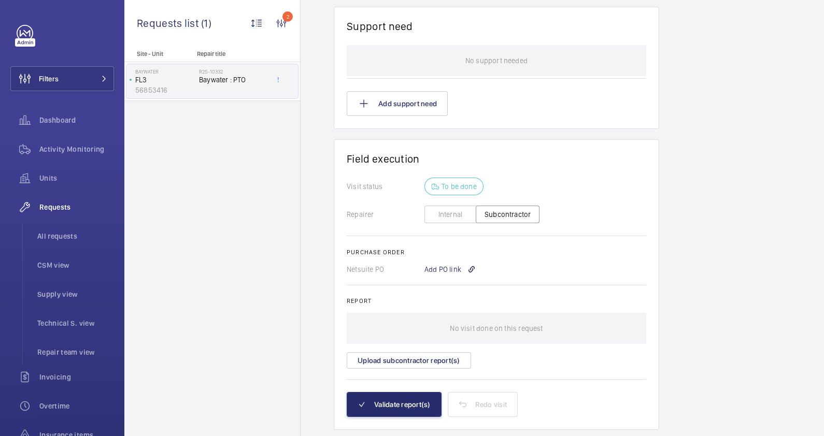
scroll to position [828, 0]
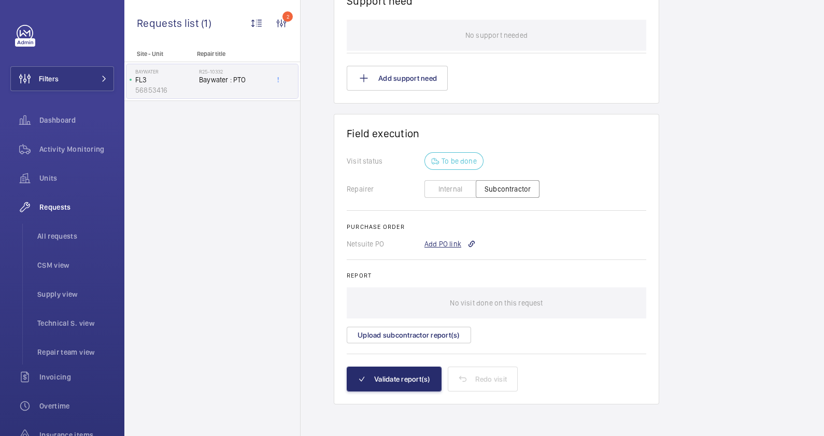
click at [449, 244] on div "Add PO link" at bounding box center [449, 244] width 51 height 10
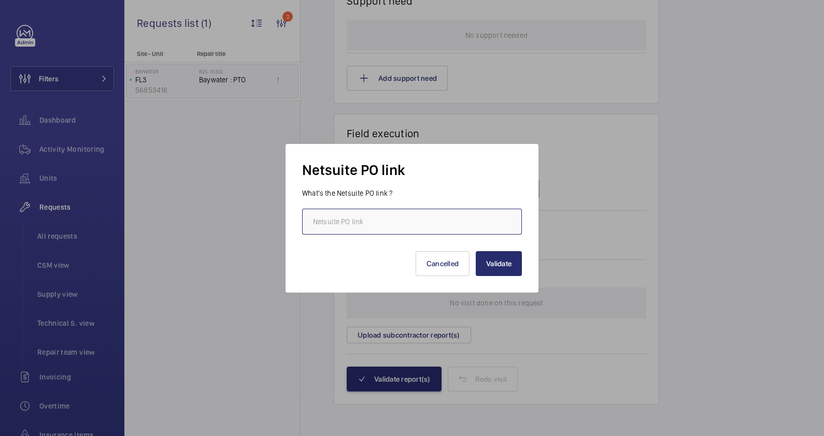
click at [360, 222] on input "text" at bounding box center [412, 222] width 220 height 26
paste input "[URL][DOMAIN_NAME][DOMAIN_NAME]"
type input "[URL][DOMAIN_NAME][DOMAIN_NAME]"
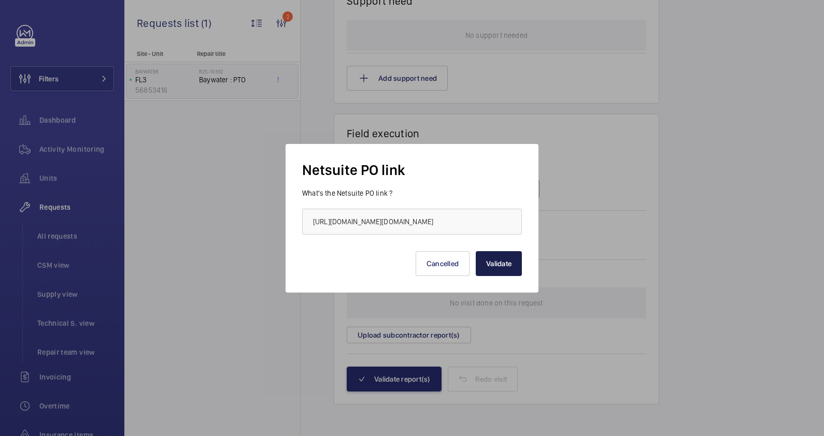
scroll to position [0, 0]
click at [499, 271] on button "Validate" at bounding box center [498, 263] width 46 height 25
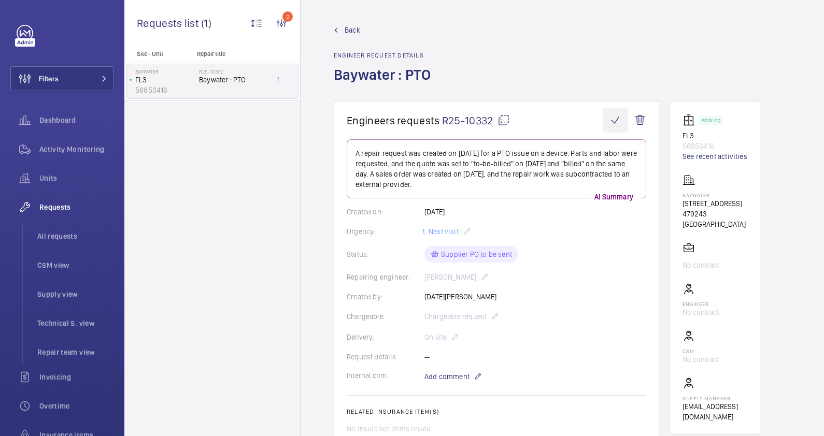
click at [615, 121] on wm-front-icon-button at bounding box center [614, 120] width 25 height 25
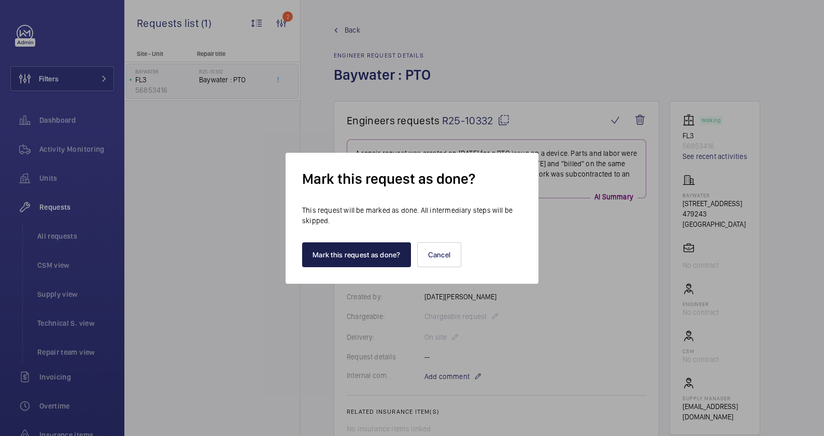
click at [358, 257] on button "Mark this request as done?" at bounding box center [356, 254] width 109 height 25
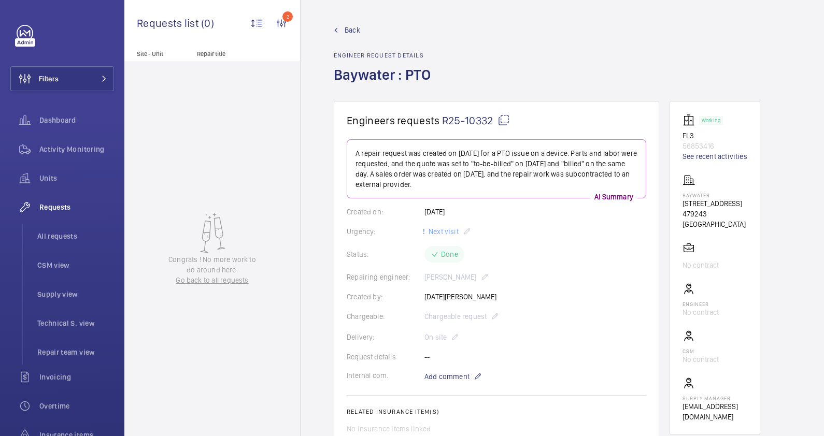
click at [344, 27] on span "Back" at bounding box center [352, 30] width 16 height 10
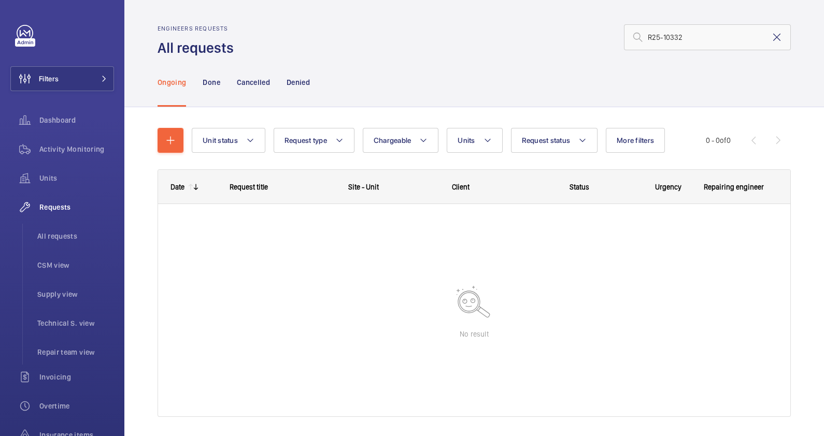
click at [770, 39] on mat-icon at bounding box center [776, 37] width 12 height 12
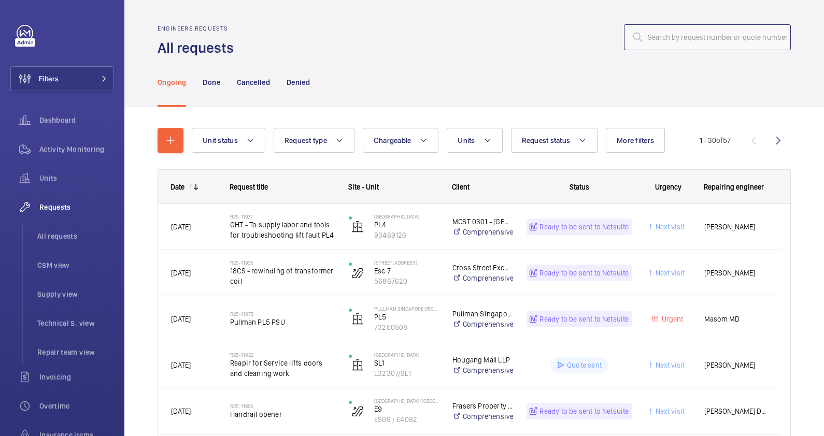
click at [648, 32] on input "text" at bounding box center [707, 37] width 167 height 26
paste input "R25-10334"
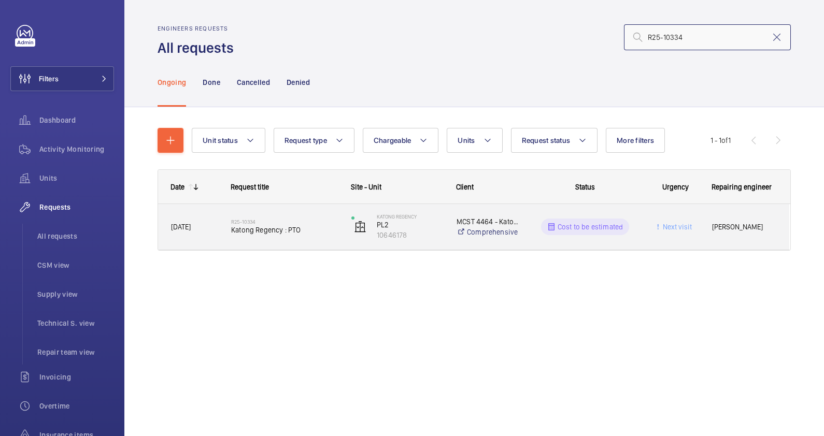
type input "R25-10334"
click at [311, 234] on span "Katong Regency : PTO" at bounding box center [284, 230] width 107 height 10
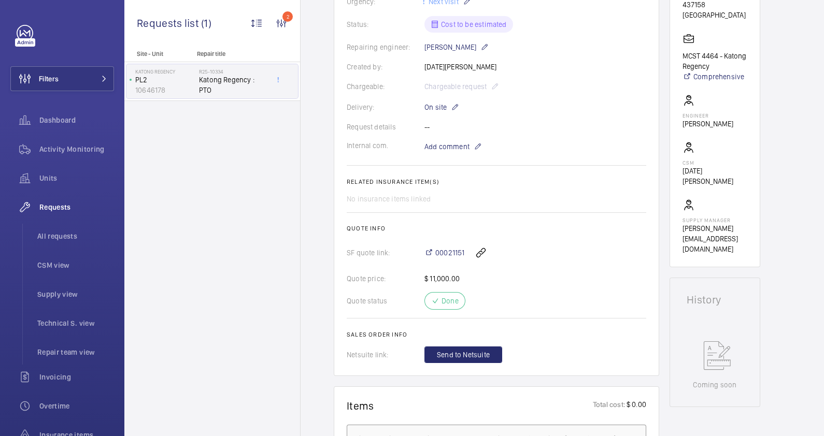
scroll to position [324, 0]
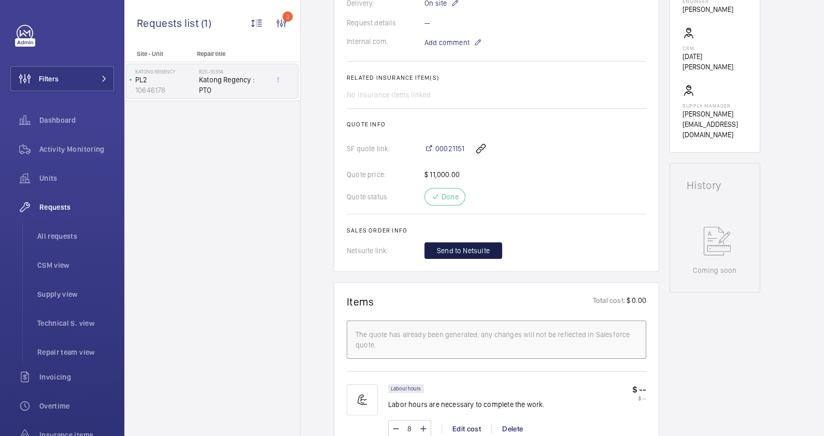
click at [479, 251] on span "Send to Netsuite" at bounding box center [463, 251] width 53 height 10
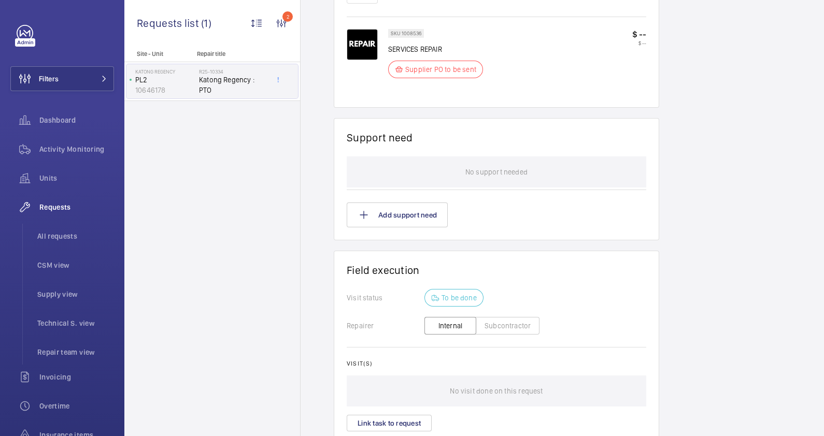
scroll to position [409, 0]
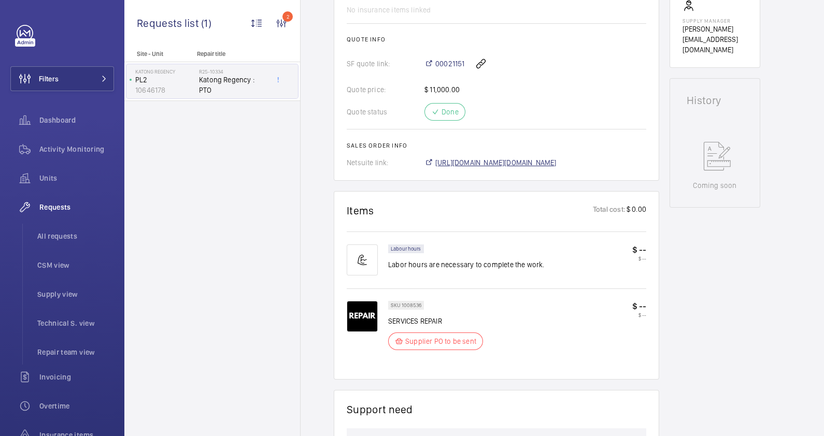
click at [549, 168] on span "[URL][DOMAIN_NAME][DOMAIN_NAME]" at bounding box center [495, 162] width 121 height 10
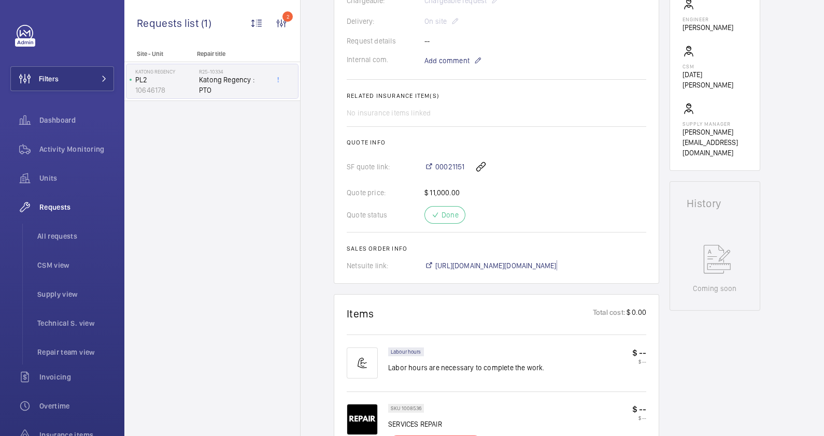
scroll to position [150, 0]
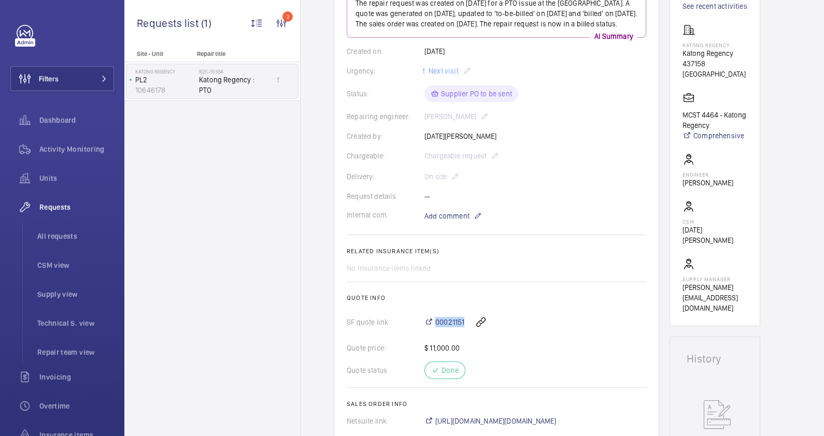
drag, startPoint x: 435, startPoint y: 324, endPoint x: 465, endPoint y: 324, distance: 30.6
click at [465, 324] on div "00021151" at bounding box center [535, 322] width 222 height 25
drag, startPoint x: 465, startPoint y: 324, endPoint x: 446, endPoint y: 329, distance: 19.5
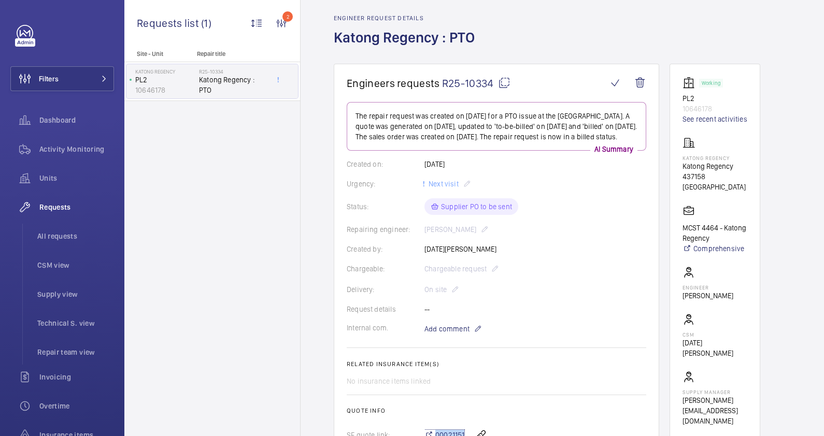
scroll to position [21, 0]
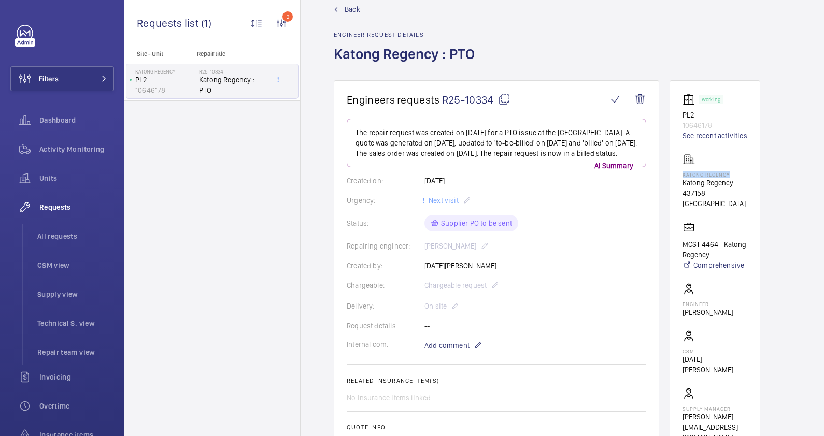
drag, startPoint x: 731, startPoint y: 174, endPoint x: 681, endPoint y: 173, distance: 50.3
click at [681, 173] on wm-front-card "Working PL2 10646178 See recent activities [GEOGRAPHIC_DATA] 437158 [GEOGRAPHIC…" at bounding box center [714, 268] width 91 height 376
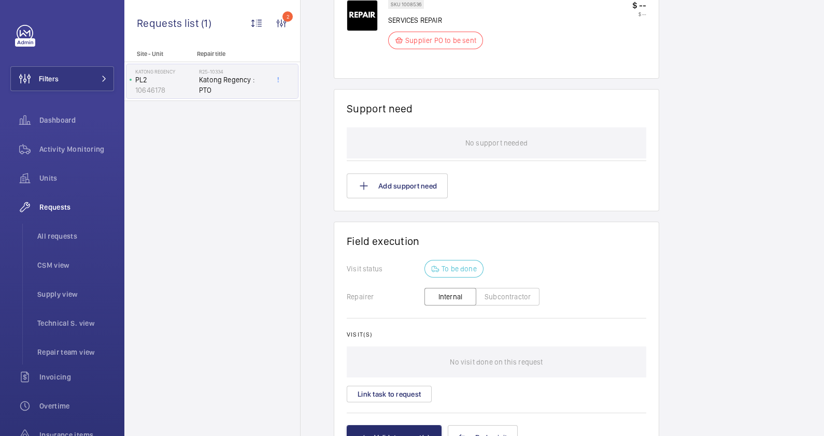
scroll to position [733, 0]
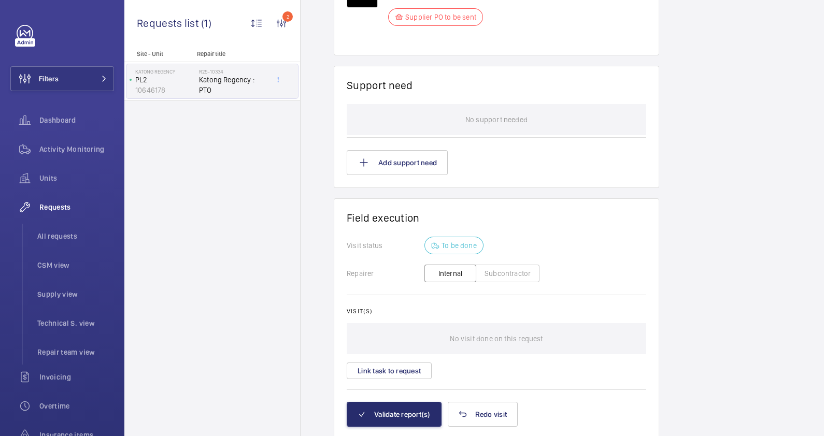
click at [514, 280] on button "Subcontractor" at bounding box center [507, 274] width 64 height 18
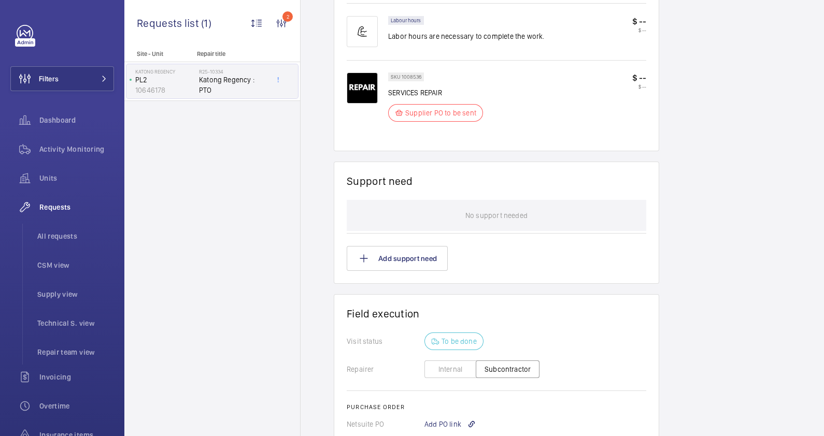
scroll to position [828, 0]
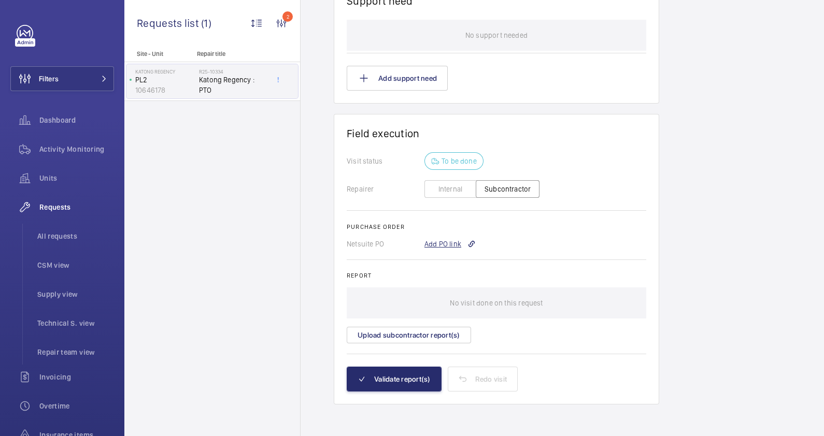
click at [446, 245] on div "Add PO link" at bounding box center [449, 244] width 51 height 10
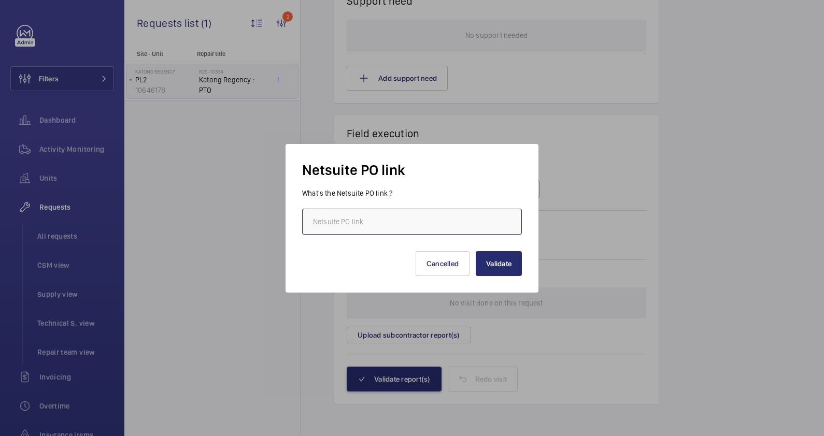
click at [394, 225] on input "text" at bounding box center [412, 222] width 220 height 26
paste input "[URL][DOMAIN_NAME][DOMAIN_NAME]"
type input "[URL][DOMAIN_NAME][DOMAIN_NAME]"
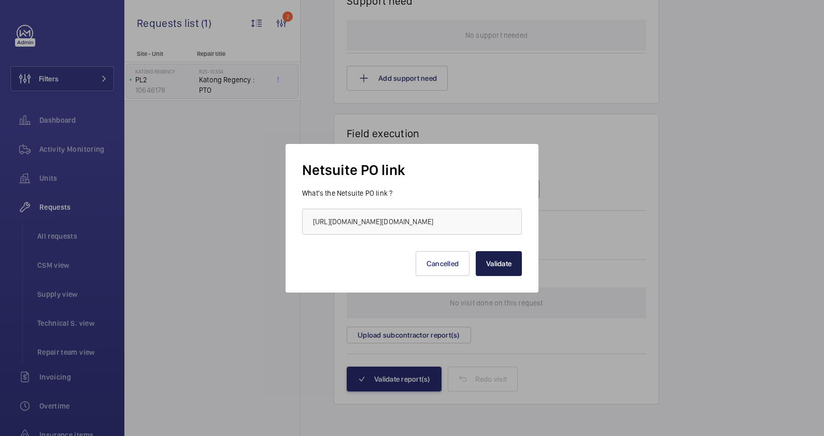
scroll to position [0, 0]
click at [504, 268] on button "Validate" at bounding box center [498, 263] width 46 height 25
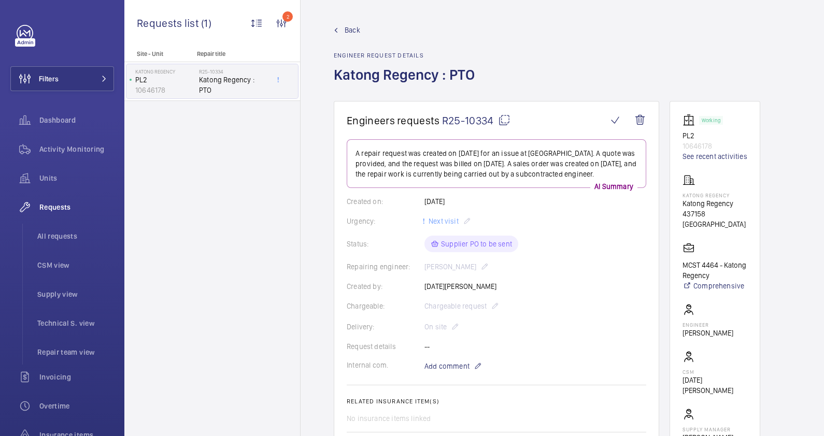
scroll to position [388, 0]
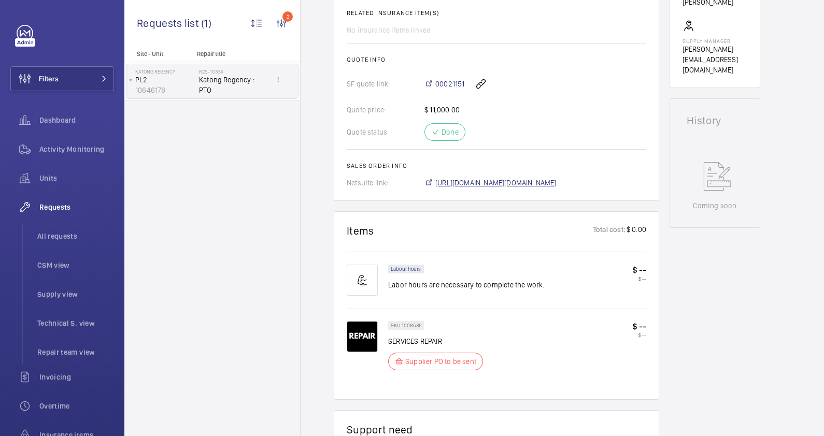
click at [556, 178] on span "[URL][DOMAIN_NAME][DOMAIN_NAME]" at bounding box center [495, 183] width 121 height 10
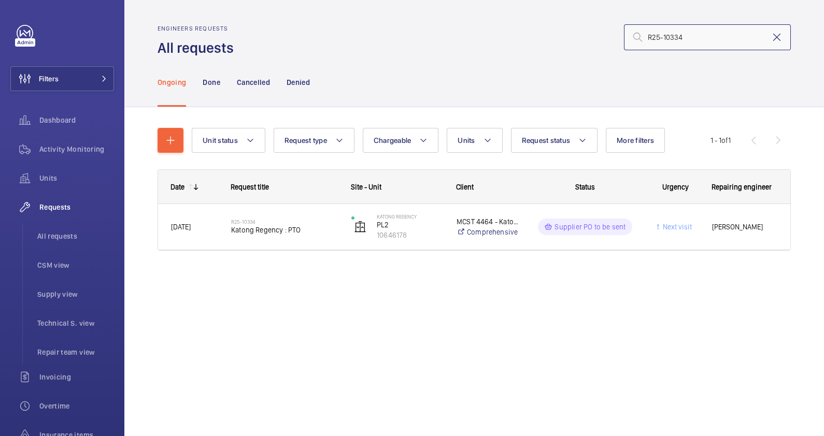
click at [766, 35] on input "R25-10334" at bounding box center [707, 37] width 167 height 26
drag, startPoint x: 702, startPoint y: 39, endPoint x: 576, endPoint y: 38, distance: 125.3
click at [576, 38] on div "R25-10334" at bounding box center [515, 37] width 551 height 25
paste input "5"
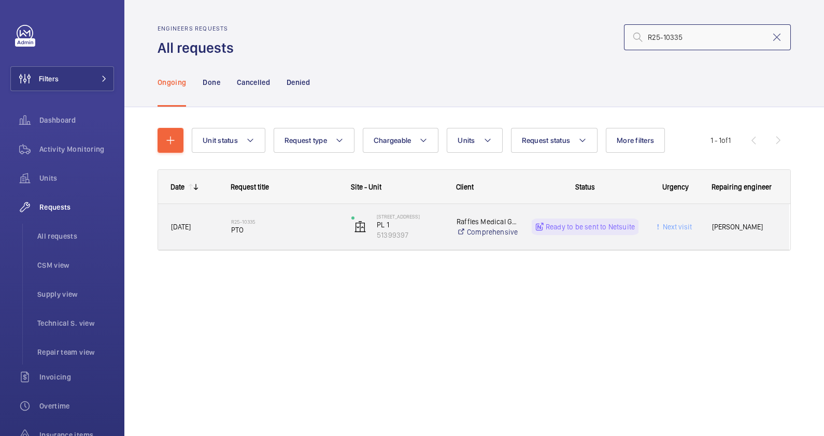
type input "R25-10335"
click at [289, 233] on span "PTO" at bounding box center [284, 230] width 107 height 10
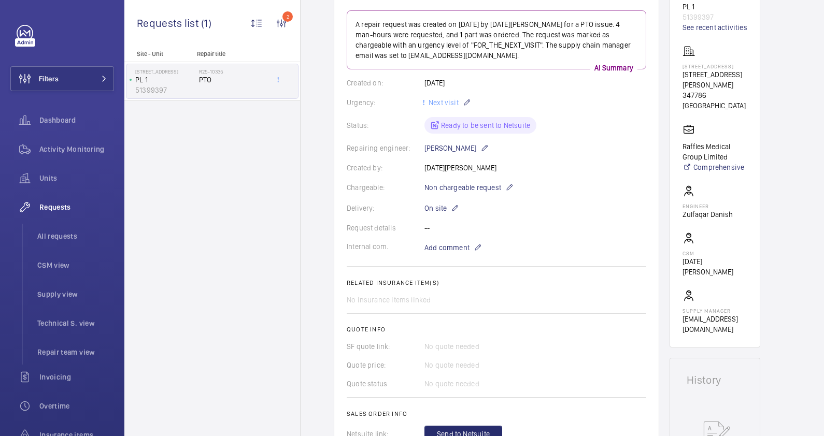
scroll to position [388, 0]
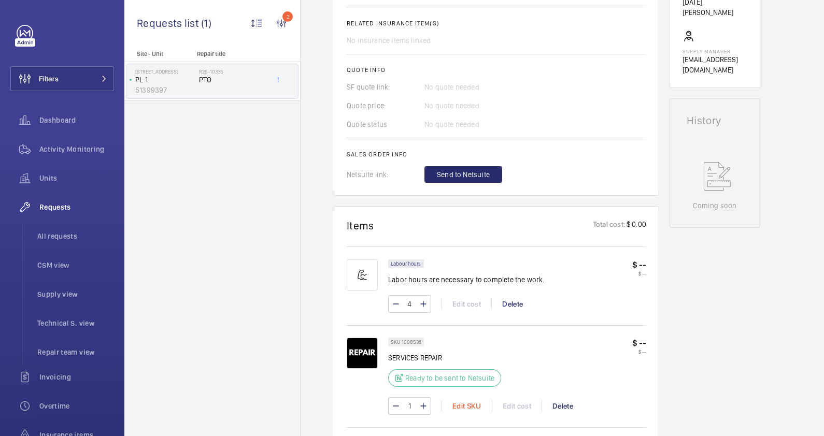
click at [464, 402] on div "Edit SKU" at bounding box center [466, 406] width 50 height 10
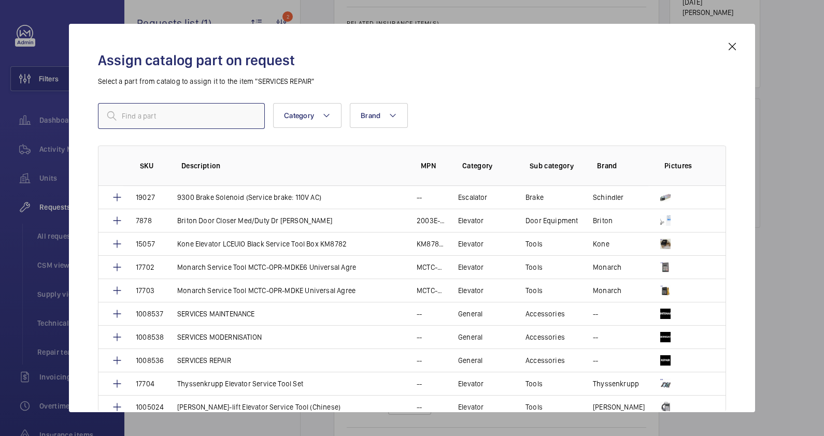
click at [188, 123] on input "text" at bounding box center [181, 116] width 167 height 26
type input "service"
click at [225, 309] on p "SERVICES MAINTENANCE" at bounding box center [216, 314] width 78 height 10
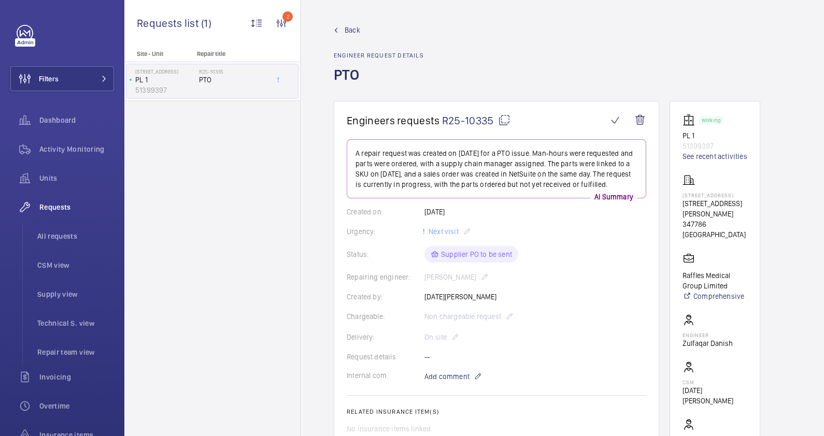
scroll to position [453, 0]
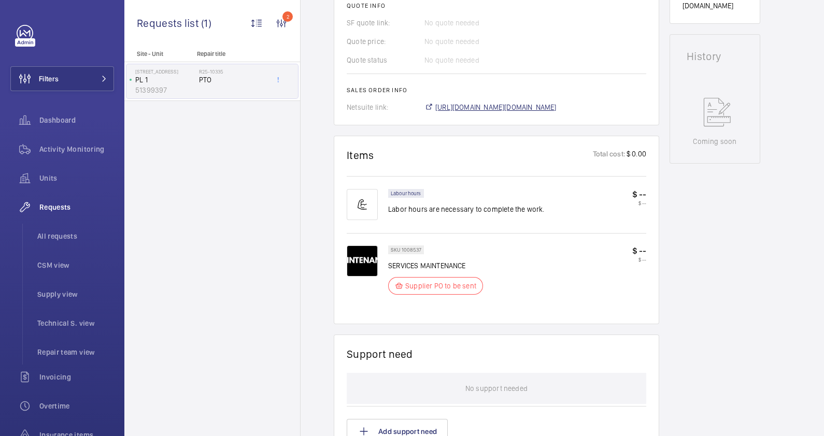
click at [535, 106] on span "https://6461500.app.netsuite.com/app/accounting/transactions/salesord.nl?id=299…" at bounding box center [495, 107] width 121 height 10
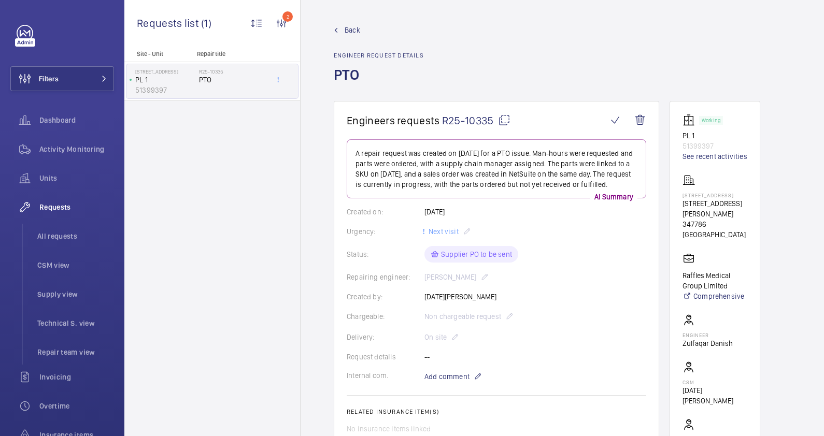
drag, startPoint x: 731, startPoint y: 194, endPoint x: 682, endPoint y: 194, distance: 49.2
click at [680, 194] on wm-front-card "Working PL 1 51399397 See recent activities 25 Tannery Lane 25 Tannery Ln 34778…" at bounding box center [714, 289] width 91 height 376
click at [682, 194] on wm-front-card "Working PL 1 51399397 See recent activities 25 Tannery Lane 25 Tannery Ln 34778…" at bounding box center [714, 289] width 91 height 376
copy p "[STREET_ADDRESS]"
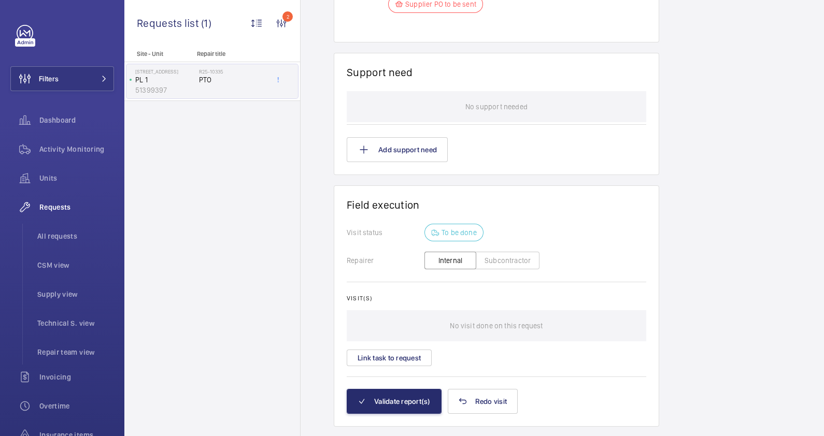
scroll to position [757, 0]
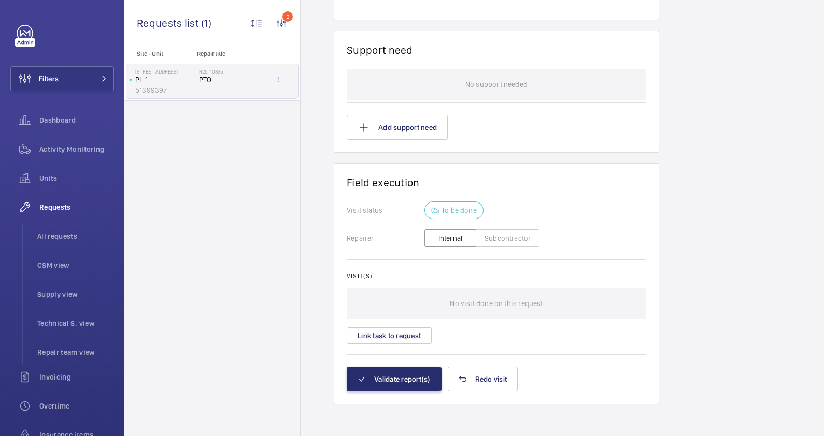
click at [503, 230] on button "Subcontractor" at bounding box center [507, 238] width 64 height 18
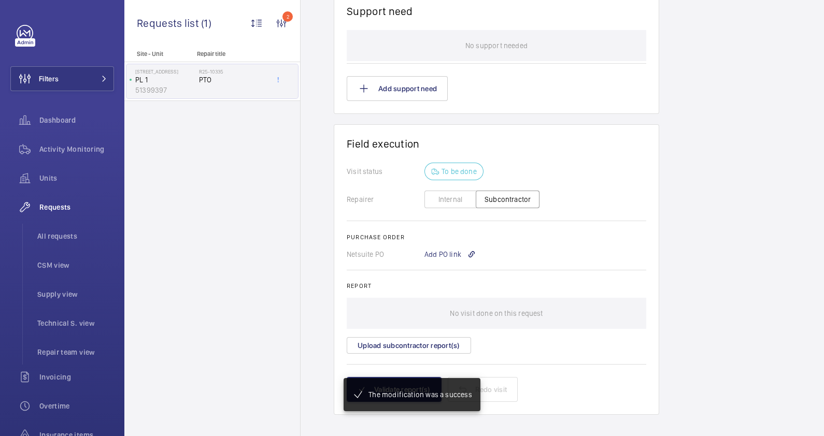
scroll to position [806, 0]
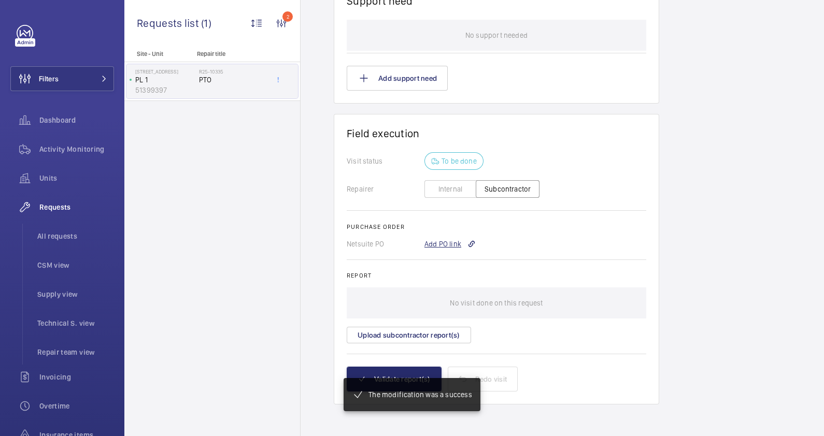
click at [440, 241] on div "Add PO link" at bounding box center [449, 244] width 51 height 10
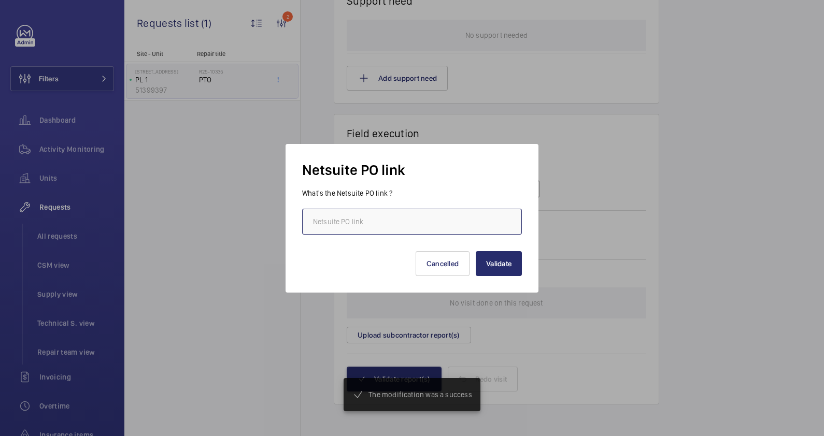
click at [395, 221] on input "text" at bounding box center [412, 222] width 220 height 26
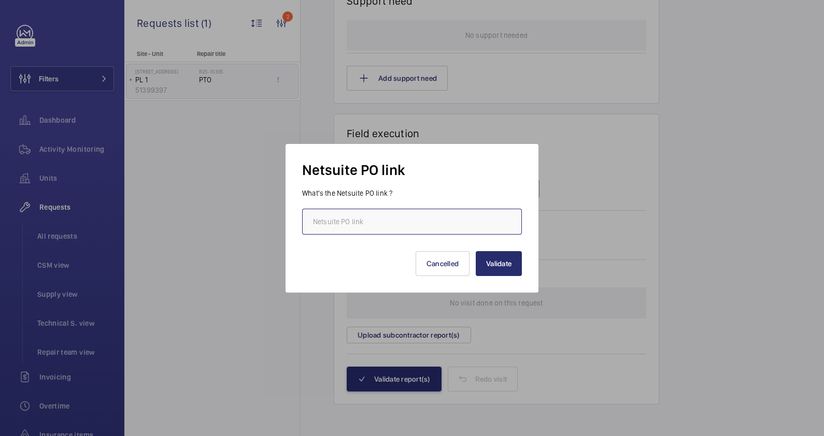
paste input "https://6461500.app.netsuite.com/app/accounting/transactions/purchord.nl?id=299…"
type input "https://6461500.app.netsuite.com/app/accounting/transactions/purchord.nl?id=299…"
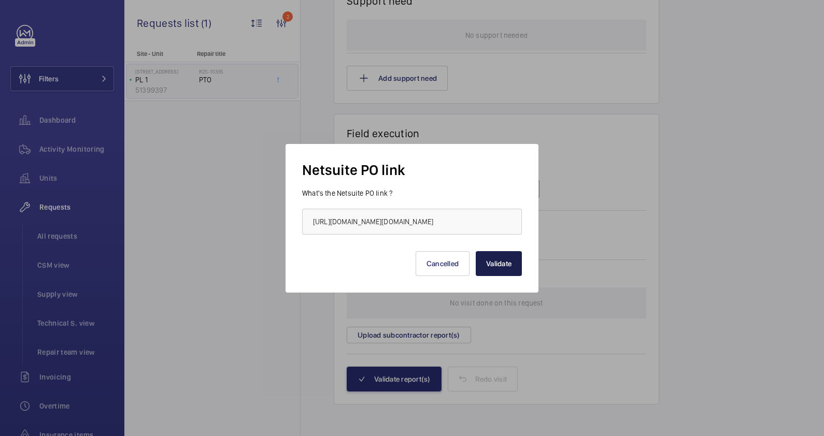
scroll to position [0, 0]
click at [494, 263] on button "Validate" at bounding box center [498, 263] width 46 height 25
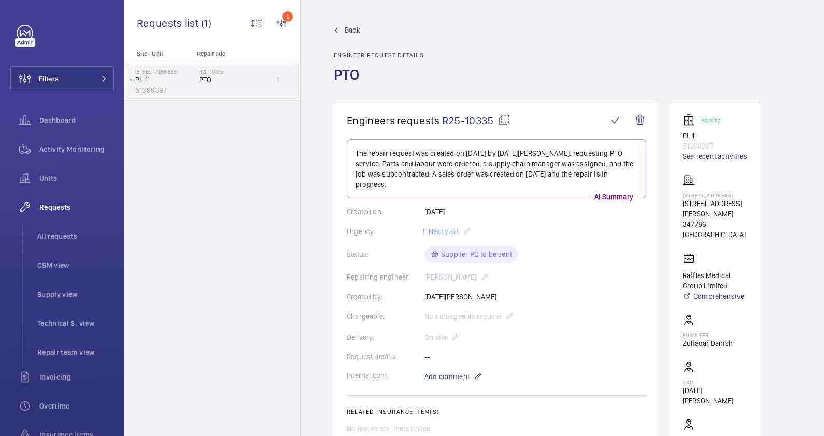
scroll to position [820, 0]
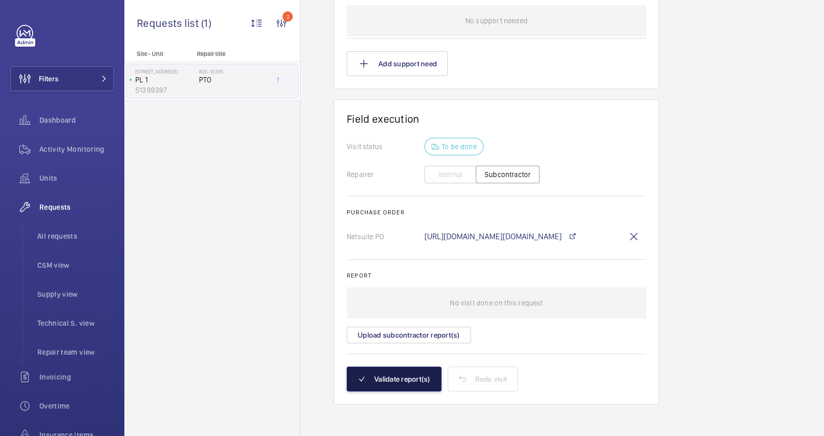
click at [420, 380] on button "Validate report(s)" at bounding box center [394, 379] width 95 height 25
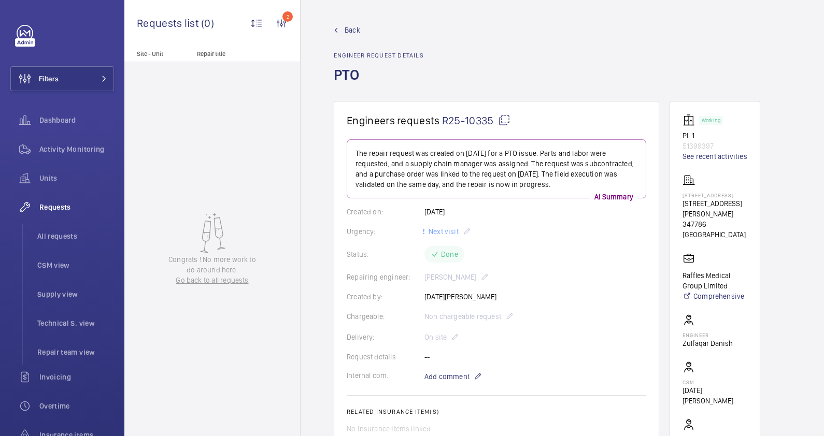
click at [355, 31] on span "Back" at bounding box center [352, 30] width 16 height 10
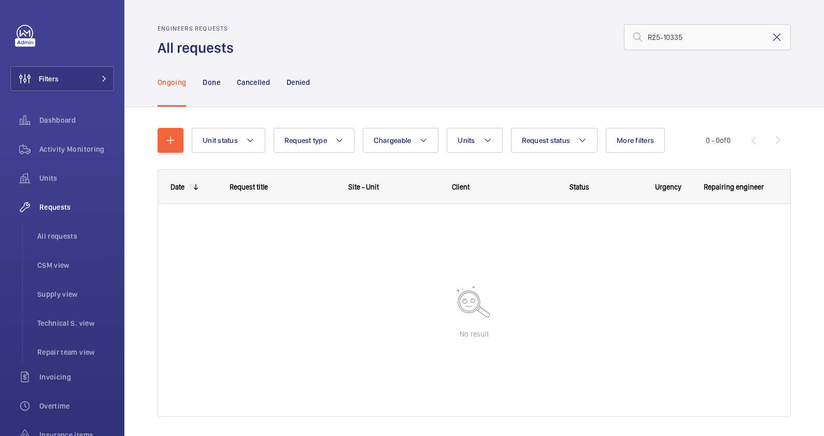
click at [770, 38] on mat-icon at bounding box center [776, 37] width 12 height 12
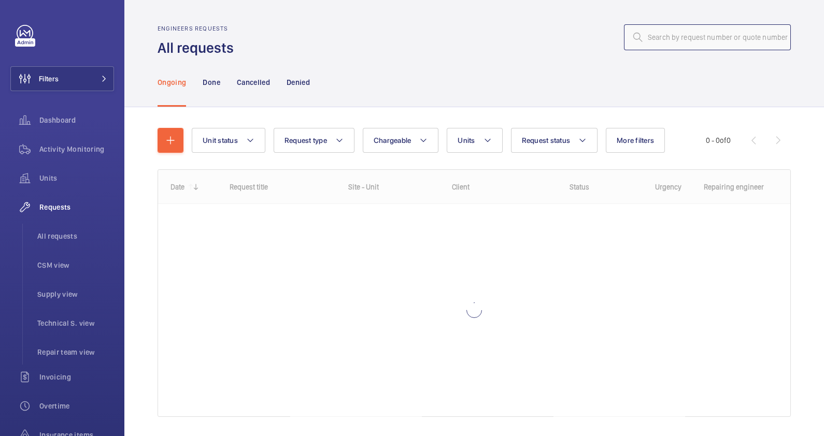
click at [654, 39] on input "text" at bounding box center [707, 37] width 167 height 26
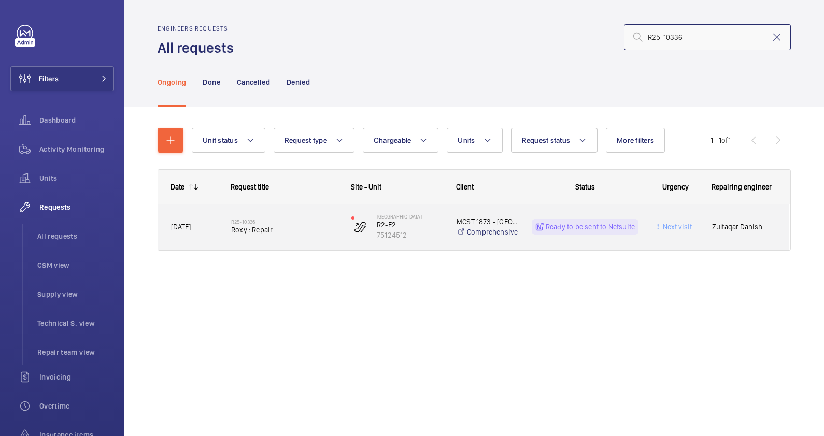
type input "R25-10336"
click at [309, 235] on div "R25-10336 Roxy : Repair" at bounding box center [284, 227] width 107 height 30
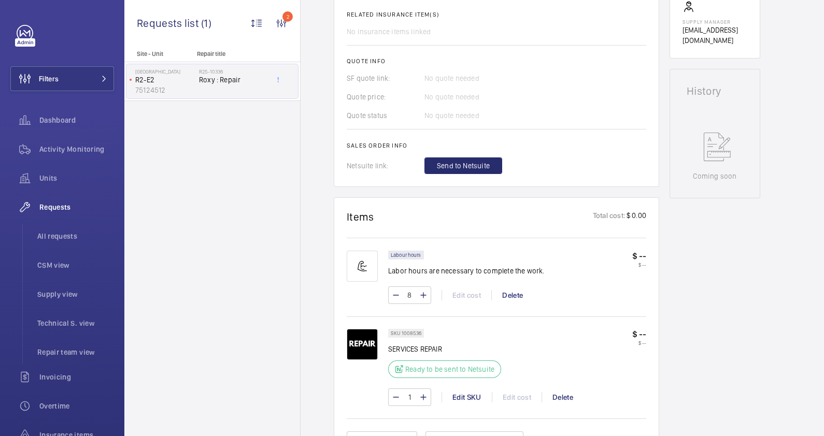
scroll to position [517, 0]
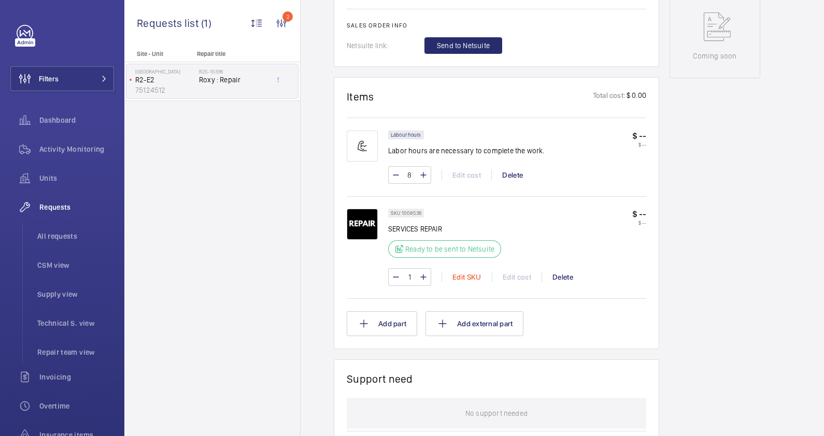
click at [460, 275] on div "Edit SKU" at bounding box center [466, 277] width 50 height 10
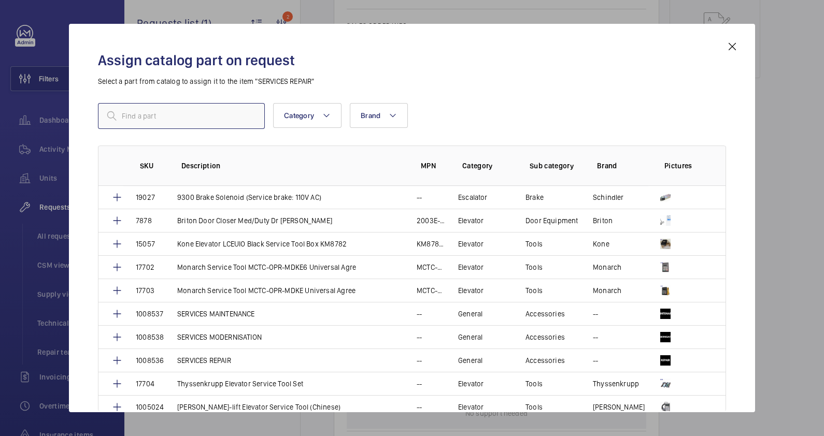
click at [138, 122] on input "text" at bounding box center [181, 116] width 167 height 26
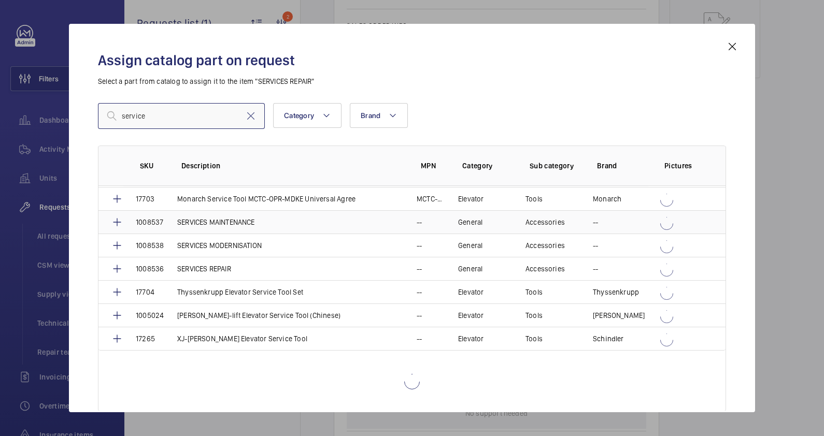
scroll to position [92, 0]
type input "service"
click at [227, 223] on p "SERVICES MAINTENANCE" at bounding box center [216, 222] width 78 height 10
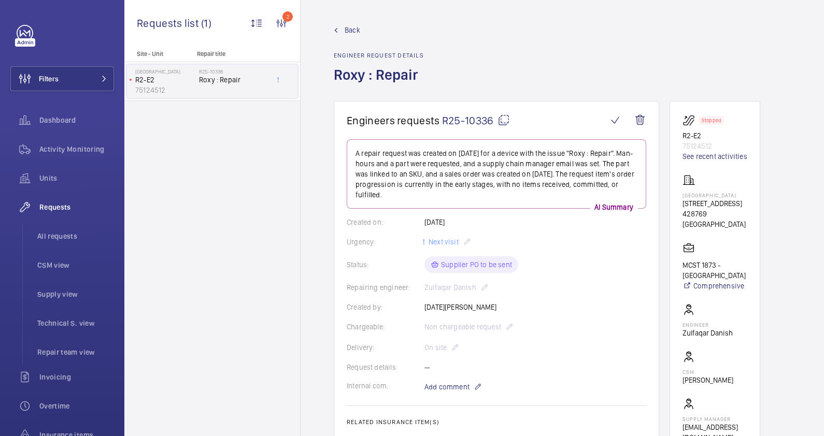
drag, startPoint x: 721, startPoint y: 194, endPoint x: 682, endPoint y: 193, distance: 39.4
click at [682, 193] on p "[GEOGRAPHIC_DATA]" at bounding box center [714, 195] width 65 height 6
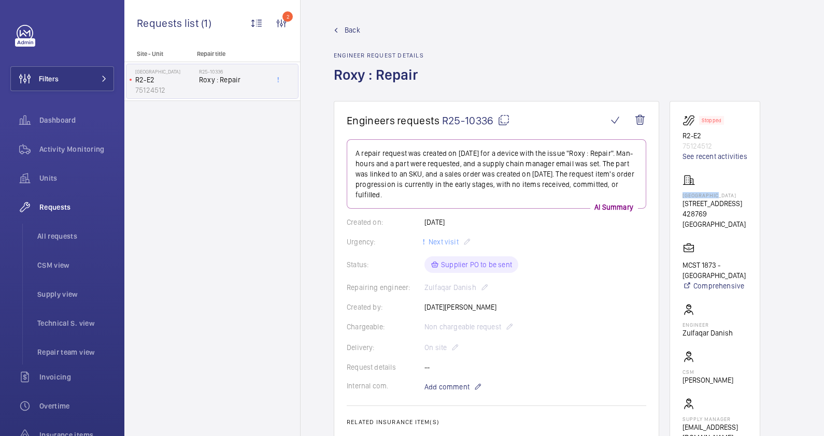
drag, startPoint x: 682, startPoint y: 193, endPoint x: 694, endPoint y: 194, distance: 12.5
copy p "[GEOGRAPHIC_DATA]"
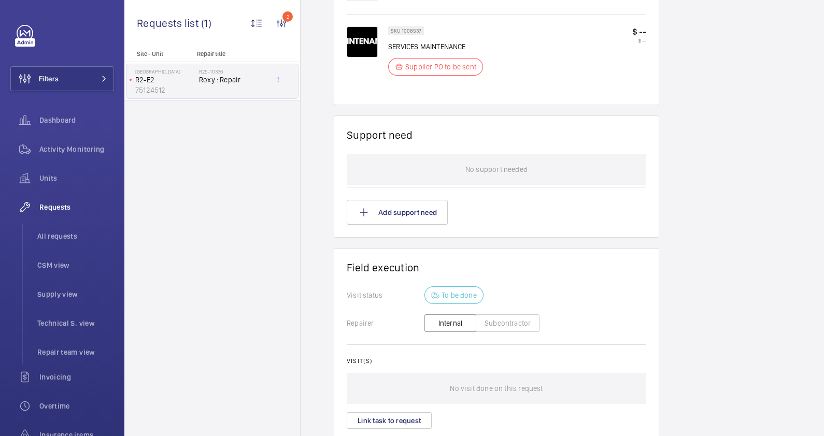
scroll to position [712, 0]
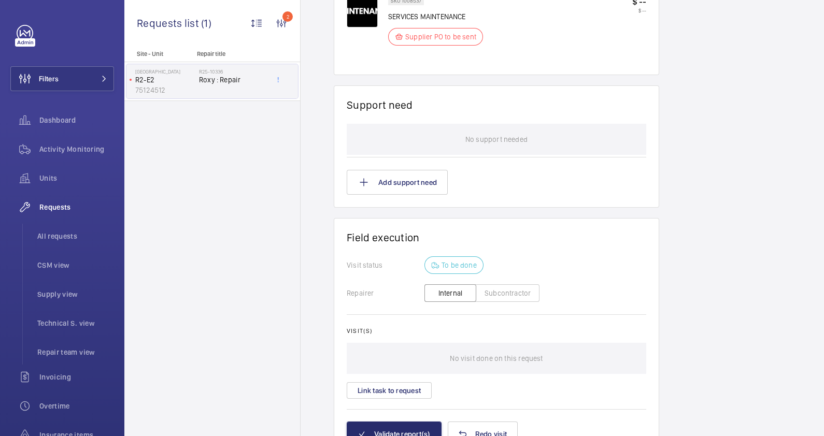
click at [496, 290] on button "Subcontractor" at bounding box center [507, 293] width 64 height 18
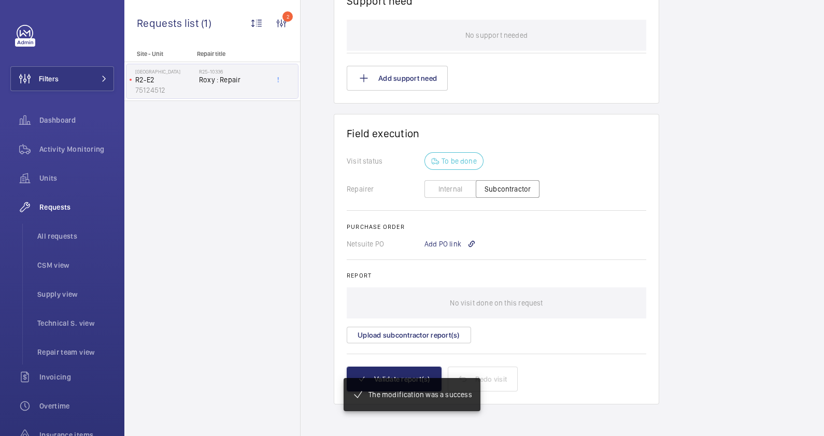
scroll to position [816, 0]
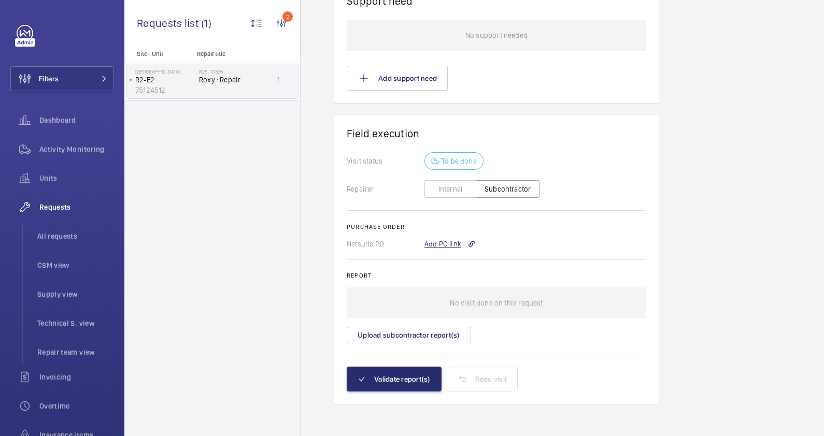
click at [443, 240] on div "Add PO link" at bounding box center [449, 244] width 51 height 10
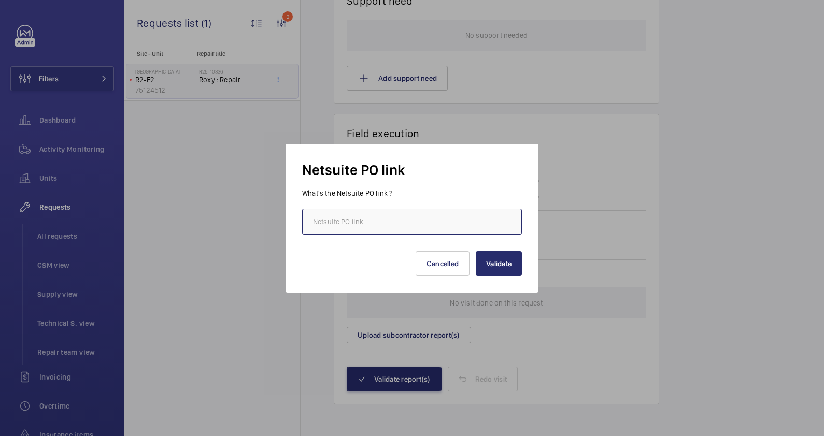
click at [347, 215] on input "text" at bounding box center [412, 222] width 220 height 26
paste input "https://6461500.app.netsuite.com/app/accounting/transactions/purchord.nl?id=299…"
type input "https://6461500.app.netsuite.com/app/accounting/transactions/purchord.nl?id=299…"
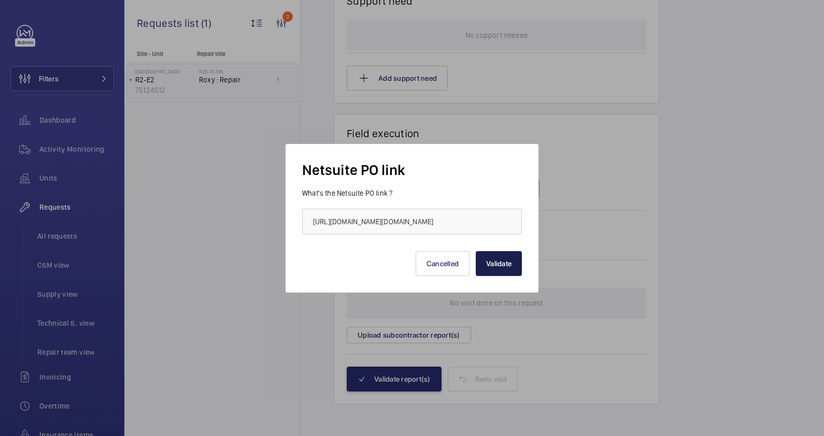
click at [505, 263] on button "Validate" at bounding box center [498, 263] width 46 height 25
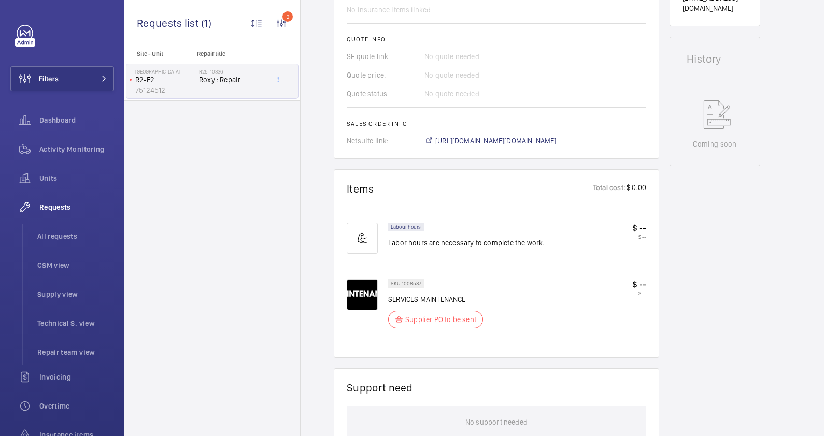
scroll to position [324, 0]
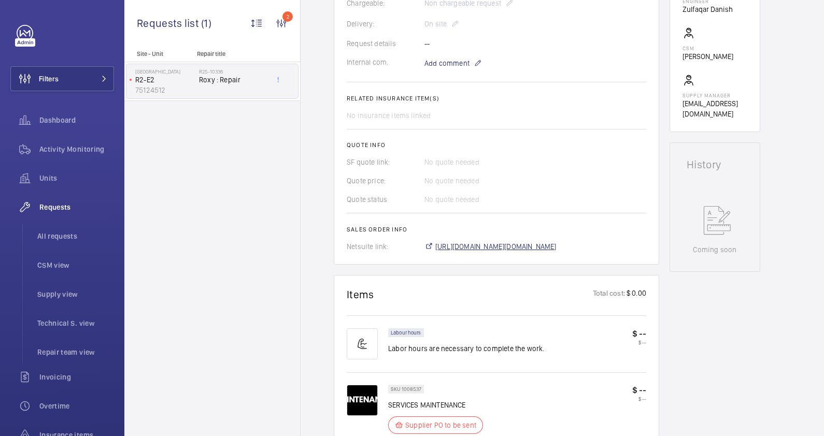
drag, startPoint x: 517, startPoint y: 246, endPoint x: 597, endPoint y: 243, distance: 79.8
click at [517, 246] on span "https://6461500.app.netsuite.com/app/accounting/transactions/salesord.nl?id=299…" at bounding box center [495, 246] width 121 height 10
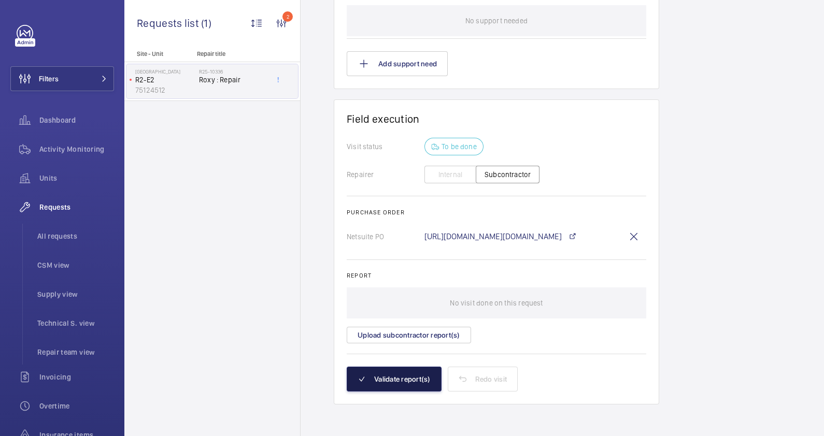
click at [420, 382] on button "Validate report(s)" at bounding box center [394, 379] width 95 height 25
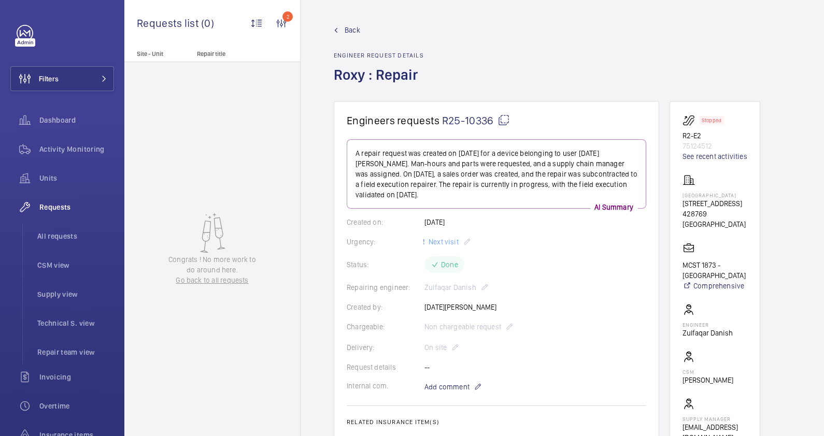
click at [363, 25] on link "Back" at bounding box center [379, 30] width 90 height 10
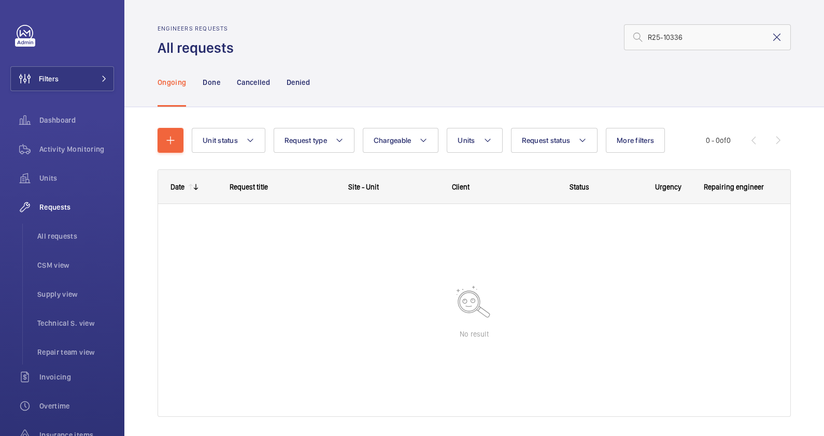
click at [770, 40] on mat-icon at bounding box center [776, 37] width 12 height 12
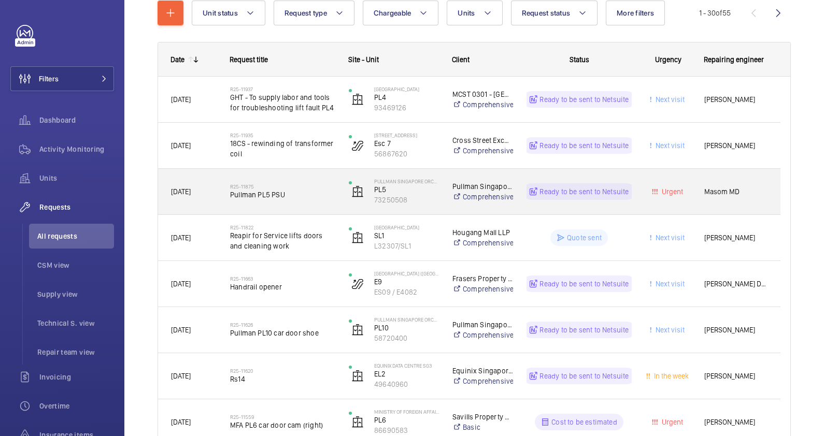
scroll to position [129, 0]
click at [306, 199] on div "R25-11875 Pullman PL5 PSU" at bounding box center [282, 190] width 105 height 30
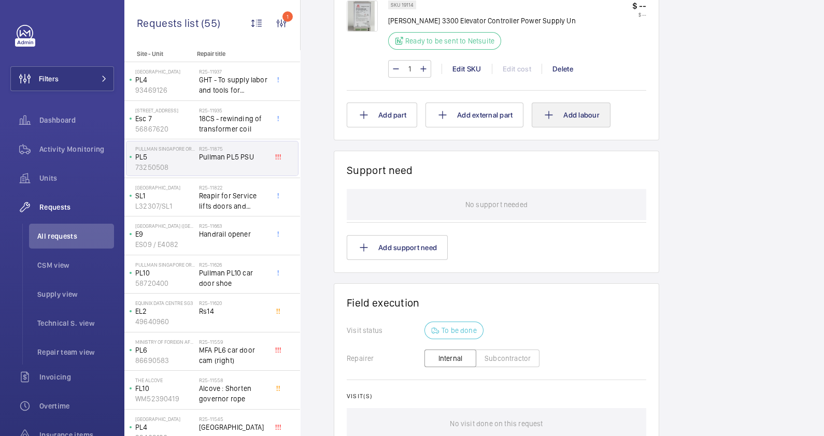
scroll to position [324, 0]
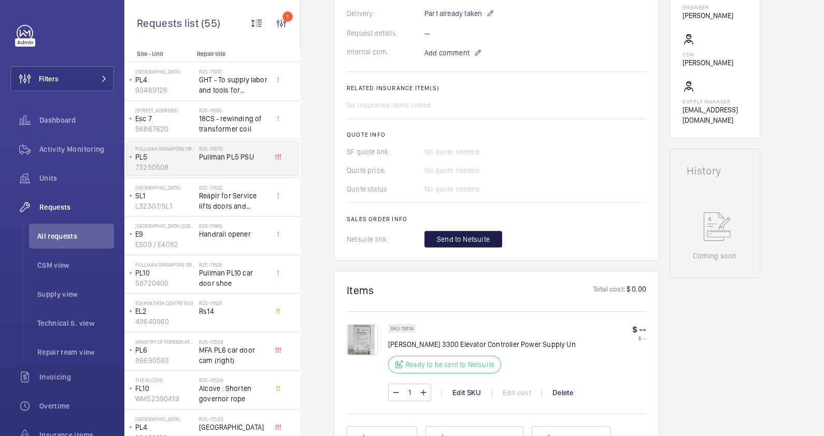
click at [468, 237] on span "Send to Netsuite" at bounding box center [463, 239] width 53 height 10
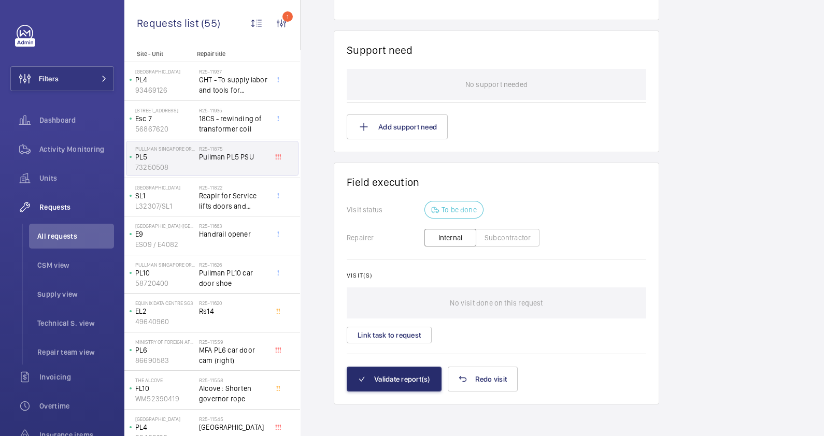
scroll to position [431, 0]
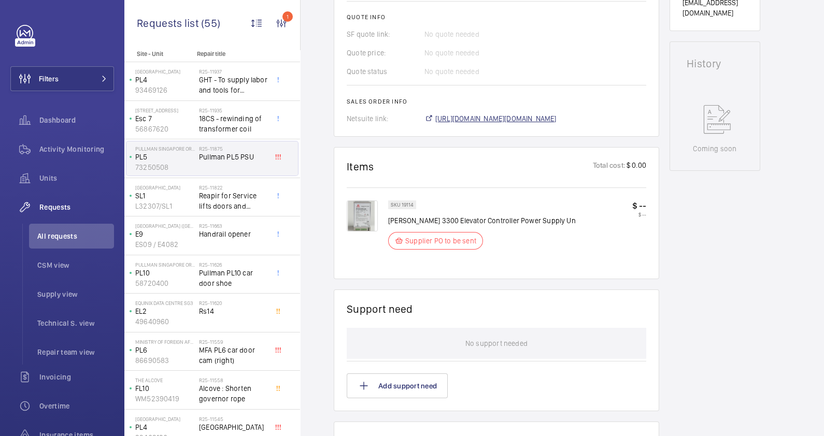
click at [500, 121] on span "https://6461500.app.netsuite.com/app/accounting/transactions/salesord.nl?id=299…" at bounding box center [495, 118] width 121 height 10
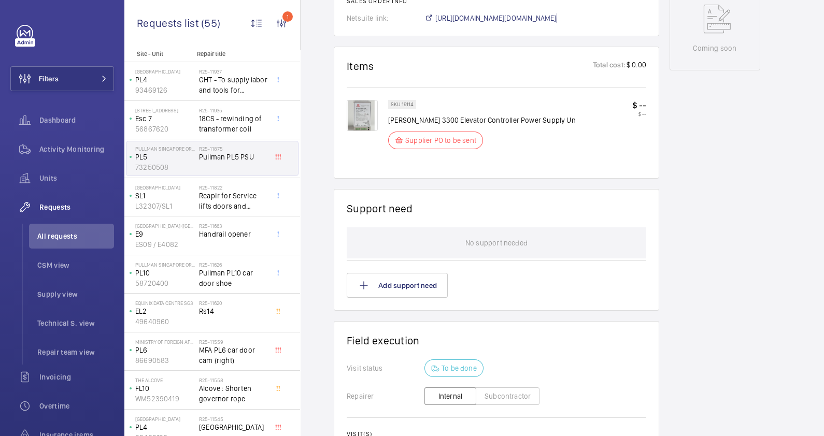
scroll to position [690, 0]
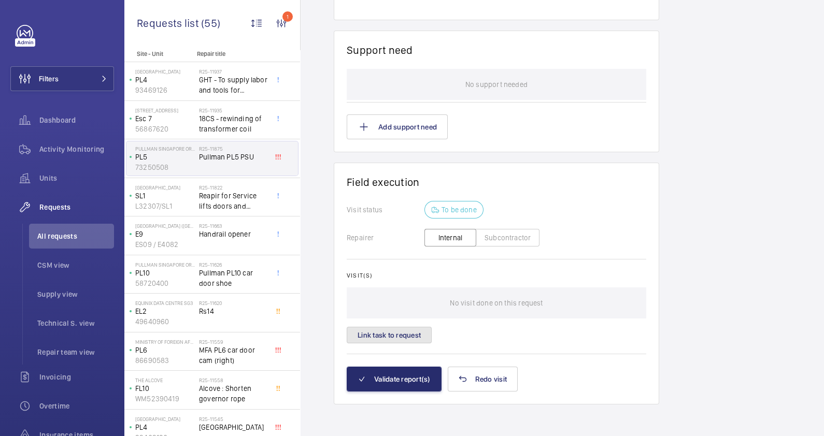
drag, startPoint x: 409, startPoint y: 345, endPoint x: 379, endPoint y: 428, distance: 88.3
drag, startPoint x: 379, startPoint y: 428, endPoint x: 638, endPoint y: 268, distance: 304.6
click at [638, 268] on wm-front-card-body "Visit status To be done Repairer Internal Subcontractor Visit(s) No visit done …" at bounding box center [496, 283] width 299 height 165
click at [424, 379] on button "Validate report(s)" at bounding box center [394, 379] width 95 height 25
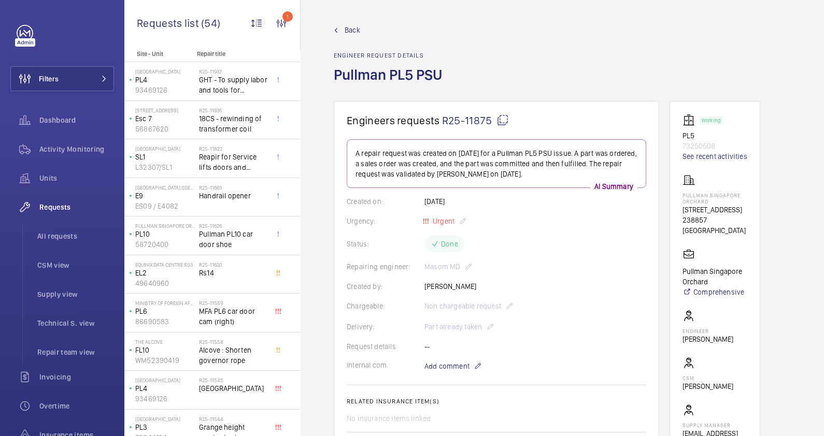
click at [352, 34] on span "Back" at bounding box center [352, 30] width 16 height 10
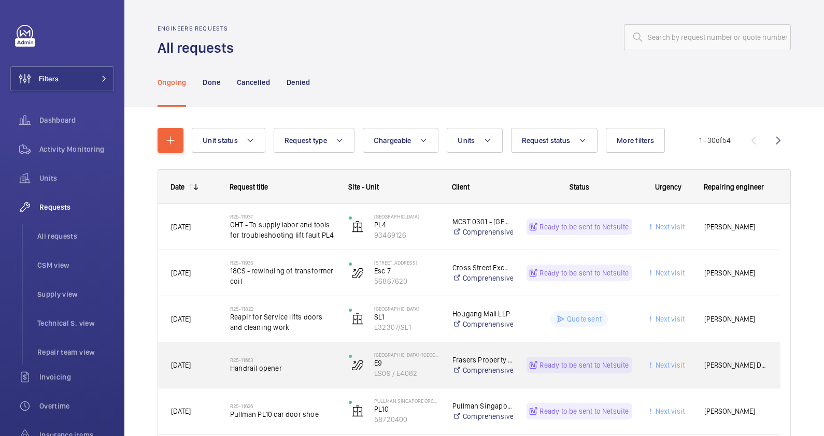
click at [319, 368] on span "Handrail opener" at bounding box center [282, 368] width 105 height 10
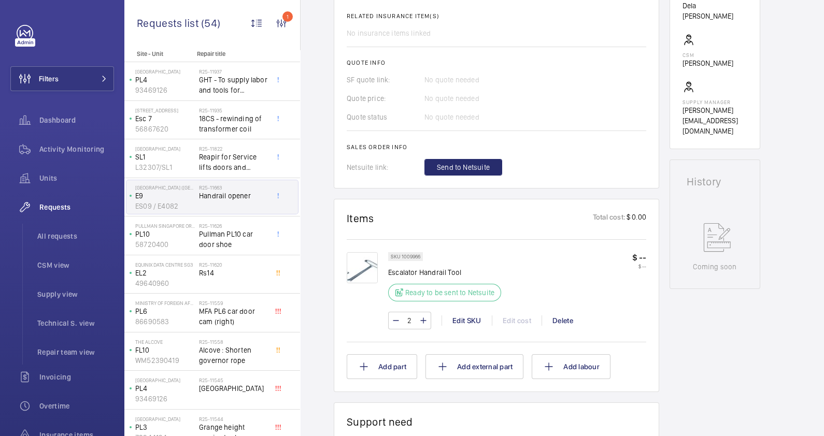
scroll to position [388, 0]
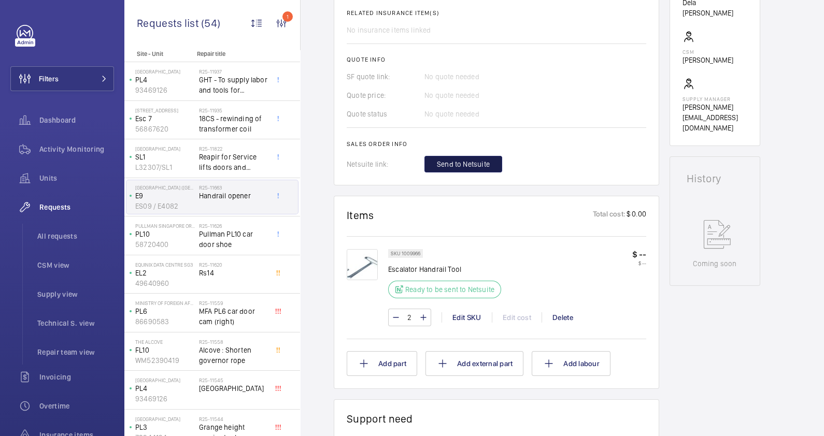
click at [471, 164] on span "Send to Netsuite" at bounding box center [463, 164] width 53 height 10
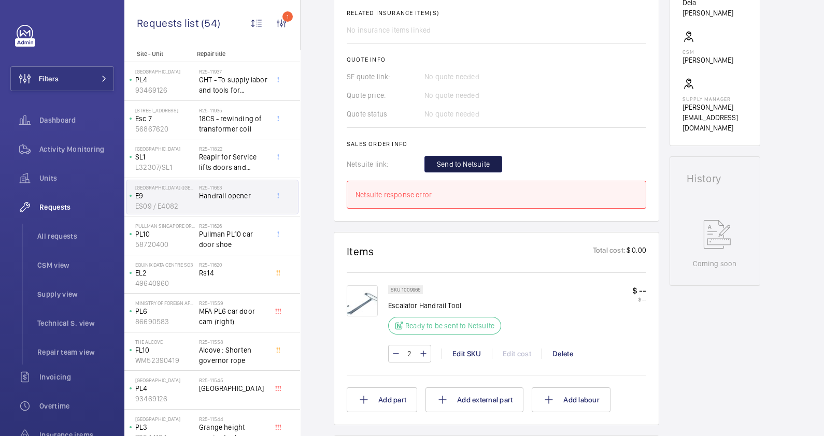
click at [484, 166] on span "Send to Netsuite" at bounding box center [463, 164] width 53 height 10
click at [461, 164] on span "Send to Netsuite" at bounding box center [463, 164] width 53 height 10
click at [469, 162] on span "Send to Netsuite" at bounding box center [463, 164] width 53 height 10
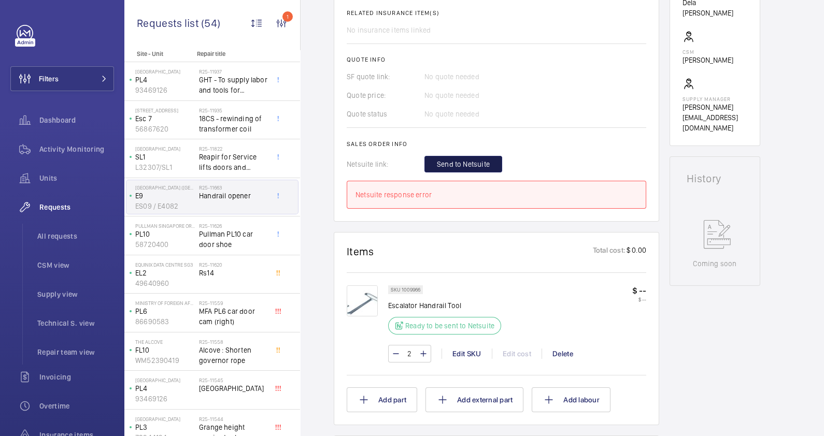
click at [469, 162] on span "Send to Netsuite" at bounding box center [463, 164] width 53 height 10
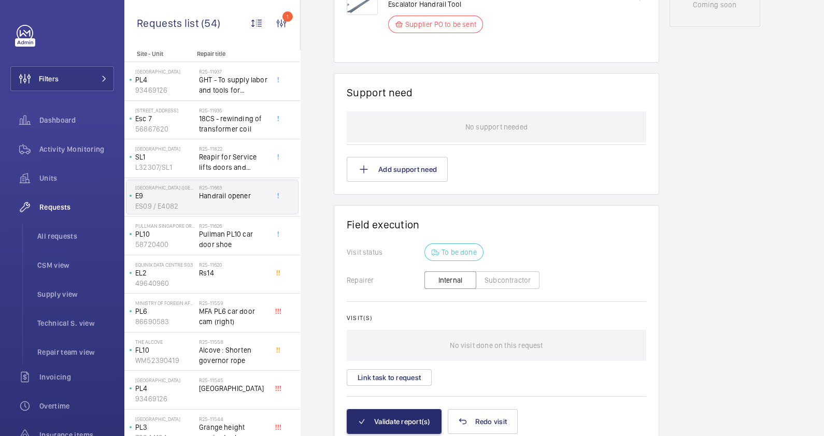
scroll to position [453, 0]
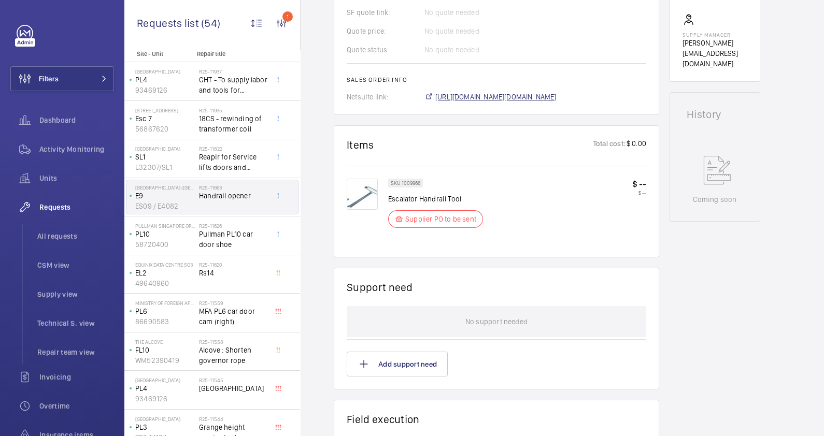
click at [539, 100] on span "https://6461500.app.netsuite.com/app/accounting/transactions/salesord.nl?id=299…" at bounding box center [495, 97] width 121 height 10
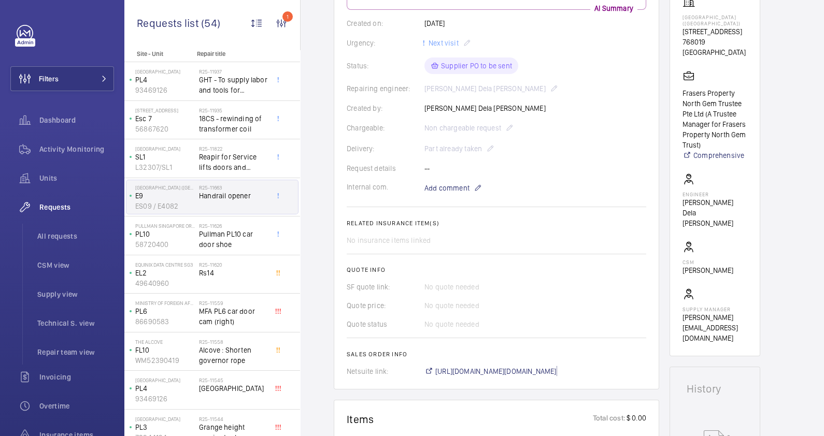
scroll to position [324, 0]
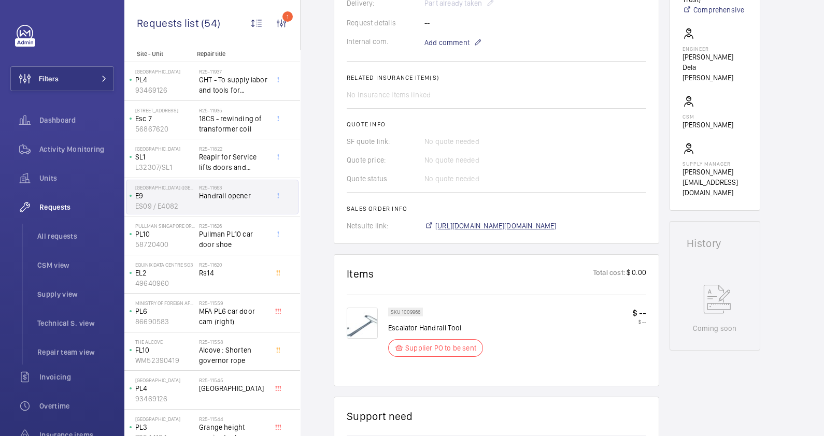
click at [556, 224] on span "https://6461500.app.netsuite.com/app/accounting/transactions/salesord.nl?id=299…" at bounding box center [495, 226] width 121 height 10
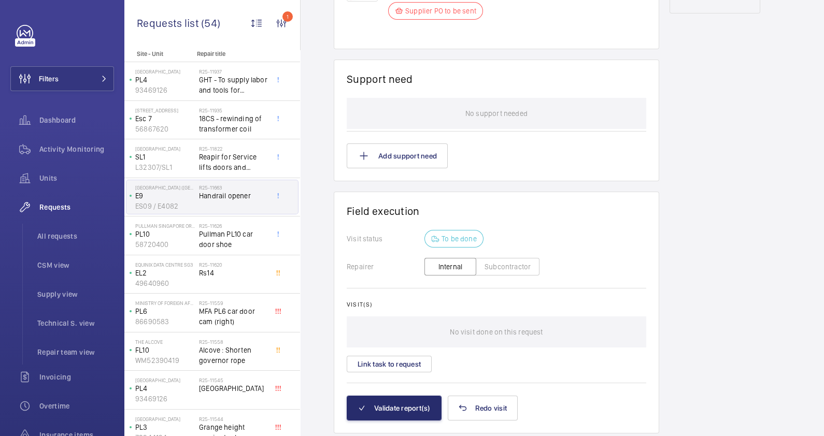
scroll to position [690, 0]
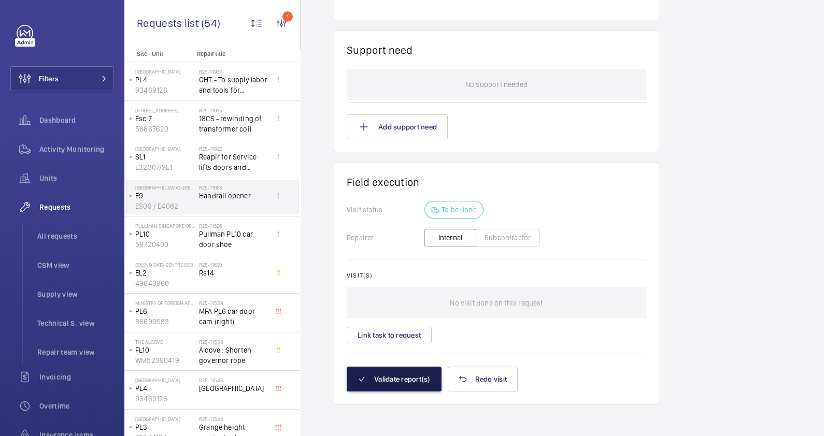
click at [400, 377] on button "Validate report(s)" at bounding box center [394, 379] width 95 height 25
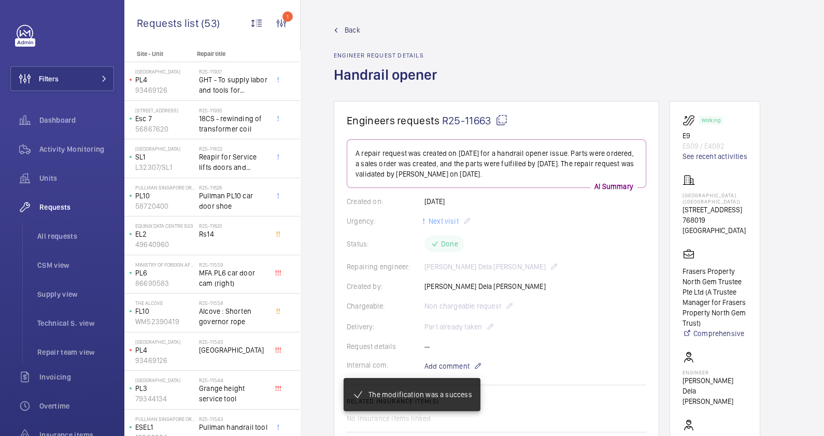
click at [347, 31] on span "Back" at bounding box center [352, 30] width 16 height 10
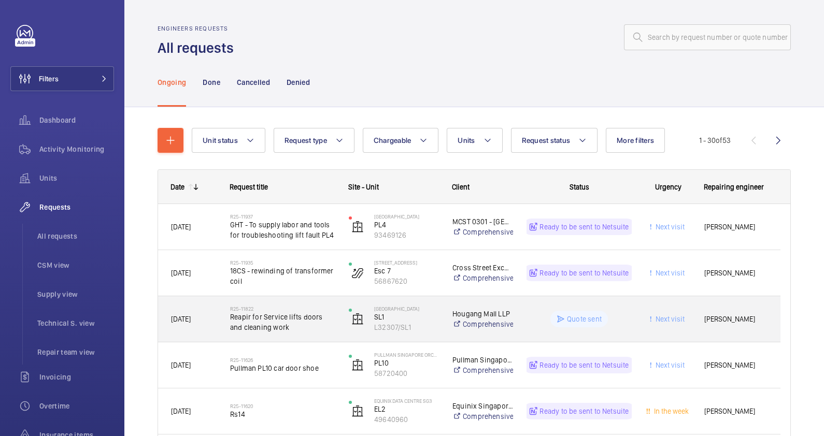
scroll to position [64, 0]
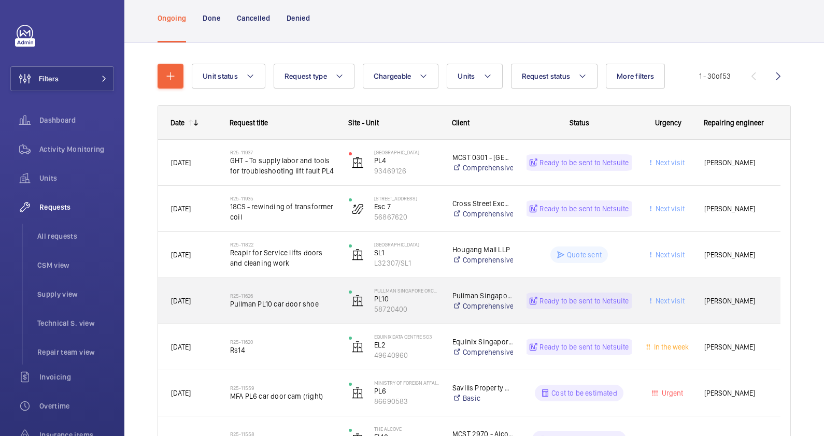
click at [299, 313] on div "R25-11626 Pullman PL10 car door shoe" at bounding box center [282, 301] width 105 height 30
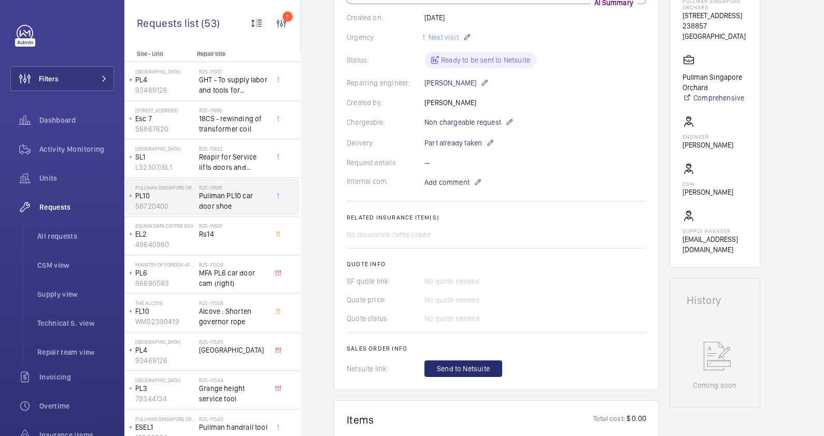
scroll to position [194, 0]
click at [471, 373] on span "Send to Netsuite" at bounding box center [463, 369] width 53 height 10
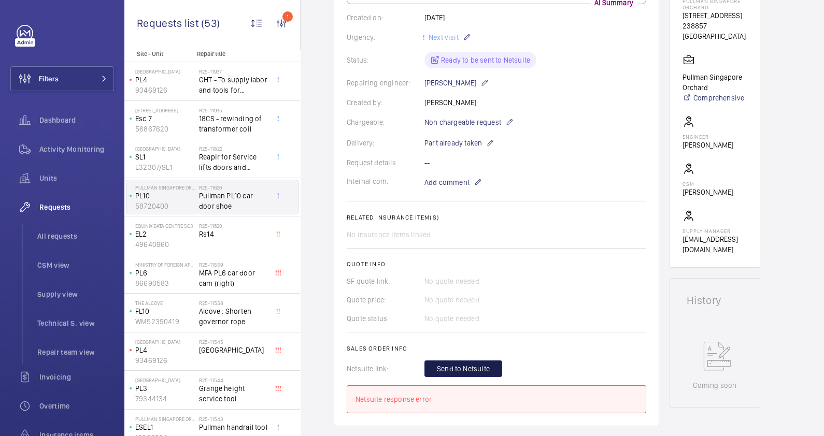
click at [489, 369] on button "Send to Netsuite" at bounding box center [463, 368] width 78 height 17
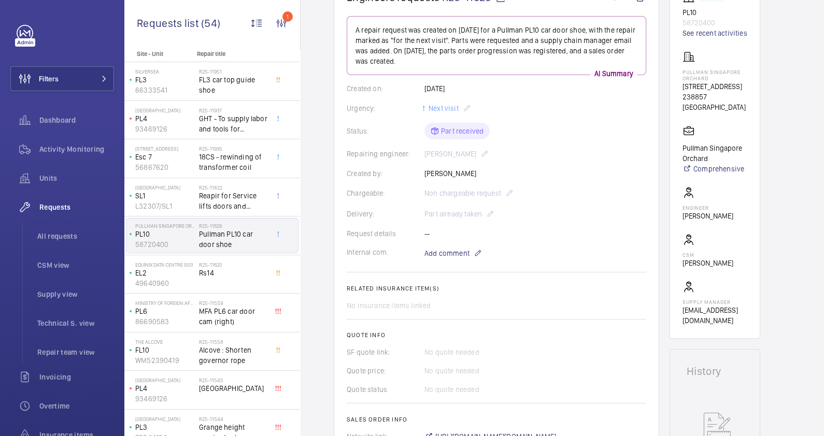
scroll to position [258, 0]
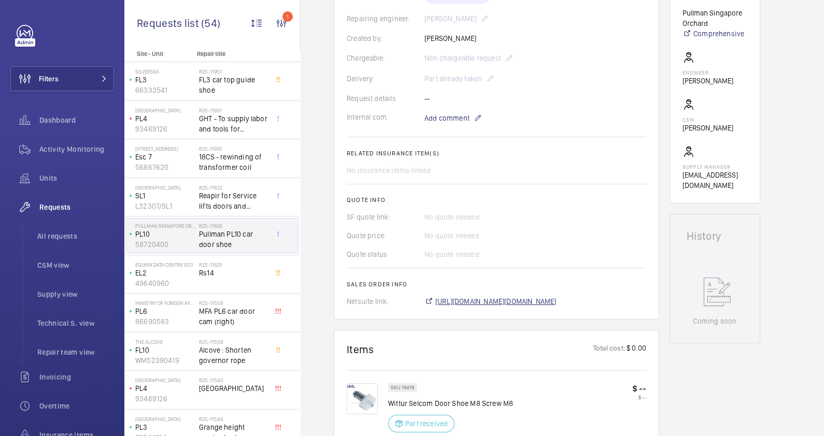
click at [556, 299] on span "https://6461500.app.netsuite.com/app/accounting/transactions/salesord.nl?id=299…" at bounding box center [495, 301] width 121 height 10
click at [538, 302] on span "https://6461500.app.netsuite.com/app/accounting/transactions/salesord.nl?id=299…" at bounding box center [495, 301] width 121 height 10
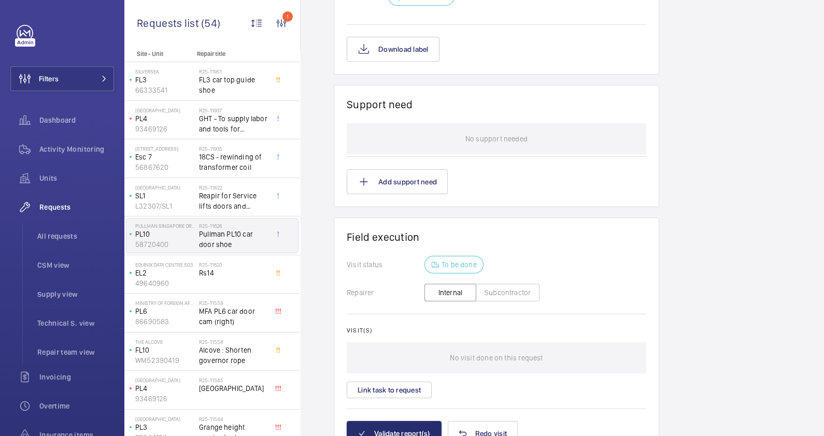
scroll to position [740, 0]
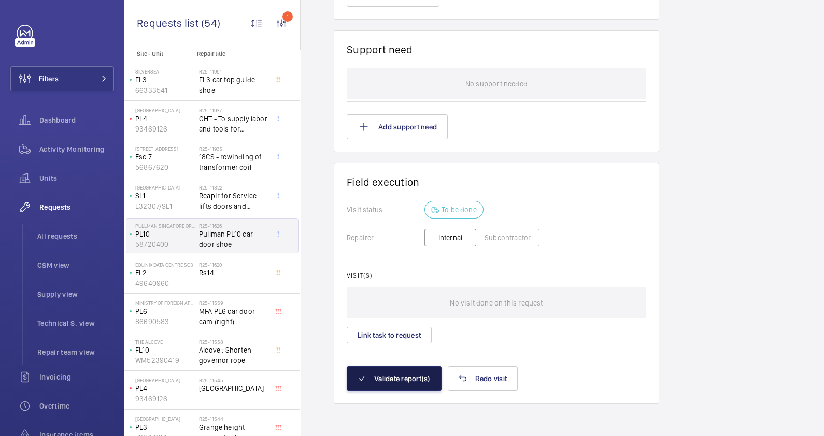
click at [409, 377] on button "Validate report(s)" at bounding box center [394, 378] width 95 height 25
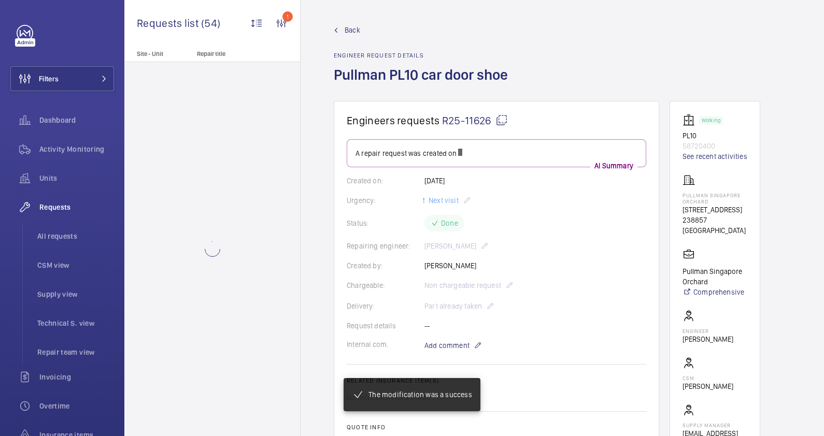
click at [342, 28] on link "Back" at bounding box center [424, 30] width 180 height 10
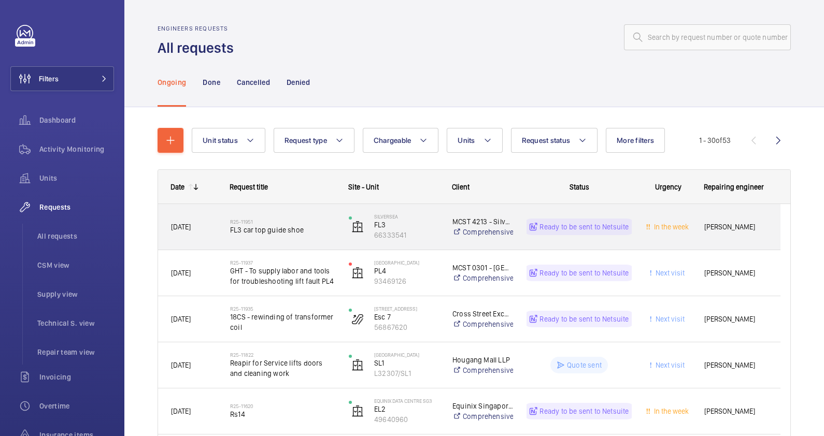
click at [259, 233] on span "FL3 car top guide shoe" at bounding box center [282, 230] width 105 height 10
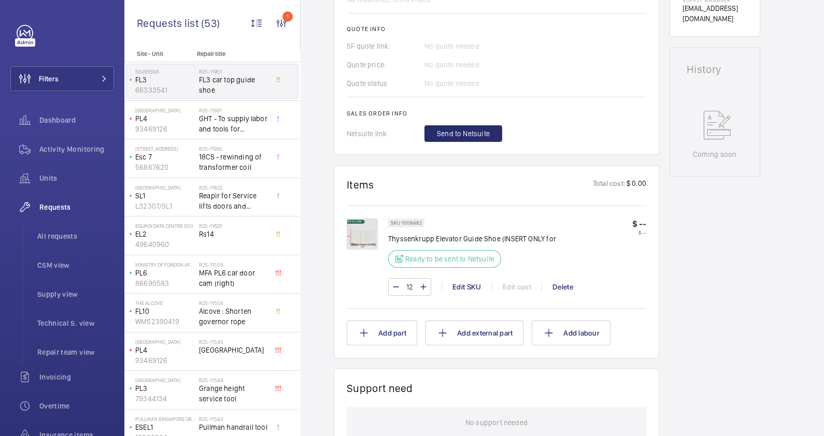
scroll to position [409, 0]
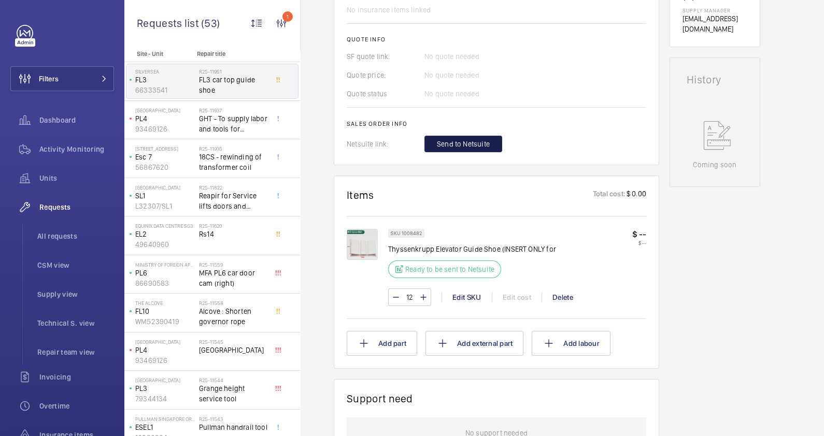
click at [465, 137] on button "Send to Netsuite" at bounding box center [463, 144] width 78 height 17
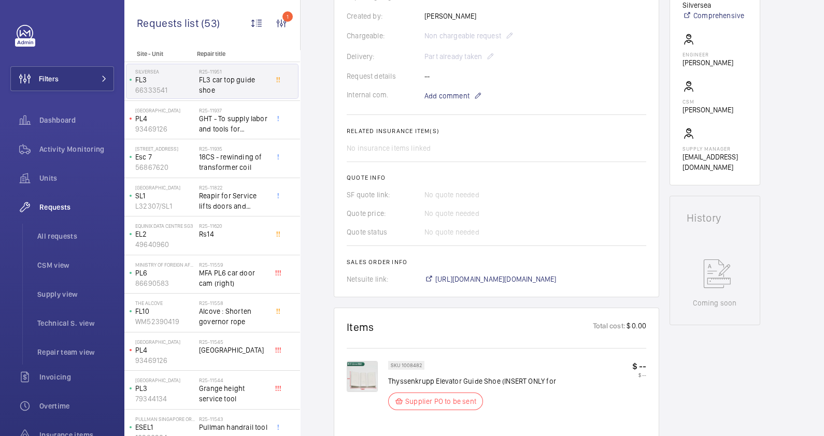
scroll to position [324, 0]
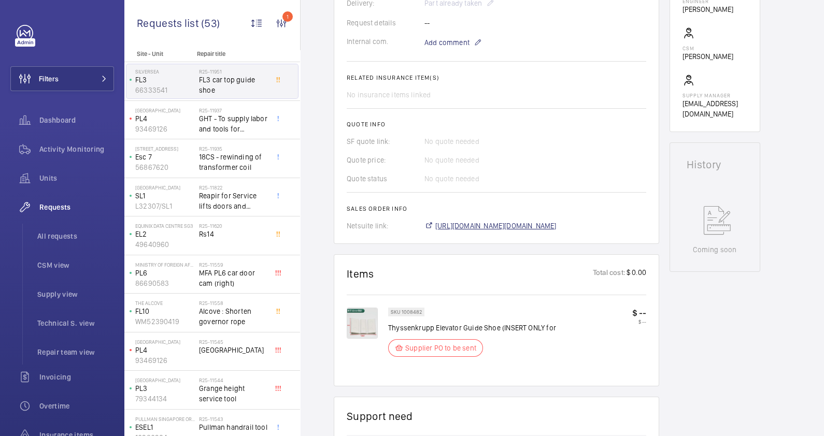
click at [515, 226] on span "https://6461500.app.netsuite.com/app/accounting/transactions/salesord.nl?id=299…" at bounding box center [495, 226] width 121 height 10
click at [506, 226] on span "https://6461500.app.netsuite.com/app/accounting/transactions/salesord.nl?id=299…" at bounding box center [495, 226] width 121 height 10
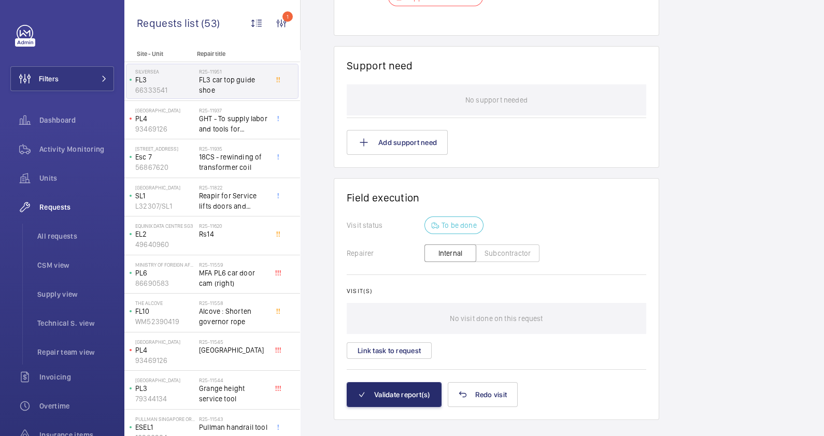
scroll to position [690, 0]
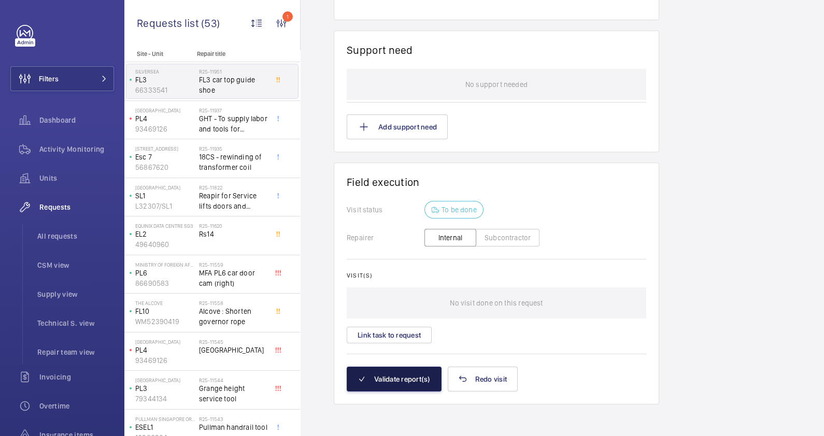
click at [408, 384] on button "Validate report(s)" at bounding box center [394, 379] width 95 height 25
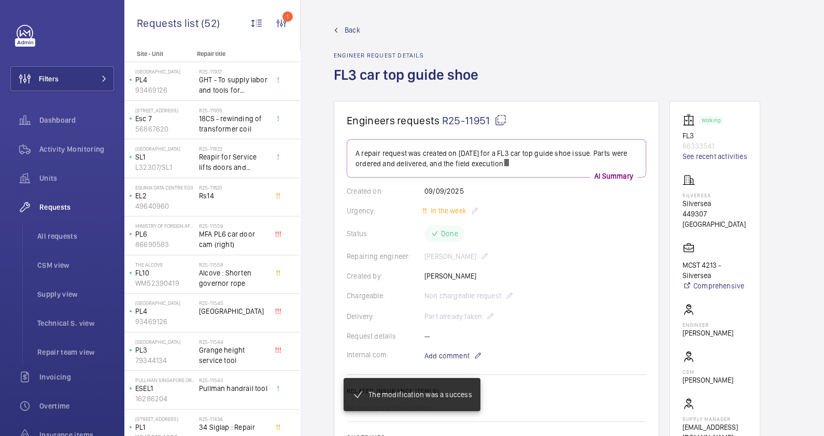
click at [353, 28] on span "Back" at bounding box center [352, 30] width 16 height 10
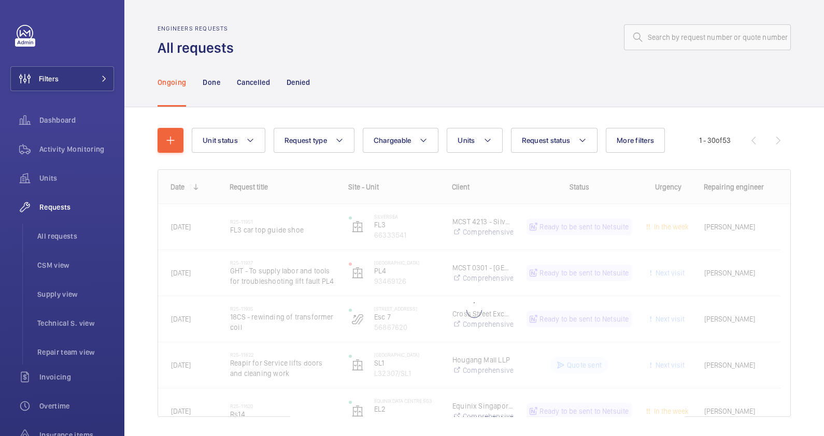
scroll to position [30, 0]
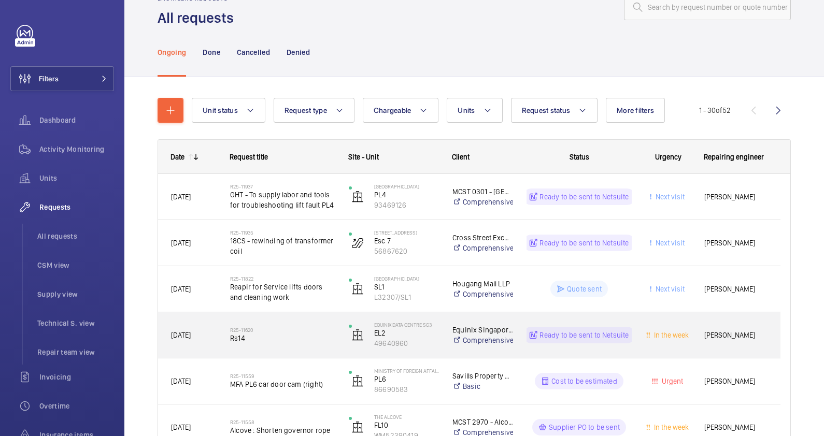
click at [293, 337] on span "Rs14" at bounding box center [282, 338] width 105 height 10
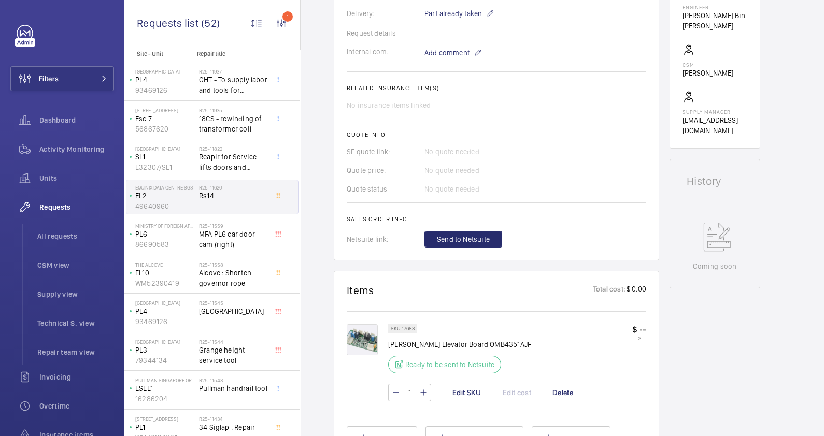
scroll to position [324, 0]
click at [477, 235] on span "Send to Netsuite" at bounding box center [463, 239] width 53 height 10
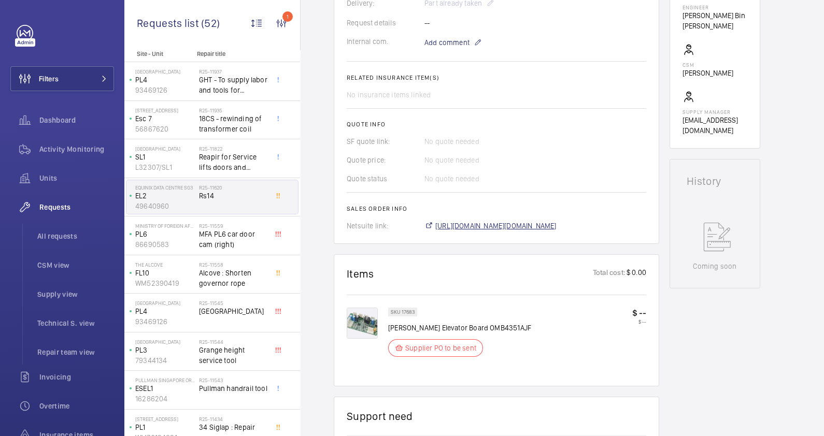
click at [555, 225] on span "https://6461500.app.netsuite.com/app/accounting/transactions/salesord.nl?id=299…" at bounding box center [495, 226] width 121 height 10
click at [526, 224] on span "https://6461500.app.netsuite.com/app/accounting/transactions/salesord.nl?id=299…" at bounding box center [495, 226] width 121 height 10
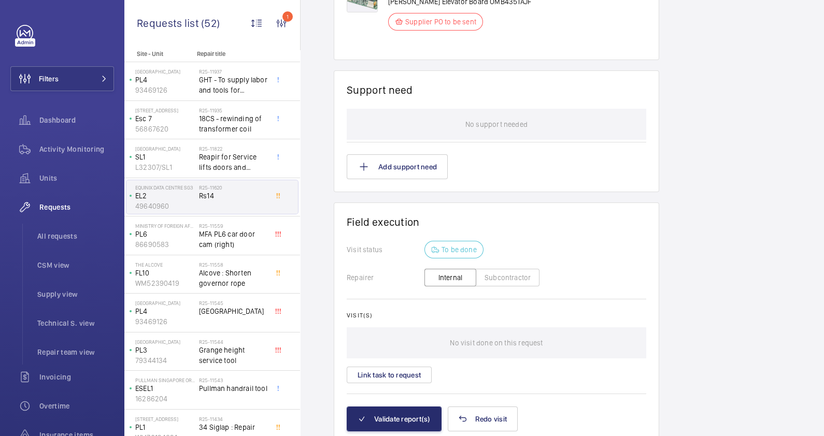
scroll to position [690, 0]
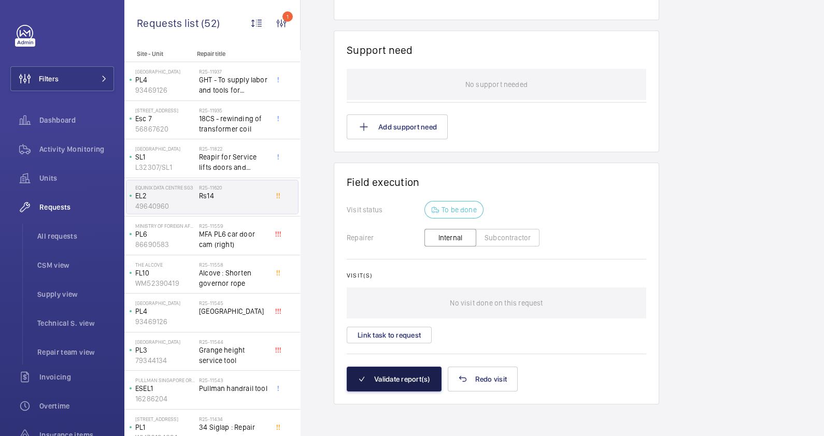
click at [407, 375] on button "Validate report(s)" at bounding box center [394, 379] width 95 height 25
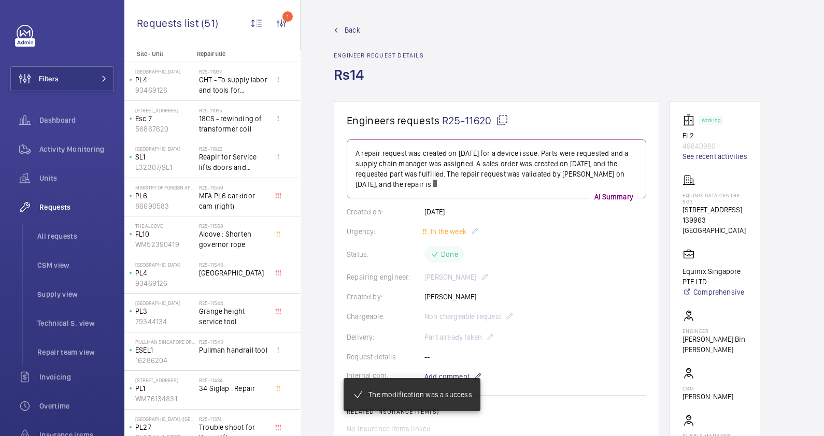
click at [353, 28] on span "Back" at bounding box center [352, 30] width 16 height 10
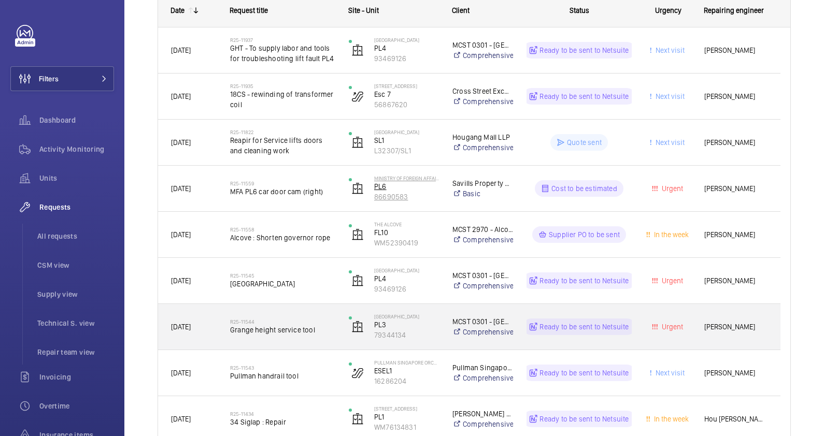
scroll to position [194, 0]
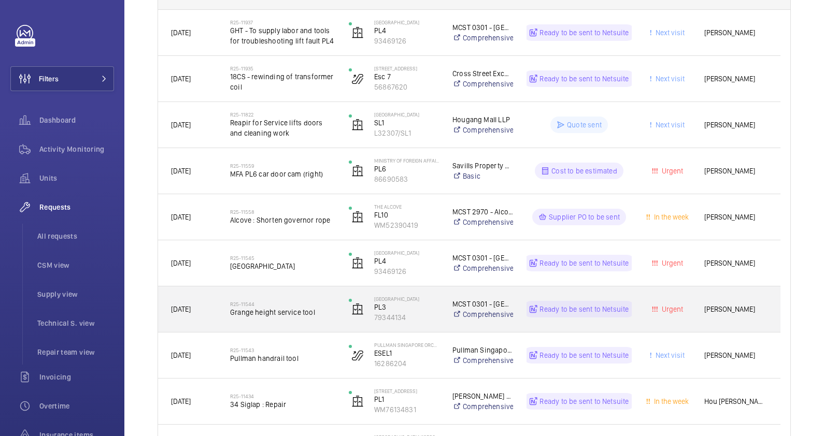
click at [296, 305] on h2 "R25-11544" at bounding box center [282, 304] width 105 height 6
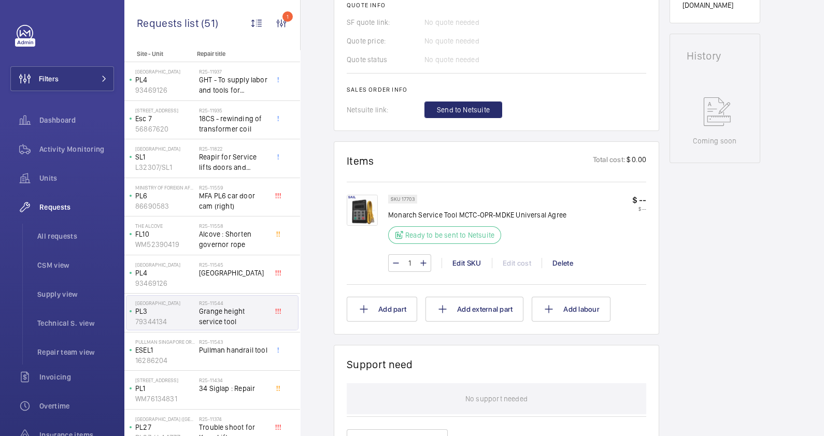
scroll to position [453, 0]
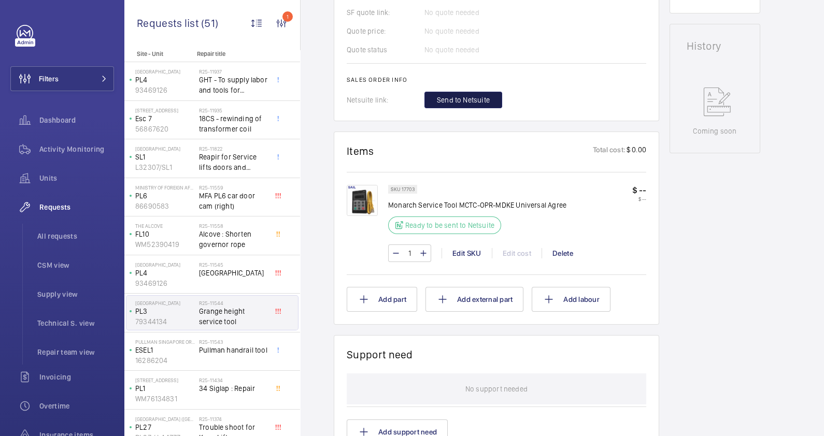
click at [472, 96] on span "Send to Netsuite" at bounding box center [463, 100] width 53 height 10
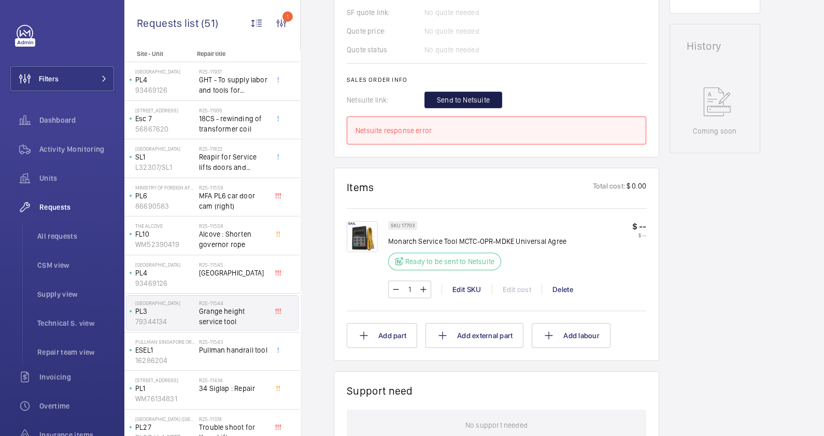
click at [472, 96] on span "Send to Netsuite" at bounding box center [463, 100] width 53 height 10
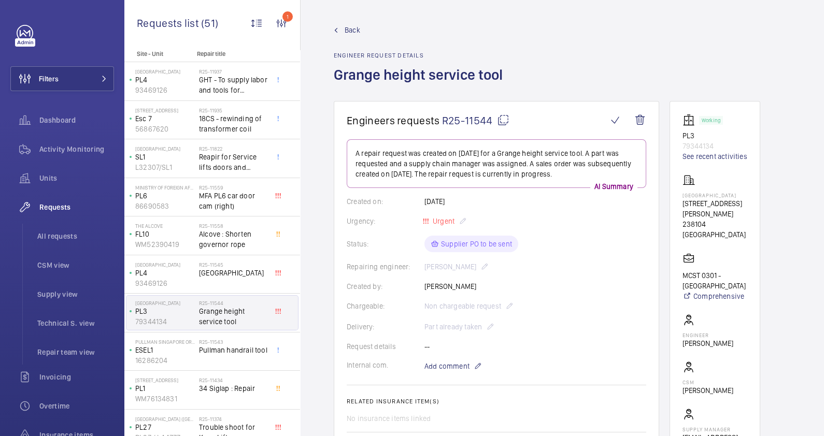
click at [585, 44] on div "Back Engineer request details Grange height service tool" at bounding box center [562, 63] width 457 height 76
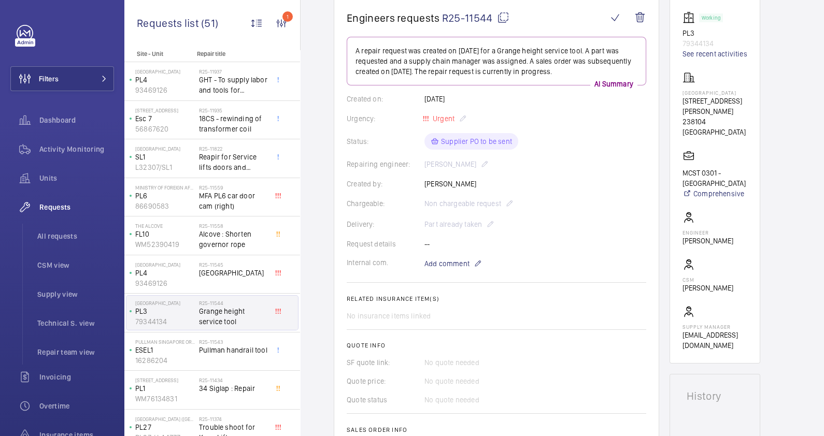
scroll to position [258, 0]
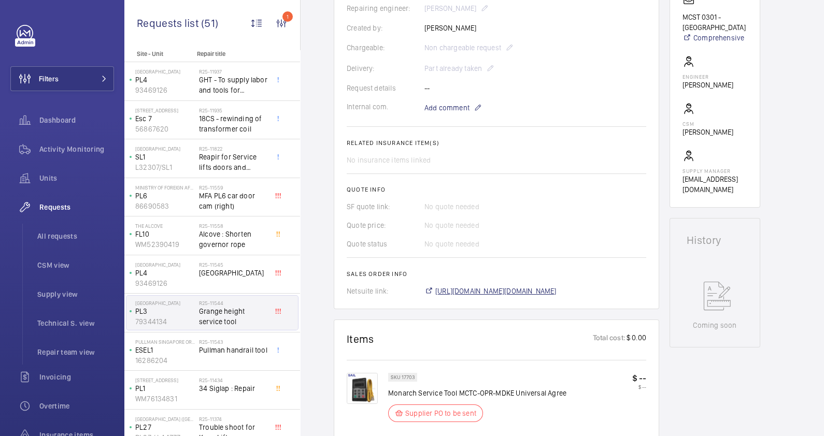
click at [516, 291] on span "https://6461500.app.netsuite.com/app/accounting/transactions/salesord.nl?id=299…" at bounding box center [495, 291] width 121 height 10
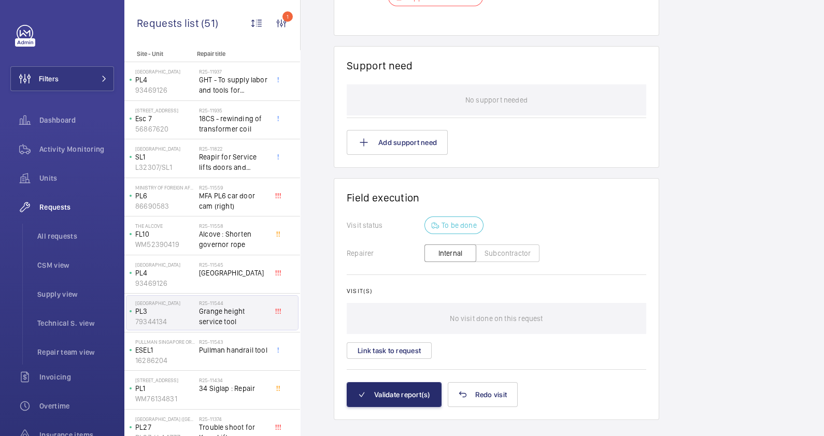
scroll to position [690, 0]
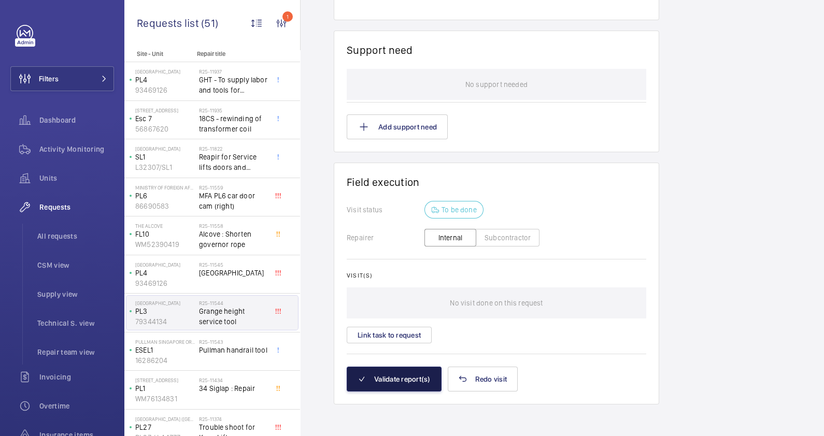
click at [416, 378] on button "Validate report(s)" at bounding box center [394, 379] width 95 height 25
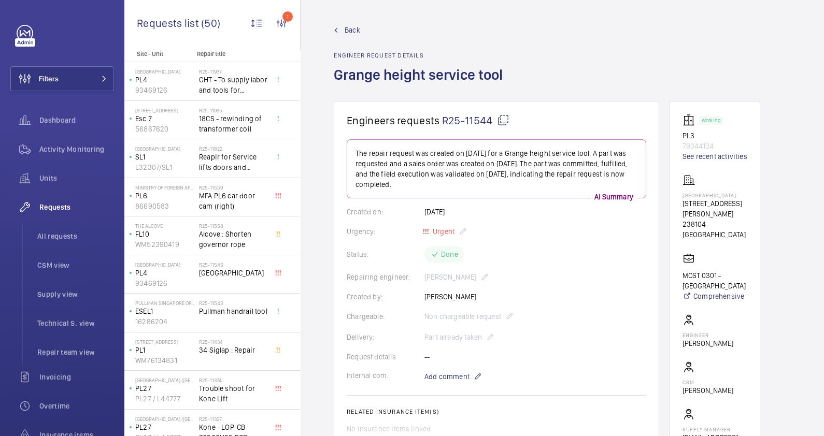
click at [343, 31] on link "Back" at bounding box center [421, 30] width 175 height 10
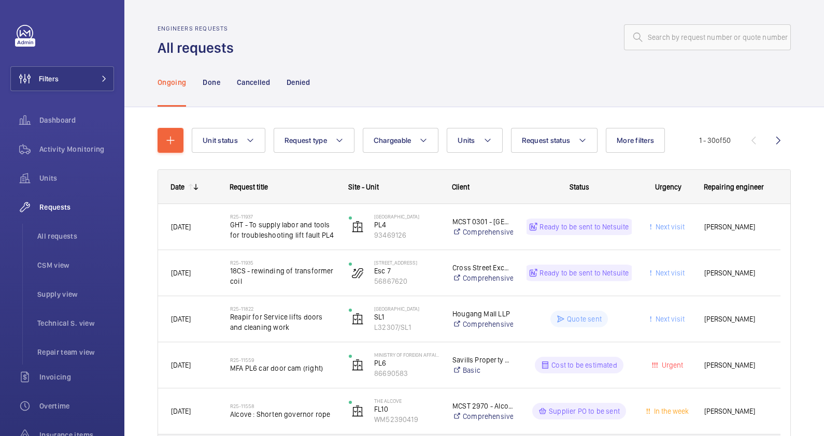
scroll to position [194, 0]
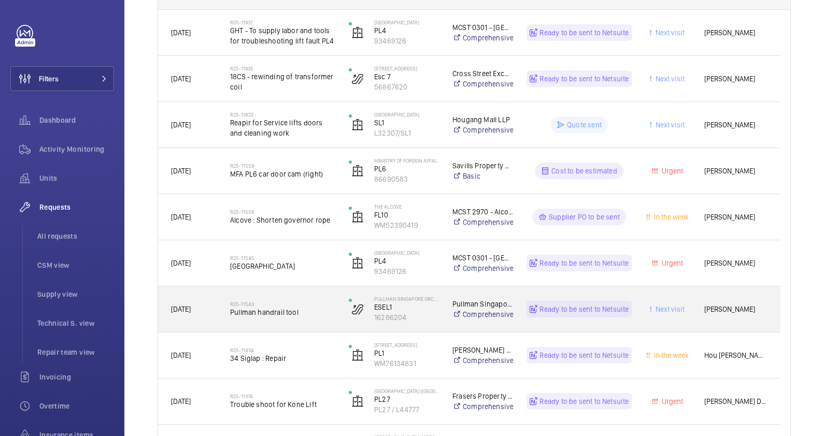
click at [298, 323] on div "R25-11543 Pullman handrail tool" at bounding box center [282, 309] width 105 height 30
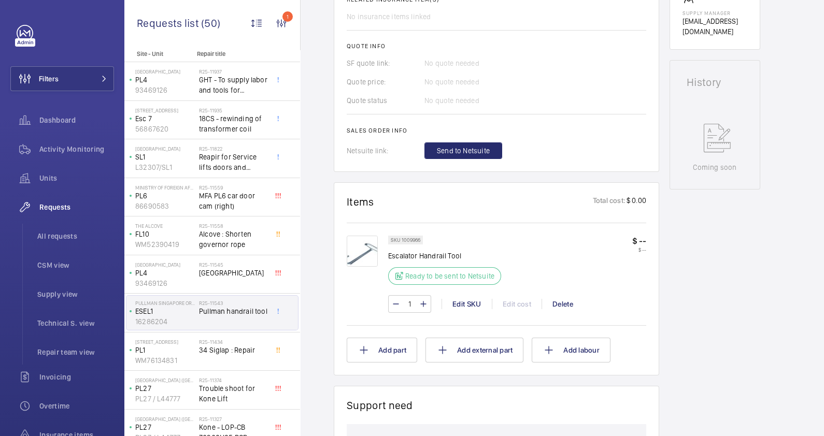
scroll to position [334, 0]
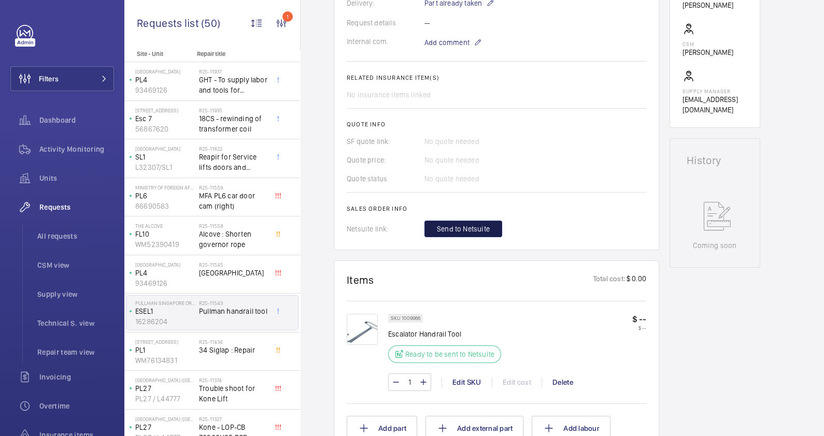
click at [471, 232] on span "Send to Netsuite" at bounding box center [463, 229] width 53 height 10
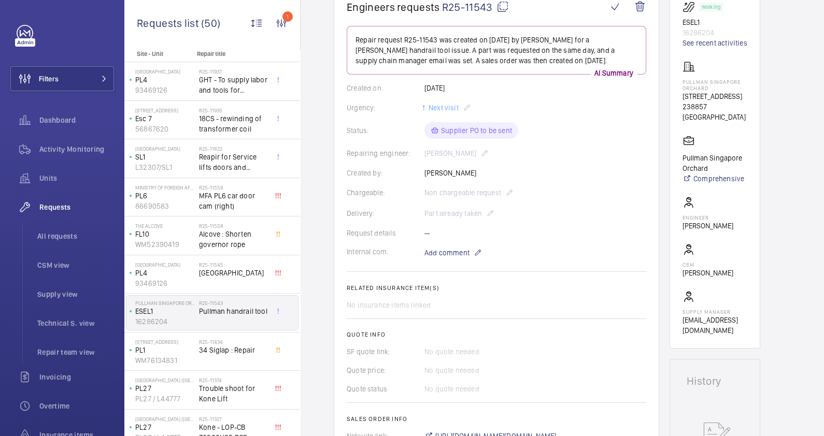
scroll to position [324, 0]
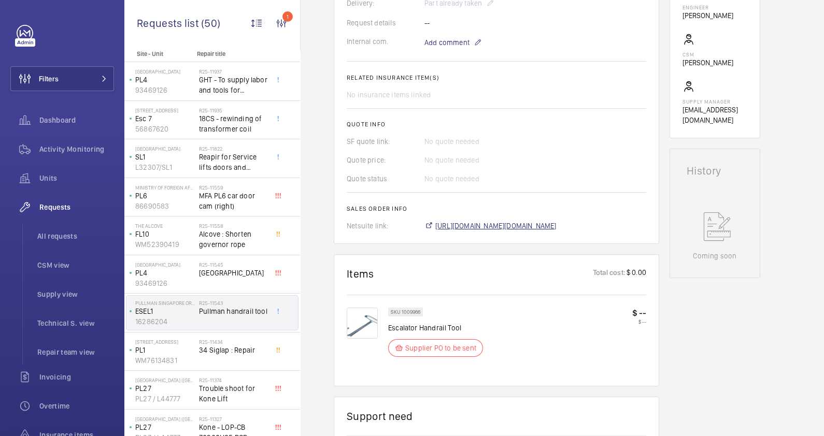
click at [512, 225] on span "https://6461500.app.netsuite.com/app/accounting/transactions/salesord.nl?id=299…" at bounding box center [495, 226] width 121 height 10
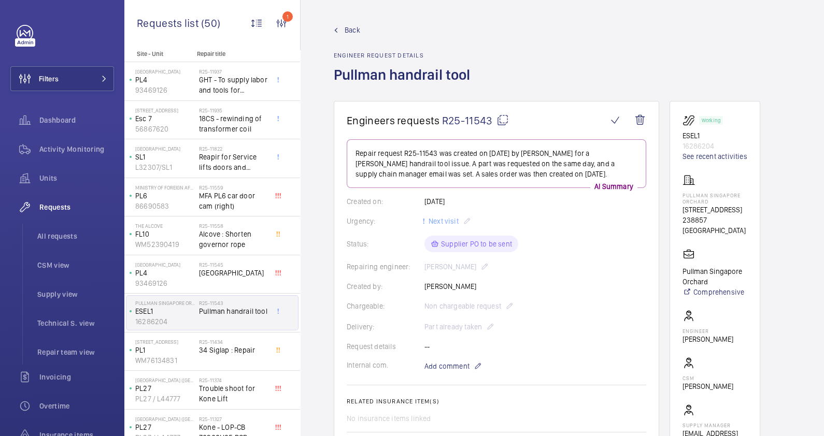
scroll to position [194, 0]
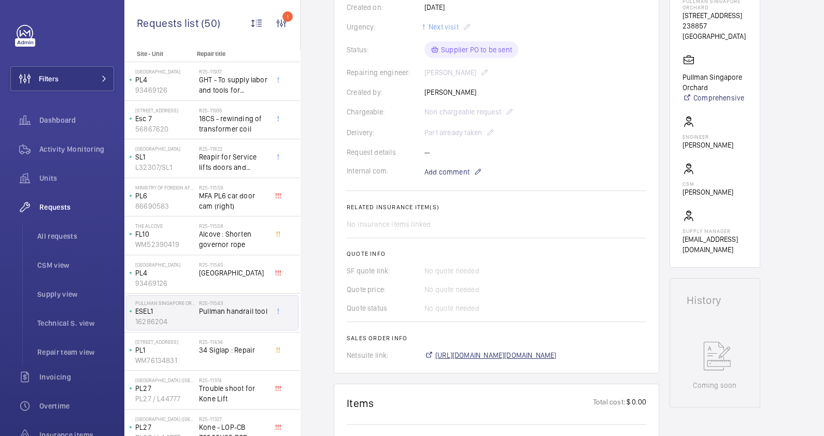
click at [507, 355] on span "https://6461500.app.netsuite.com/app/accounting/transactions/salesord.nl?id=299…" at bounding box center [495, 355] width 121 height 10
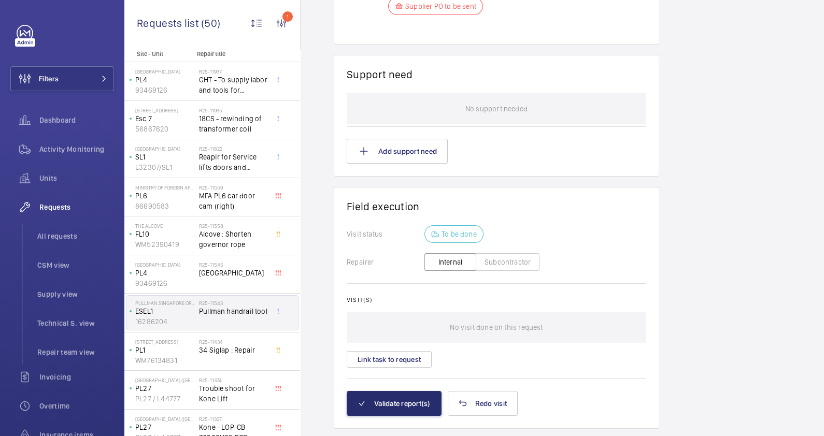
scroll to position [690, 0]
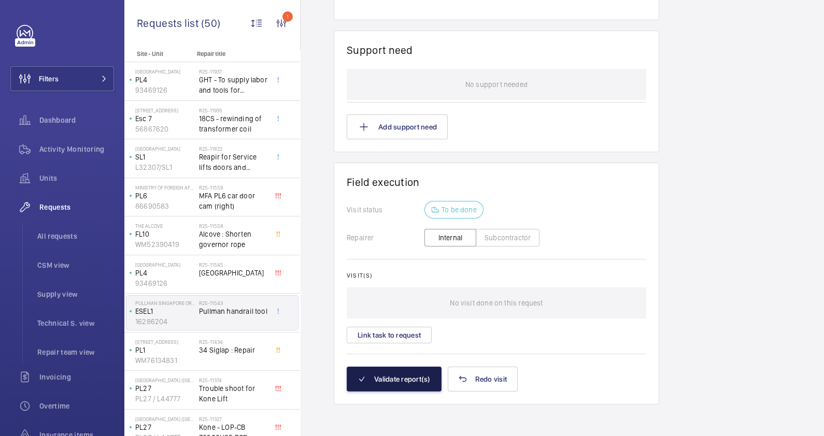
click at [408, 380] on button "Validate report(s)" at bounding box center [394, 379] width 95 height 25
